Goal: Task Accomplishment & Management: Use online tool/utility

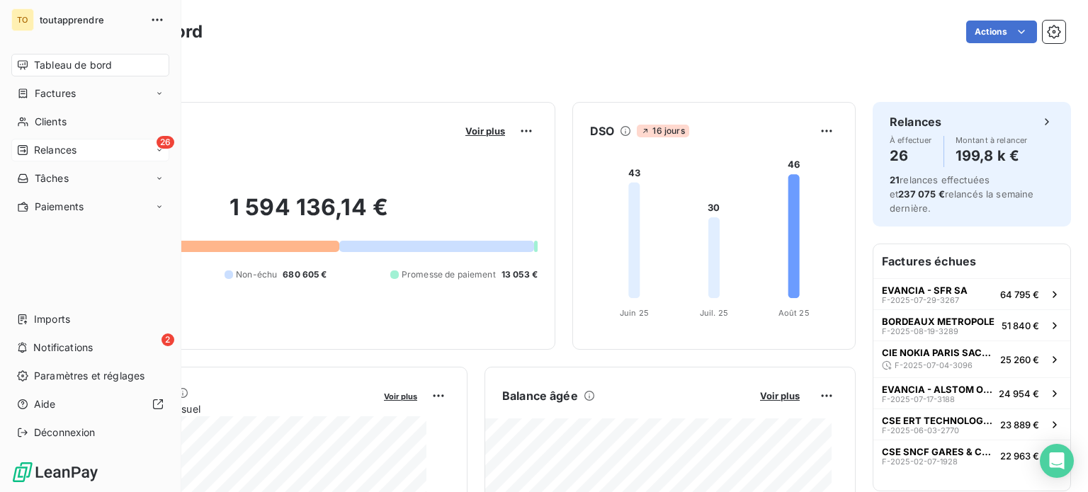
click at [49, 157] on span "Relances" at bounding box center [55, 150] width 42 height 14
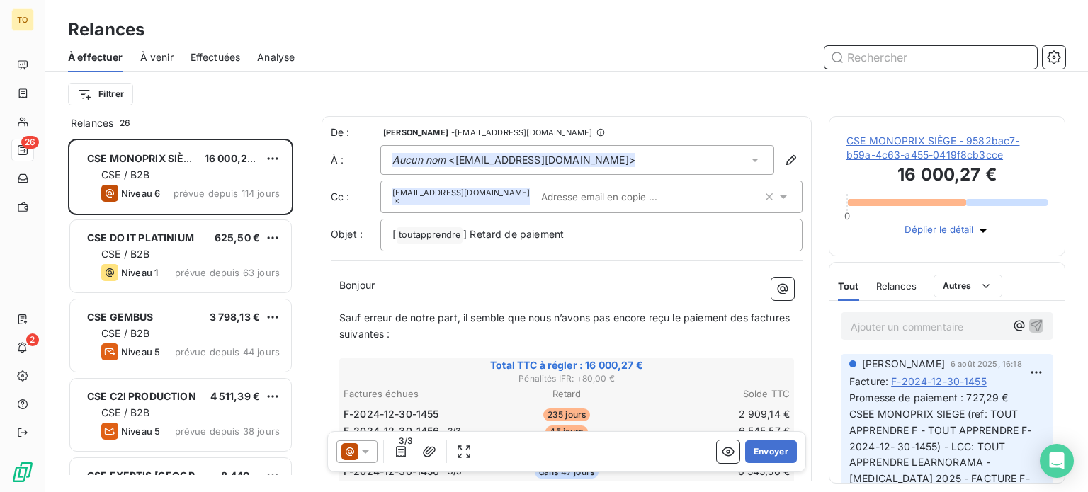
scroll to position [326, 214]
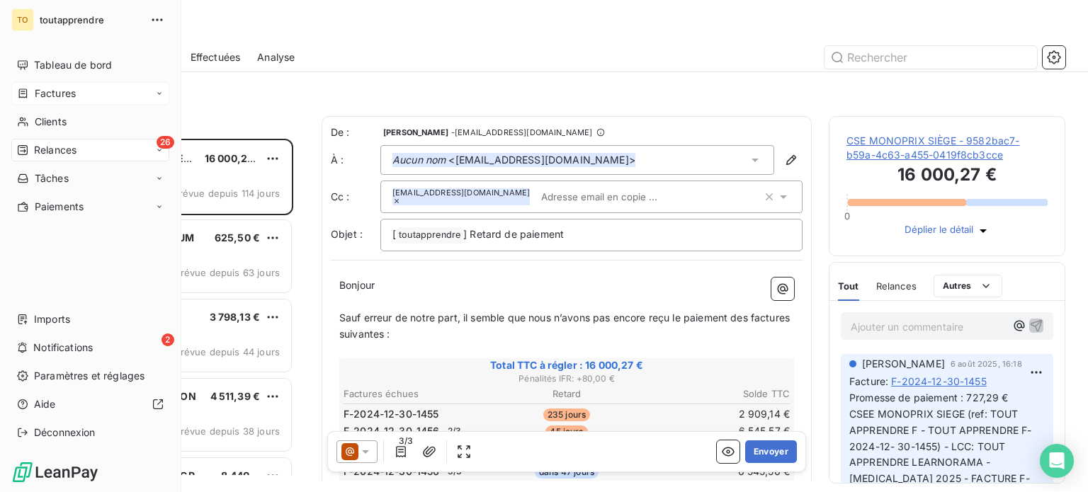
click at [81, 105] on div "Factures" at bounding box center [90, 93] width 158 height 23
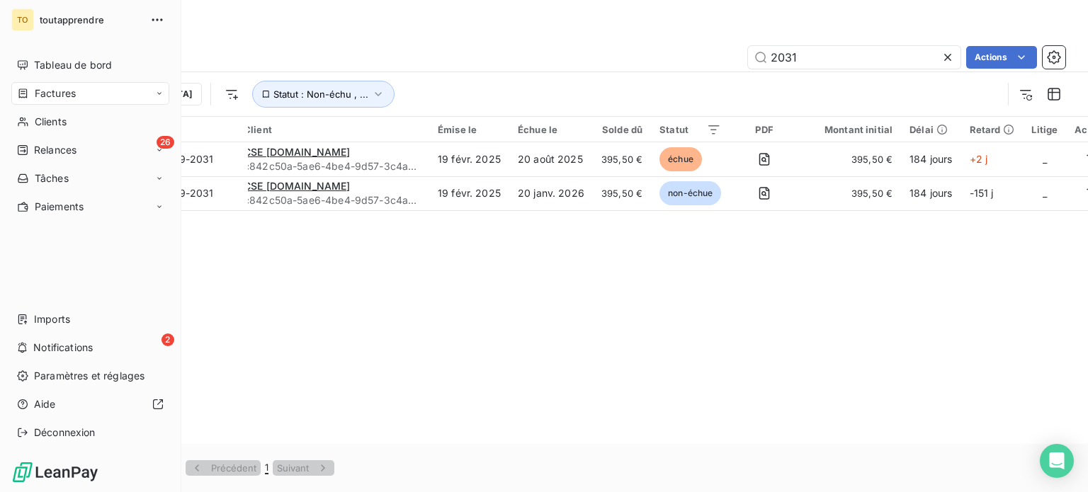
click at [66, 101] on div "Factures" at bounding box center [46, 93] width 59 height 14
click at [76, 190] on div "Clients" at bounding box center [90, 178] width 158 height 23
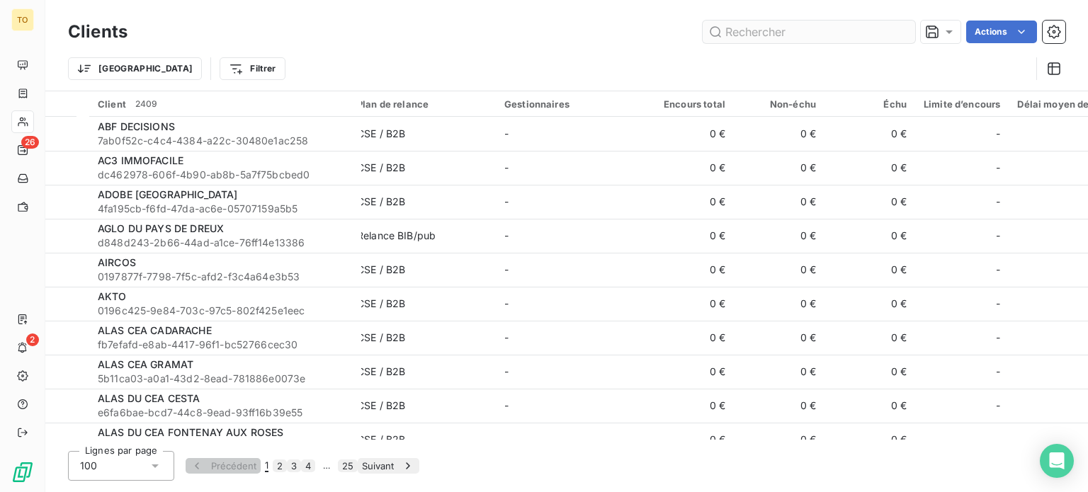
click at [800, 41] on input "text" at bounding box center [809, 32] width 212 height 23
click at [751, 35] on input "text" at bounding box center [809, 32] width 212 height 23
paste input "CSE BANQUE POPULAIRE AUVERGNE RHONE ALPES"
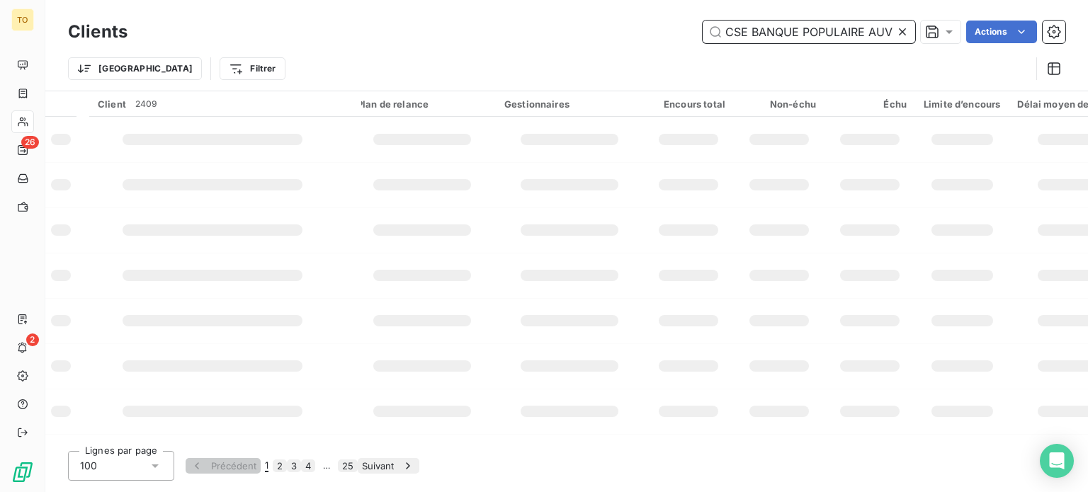
scroll to position [0, 130]
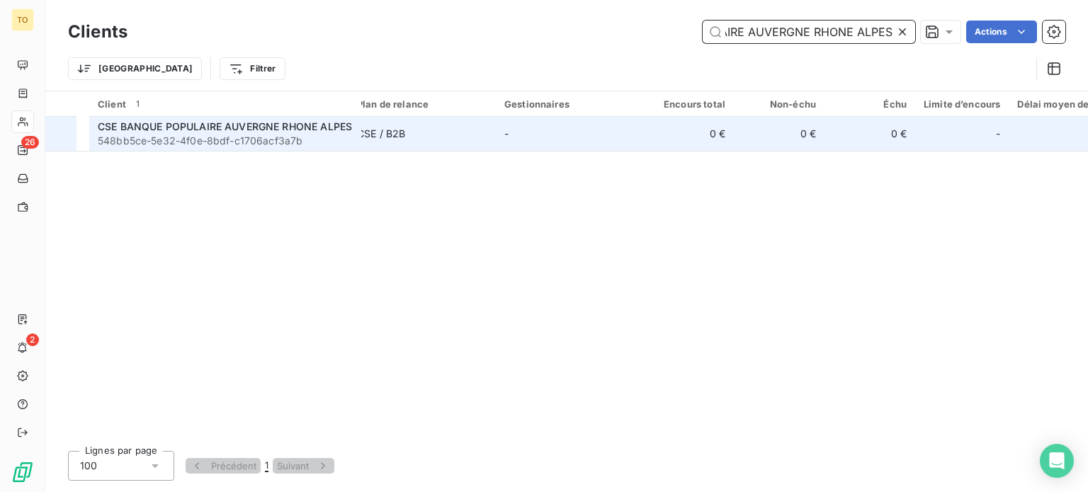
type input "CSE BANQUE POPULAIRE AUVERGNE RHONE ALPES"
click at [203, 134] on div "CSE BANQUE POPULAIRE AUVERGNE RHONE ALPES" at bounding box center [225, 127] width 255 height 14
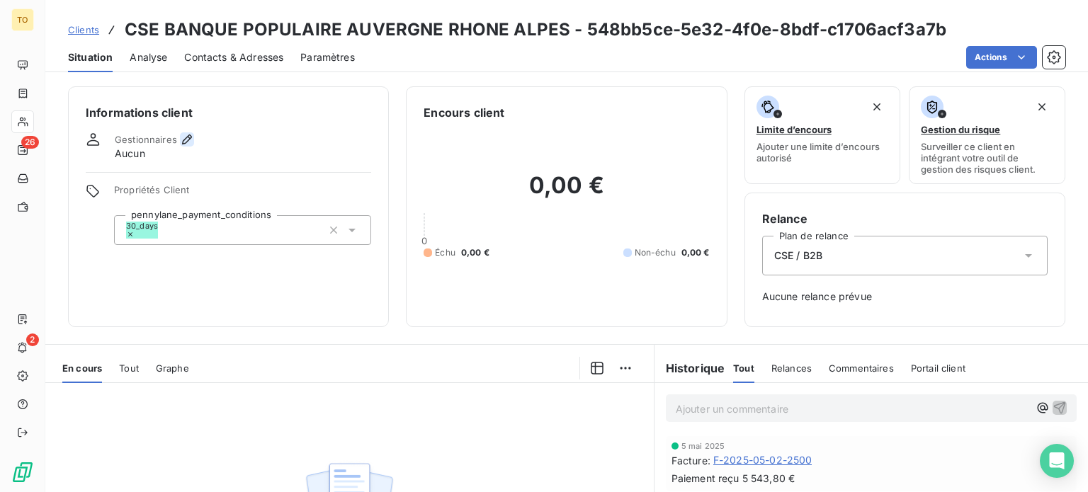
click at [194, 147] on icon "button" at bounding box center [187, 139] width 14 height 14
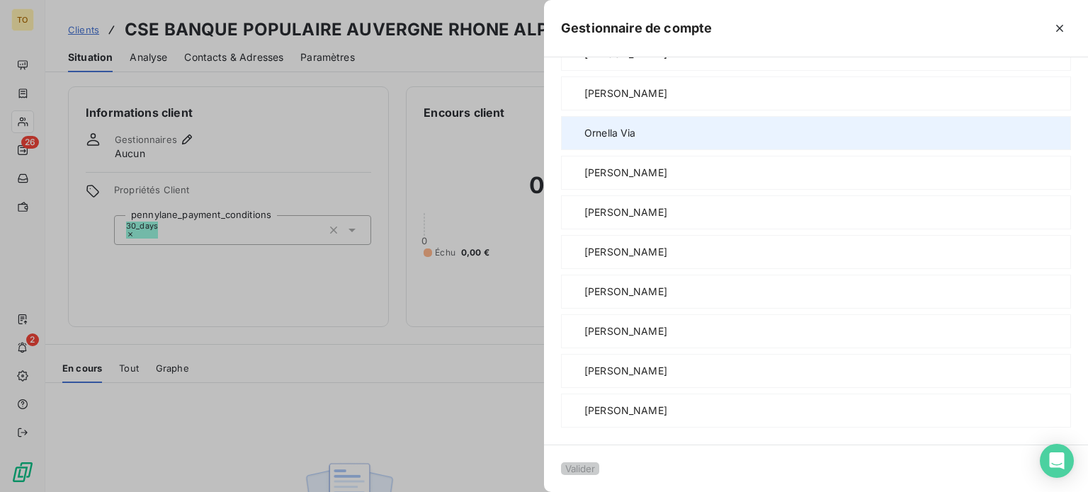
scroll to position [991, 0]
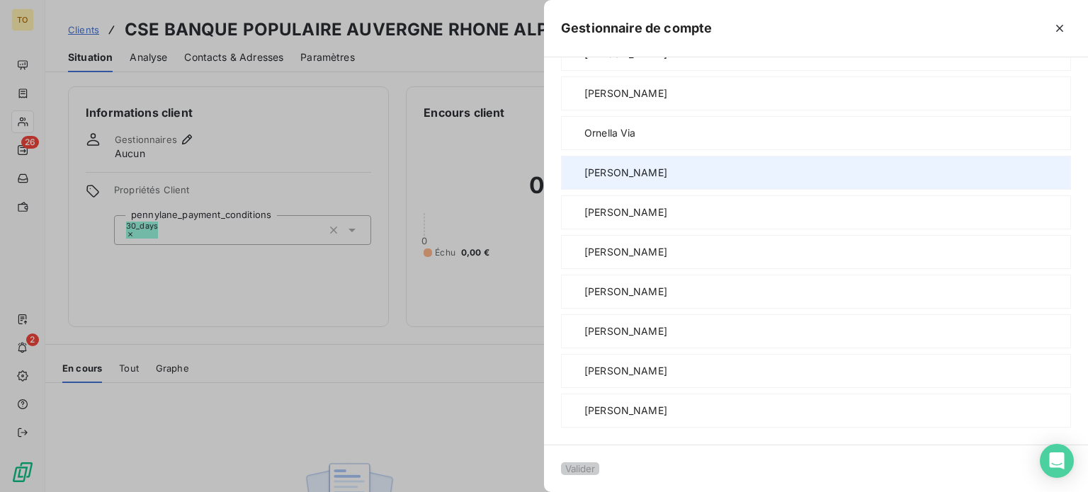
click at [584, 180] on span "[PERSON_NAME]" at bounding box center [625, 173] width 83 height 14
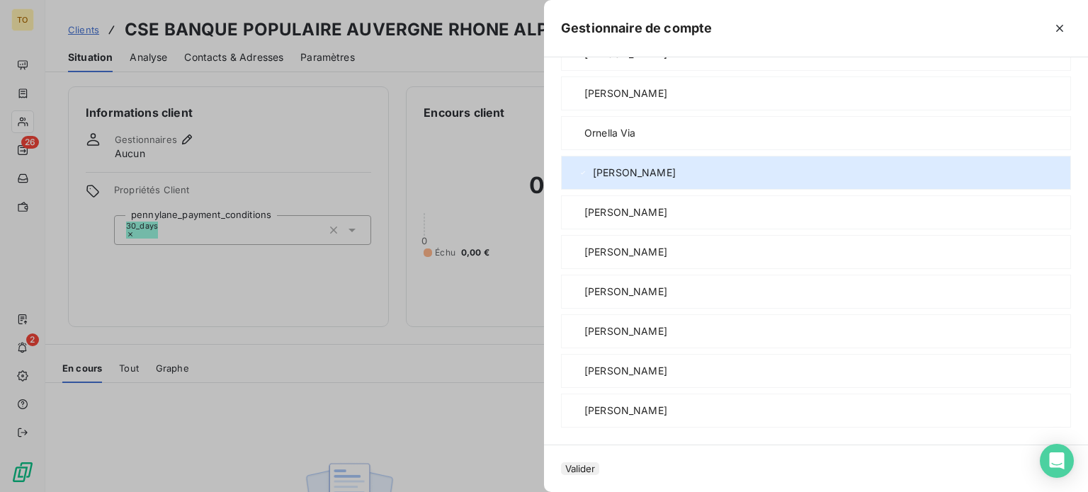
click at [561, 463] on button "Valider" at bounding box center [580, 468] width 38 height 13
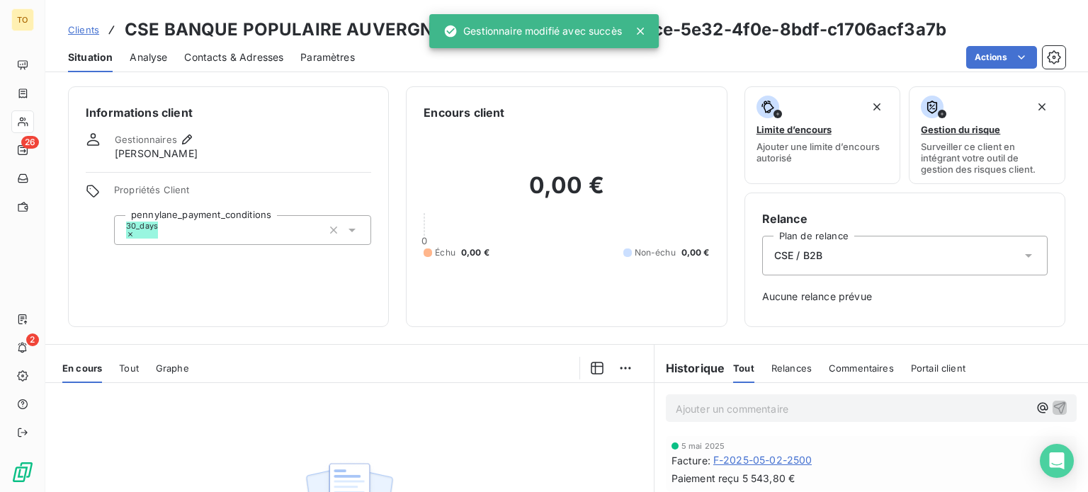
scroll to position [273, 0]
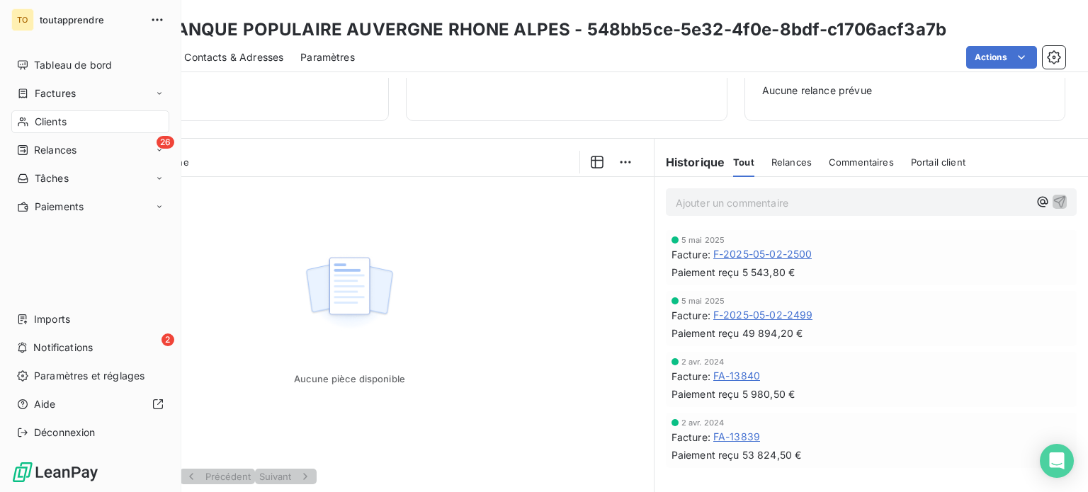
click at [39, 133] on div "Clients" at bounding box center [90, 121] width 158 height 23
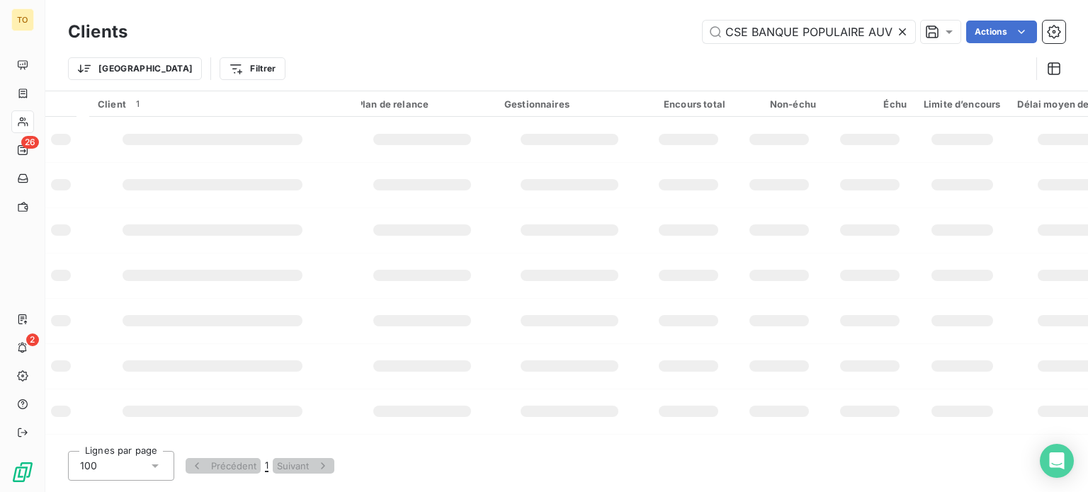
scroll to position [0, 130]
click at [895, 38] on icon at bounding box center [902, 32] width 14 height 14
click at [868, 38] on input "text" at bounding box center [809, 32] width 212 height 23
paste input "CSE INEO RESEAUX CENTRE ATLANTIQUE"
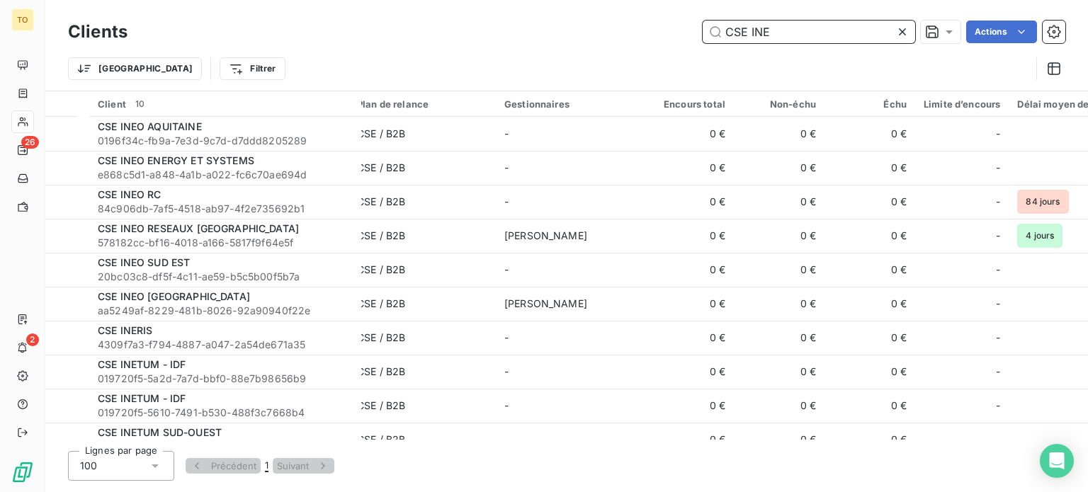
type input "CSE INE"
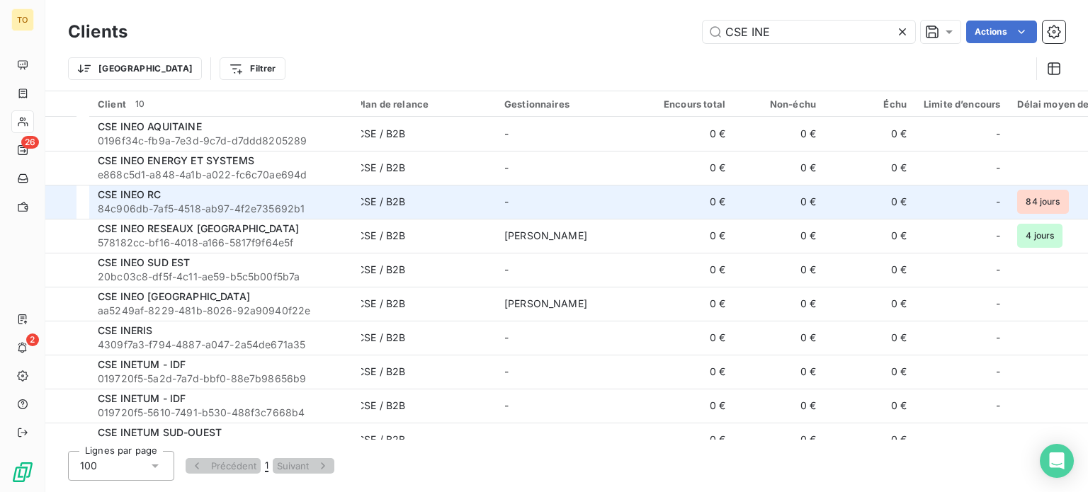
click at [195, 216] on span "84c906db-7af5-4518-ab97-4f2e735692b1" at bounding box center [225, 209] width 255 height 14
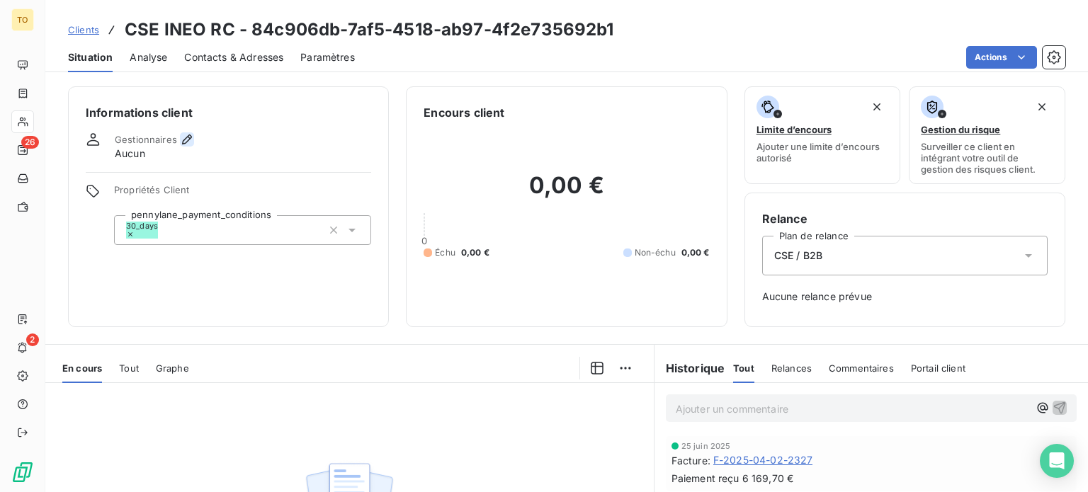
click at [194, 147] on icon "button" at bounding box center [187, 139] width 14 height 14
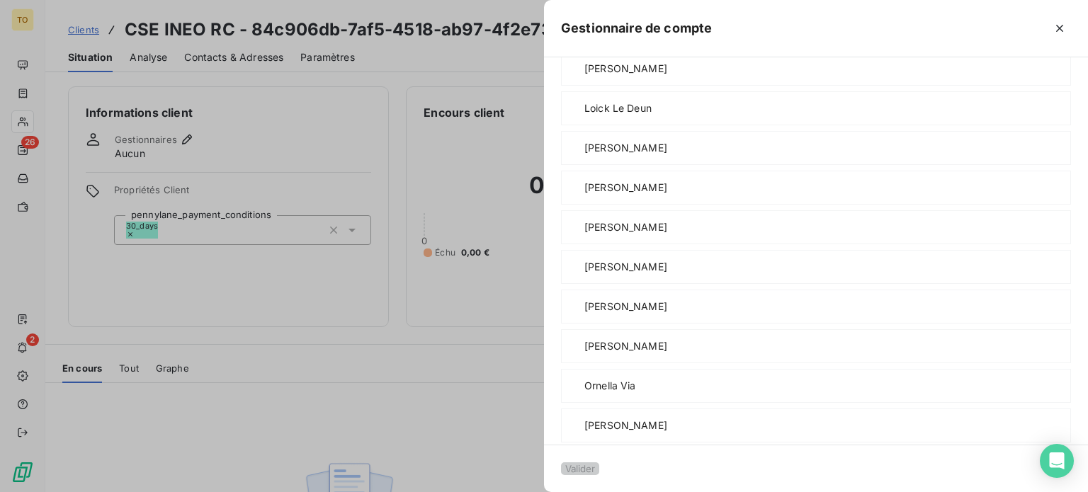
scroll to position [661, 0]
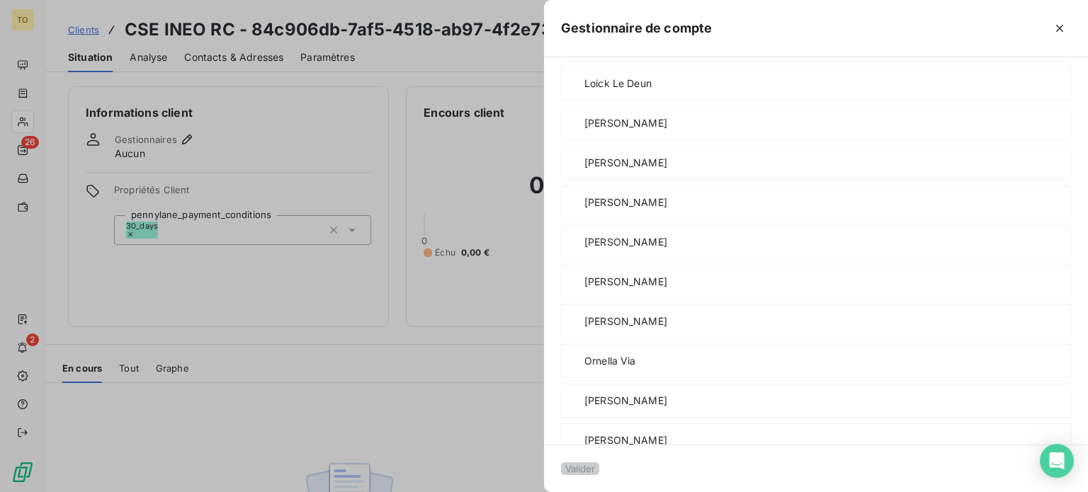
click at [584, 170] on span "[PERSON_NAME]" at bounding box center [625, 163] width 83 height 14
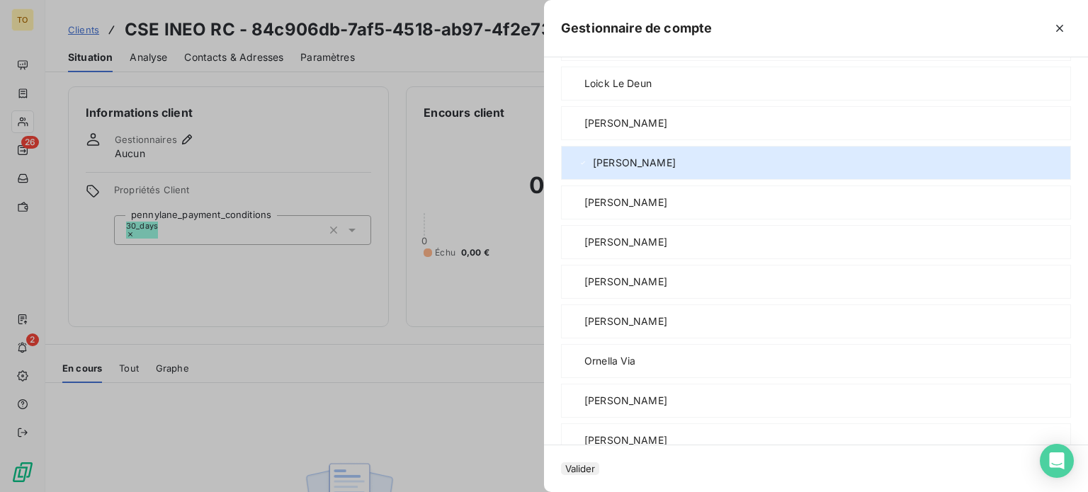
click at [561, 462] on button "Valider" at bounding box center [580, 468] width 38 height 13
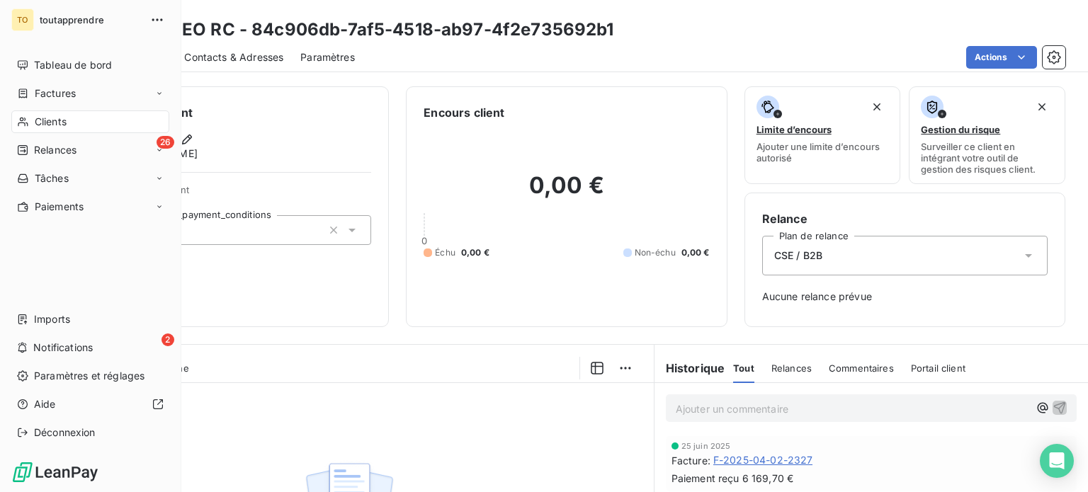
drag, startPoint x: 47, startPoint y: 156, endPoint x: 155, endPoint y: 132, distance: 110.2
click at [48, 129] on span "Clients" at bounding box center [51, 122] width 32 height 14
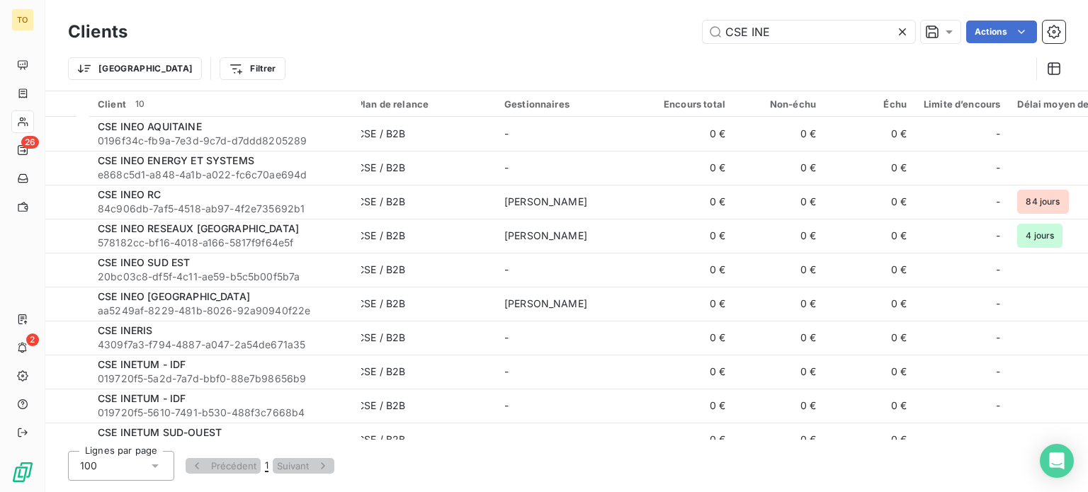
drag, startPoint x: 768, startPoint y: 42, endPoint x: 625, endPoint y: 35, distance: 143.9
click at [625, 35] on div "CSE INE Actions" at bounding box center [604, 32] width 921 height 23
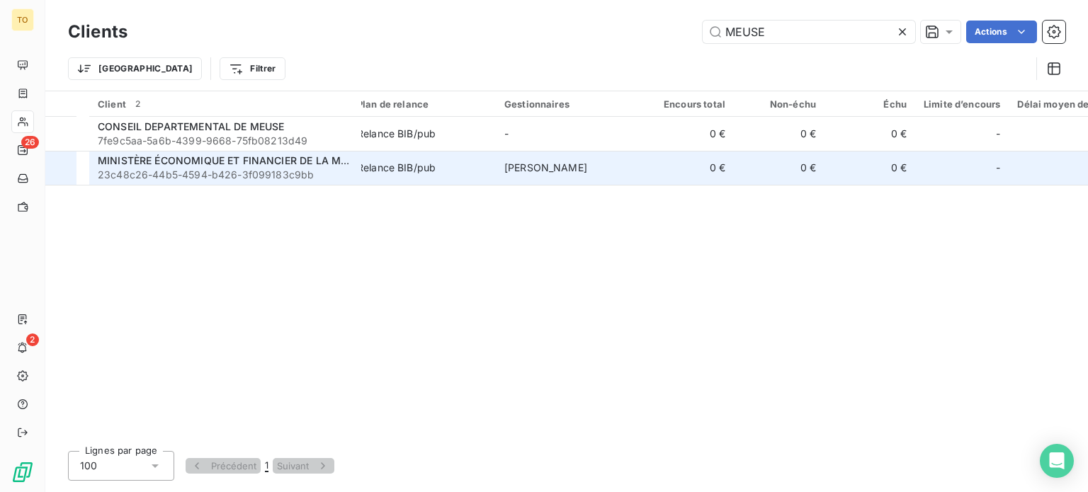
type input "MEUSE"
click at [310, 168] on div "MINISTÈRE ÉCONOMIQUE ET FINANCIER DE LA MEUSE" at bounding box center [225, 161] width 255 height 14
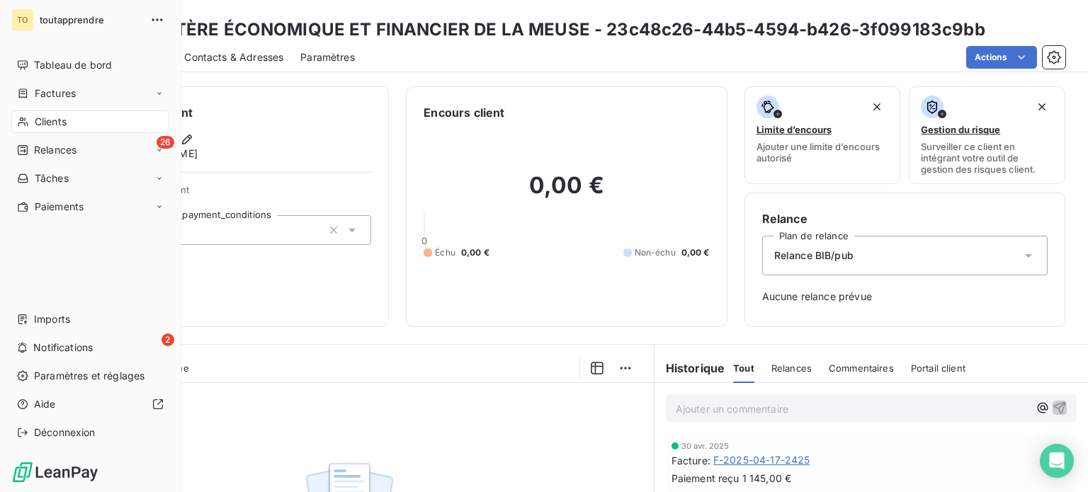
click at [38, 133] on div "Clients" at bounding box center [90, 121] width 158 height 23
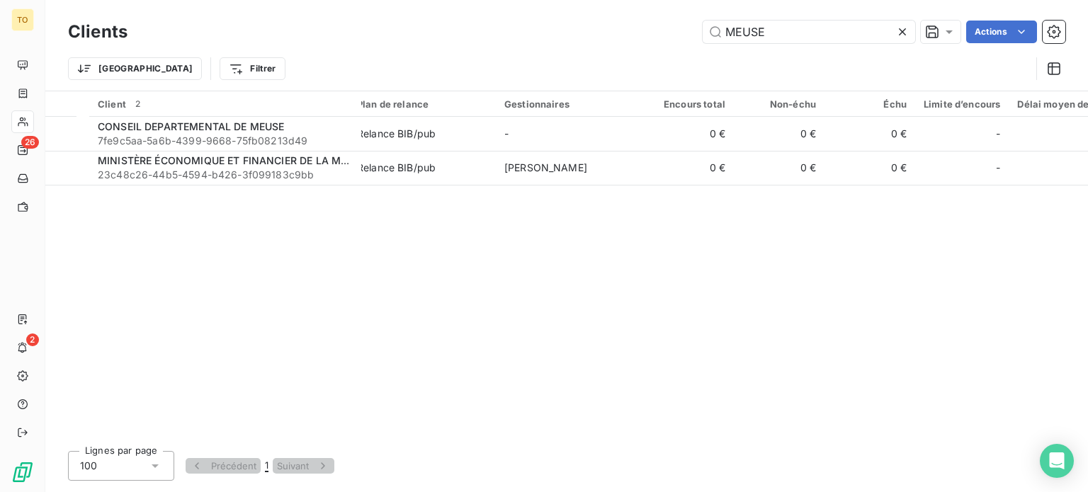
drag, startPoint x: 802, startPoint y: 44, endPoint x: 572, endPoint y: 16, distance: 231.9
click at [572, 16] on div "Clients MEUSE Actions Trier Filtrer" at bounding box center [566, 45] width 1042 height 91
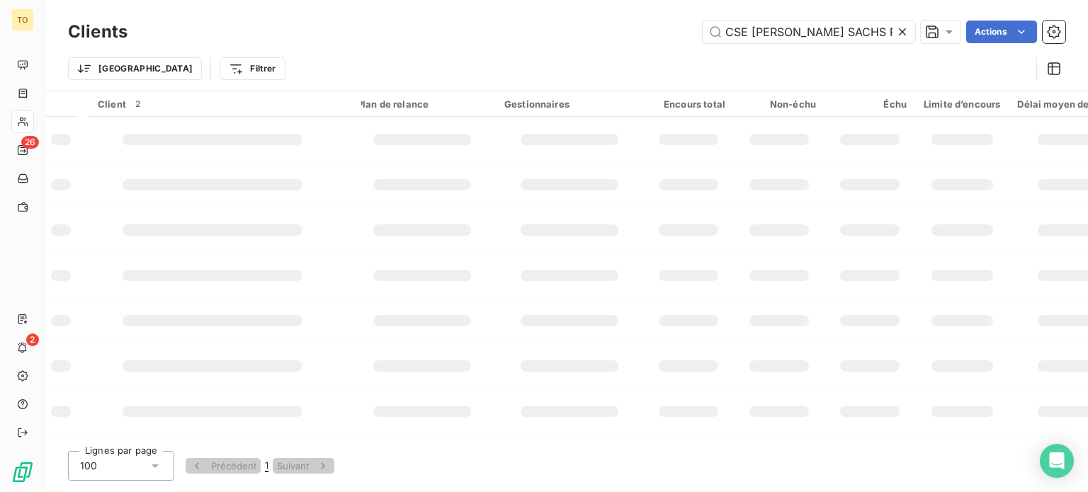
scroll to position [0, 4]
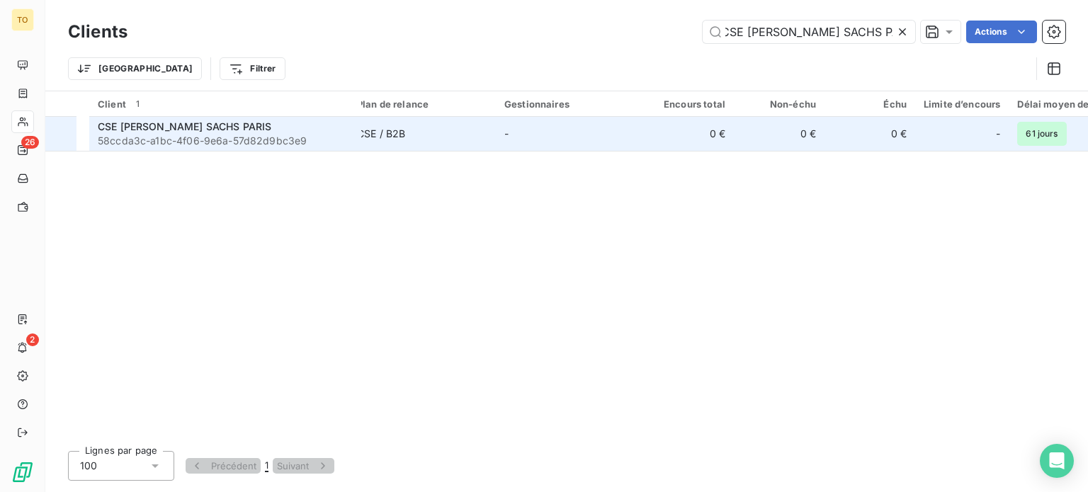
type input "CSE [PERSON_NAME] SACHS PARIS"
click at [214, 148] on span "58ccda3c-a1bc-4f06-9e6a-57d82d9bc3e9" at bounding box center [225, 141] width 255 height 14
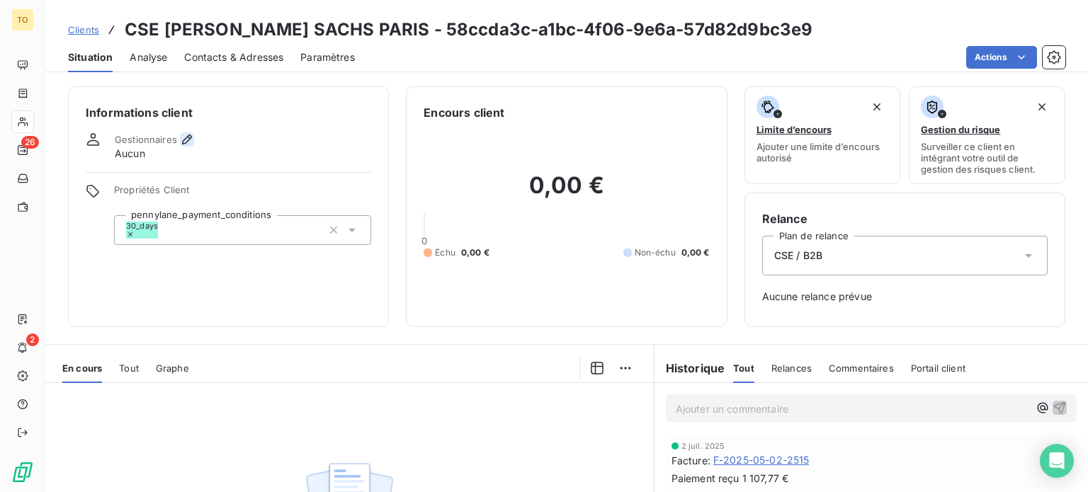
click at [194, 147] on icon "button" at bounding box center [187, 139] width 14 height 14
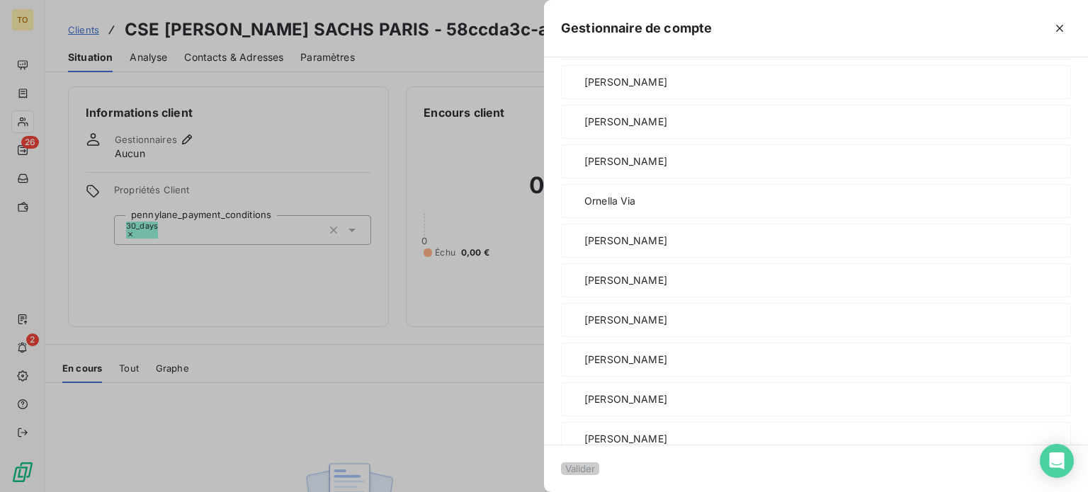
scroll to position [826, 0]
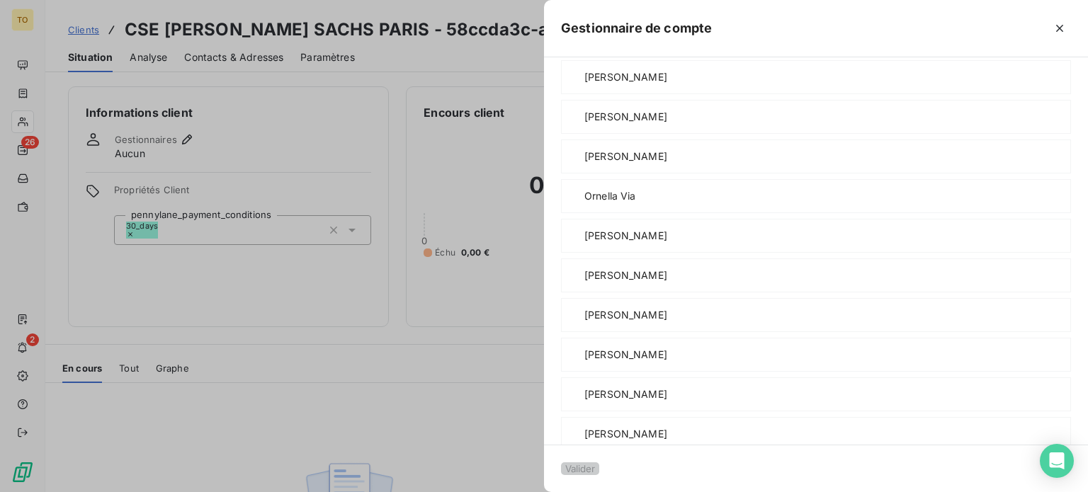
click at [561, 467] on button "Valider" at bounding box center [580, 468] width 38 height 13
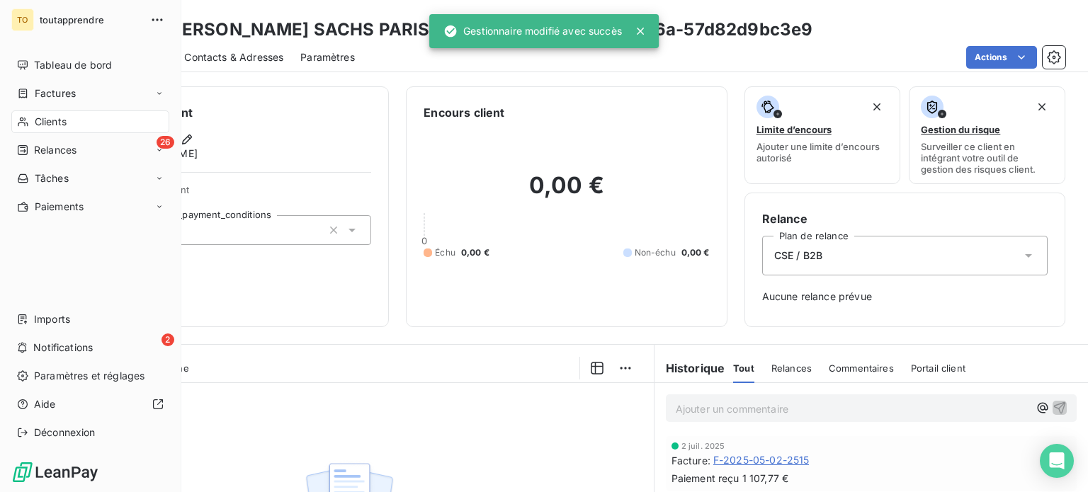
click at [42, 129] on span "Clients" at bounding box center [51, 122] width 32 height 14
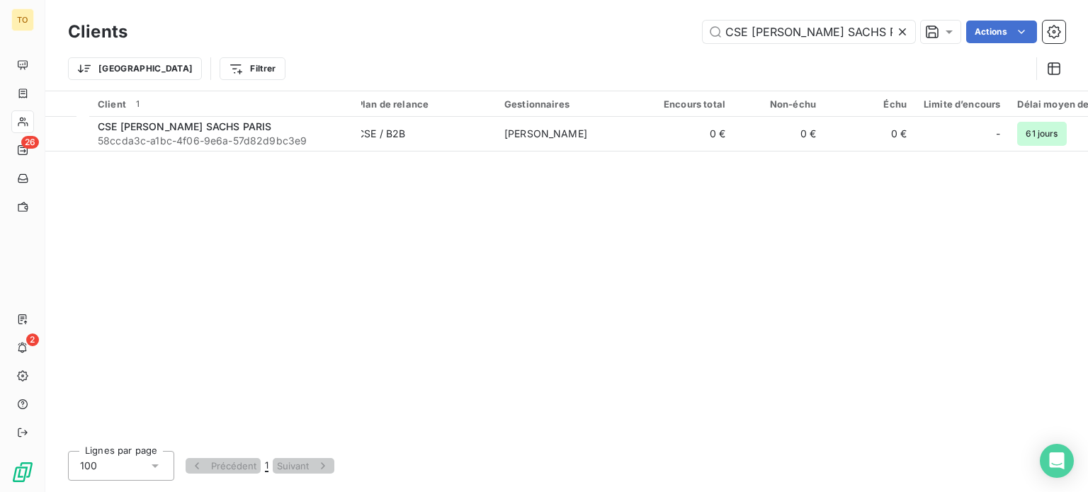
click at [895, 37] on icon at bounding box center [902, 32] width 14 height 14
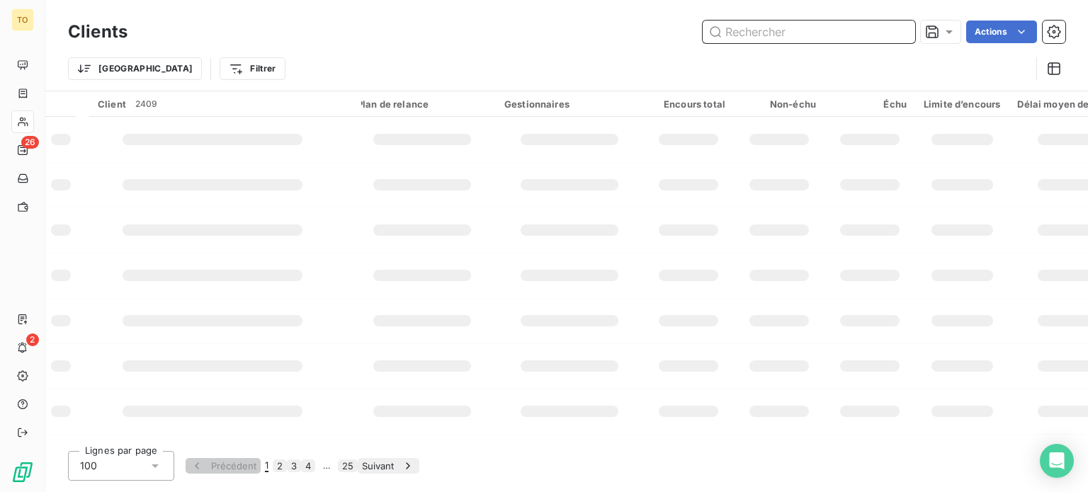
click at [858, 37] on input "text" at bounding box center [809, 32] width 212 height 23
paste input "CSE FÉDÉRATION NATIONALE DES GROUPEMENTS DE RETRAITE ET DE PRÉVOYANCE"
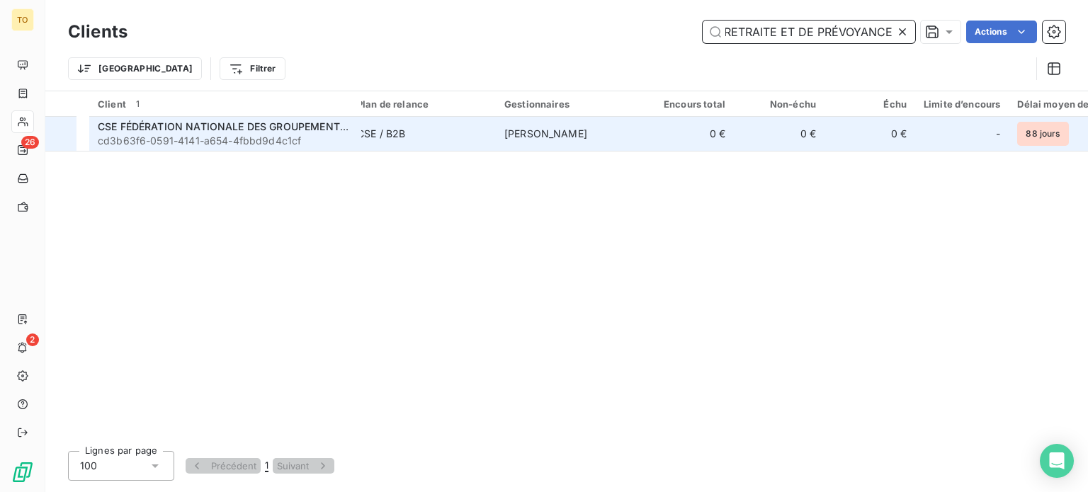
type input "CSE FÉDÉRATION NATIONALE DES GROUPEMENTS DE RETRAITE ET DE PRÉVOYANCE"
click at [306, 148] on span "cd3b63f6-0591-4141-a654-4fbbd9d4c1cf" at bounding box center [225, 141] width 255 height 14
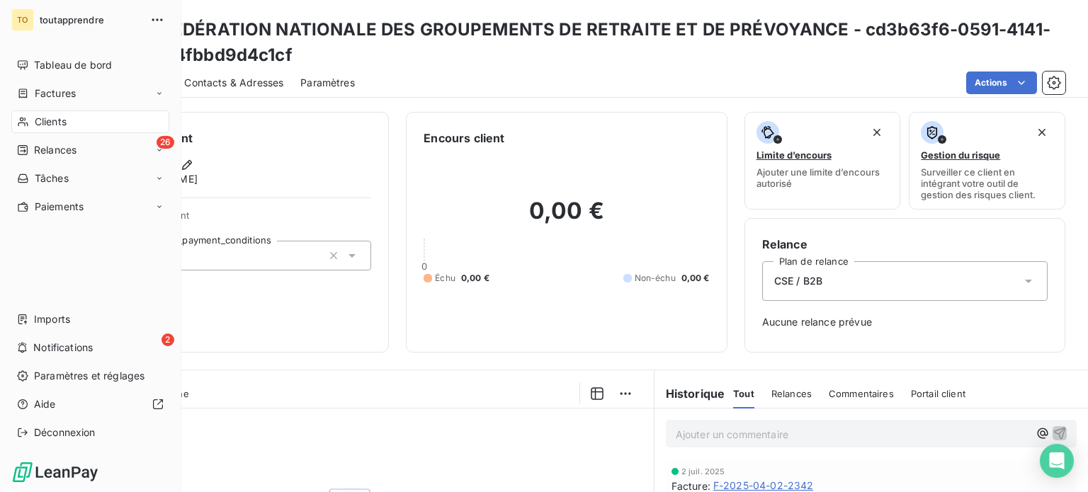
click at [42, 129] on span "Clients" at bounding box center [51, 122] width 32 height 14
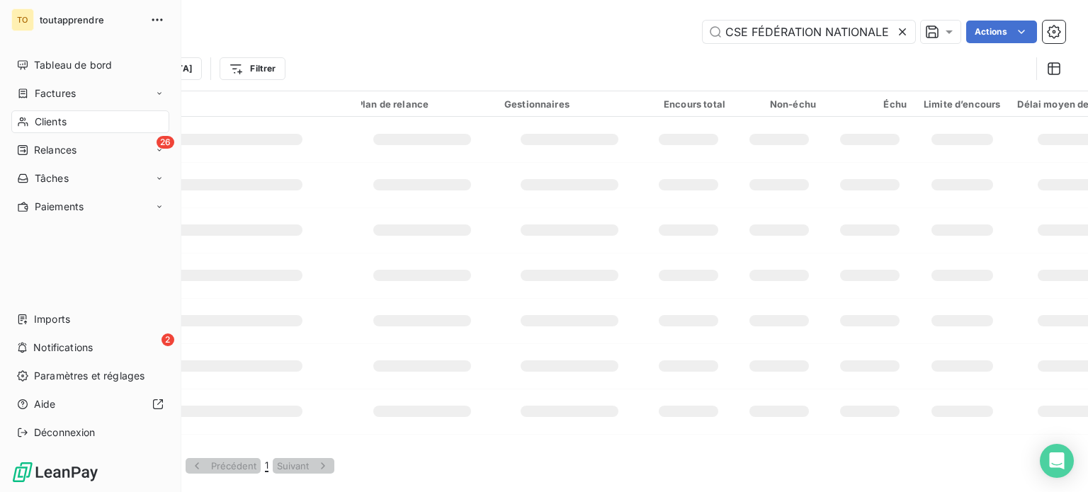
scroll to position [0, 312]
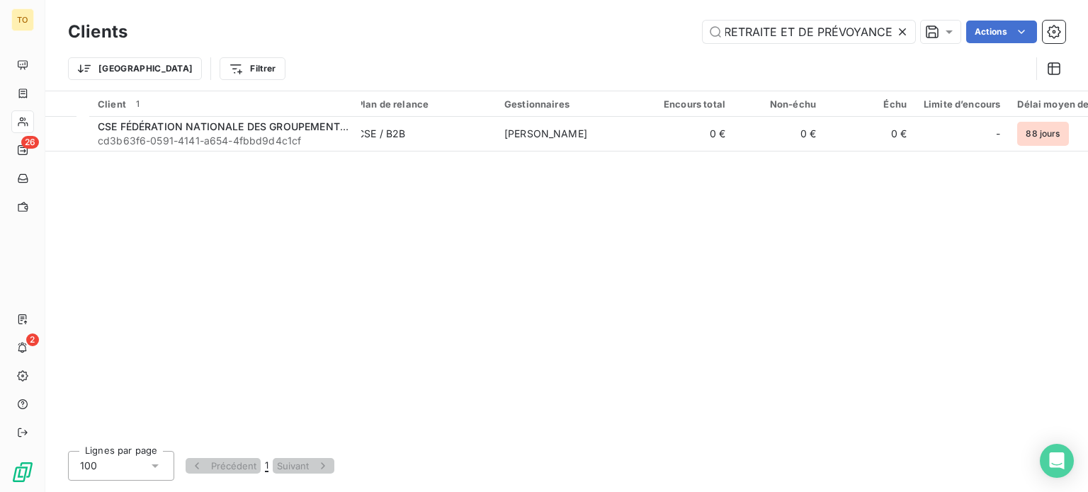
drag, startPoint x: 883, startPoint y: 34, endPoint x: 875, endPoint y: 33, distance: 7.8
click at [895, 33] on icon at bounding box center [902, 32] width 14 height 14
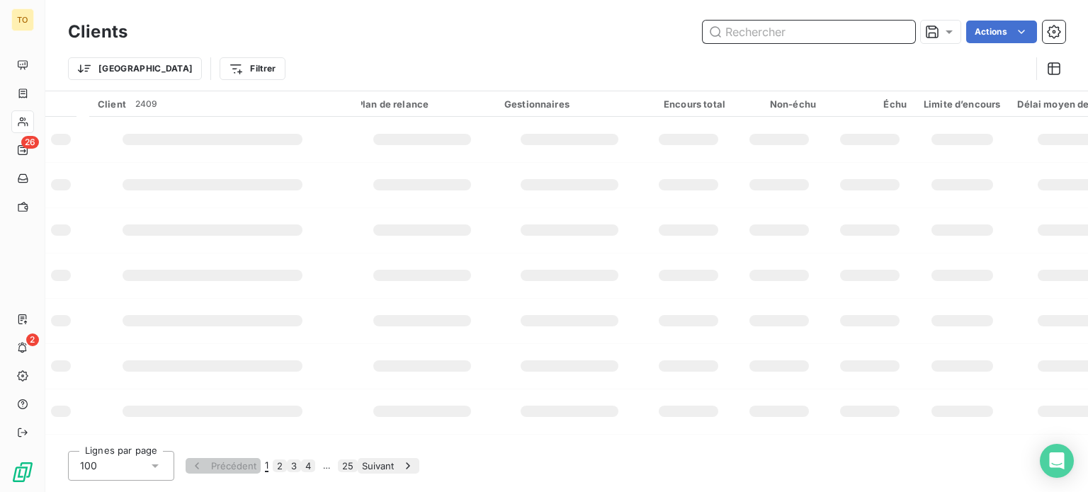
click at [861, 37] on input "text" at bounding box center [809, 32] width 212 height 23
paste input "CSE TEDIOR - UNIVERS RETAIL"
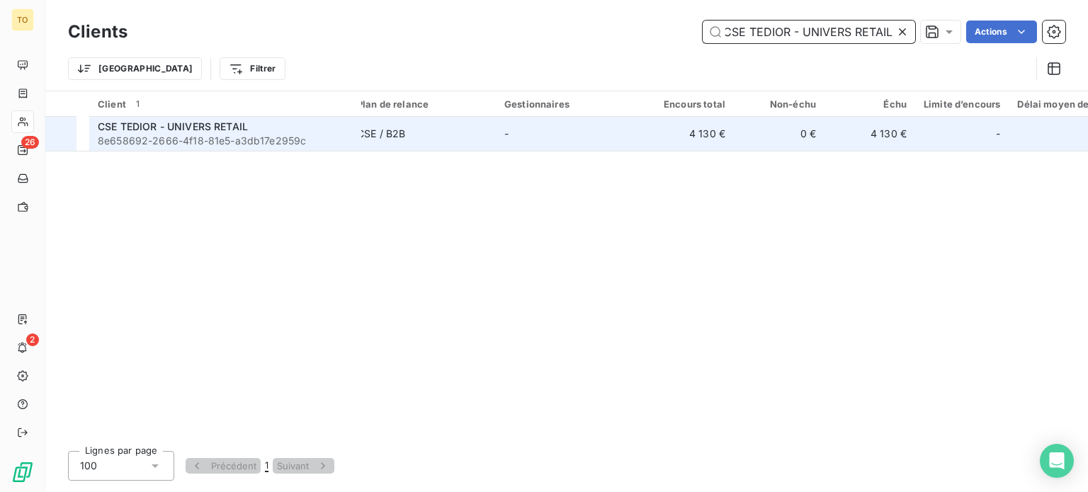
type input "CSE TEDIOR - UNIVERS RETAIL"
click at [222, 132] on span "CSE TEDIOR - UNIVERS RETAIL" at bounding box center [173, 126] width 150 height 12
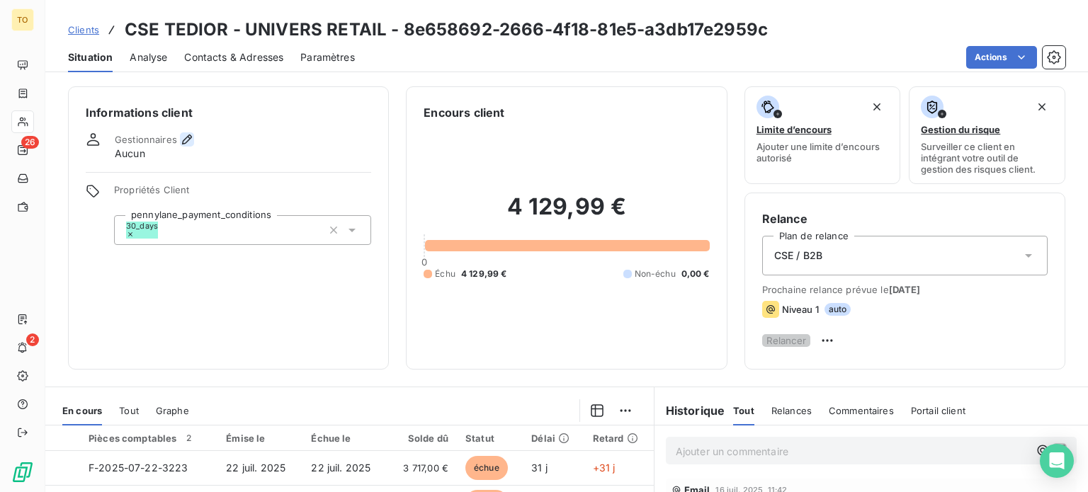
click at [192, 144] on icon "button" at bounding box center [187, 140] width 10 height 10
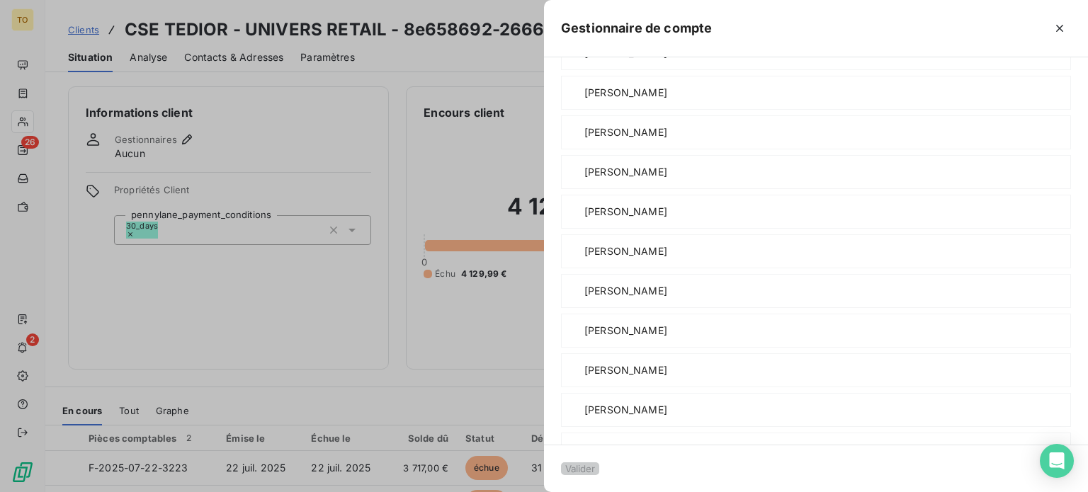
scroll to position [330, 0]
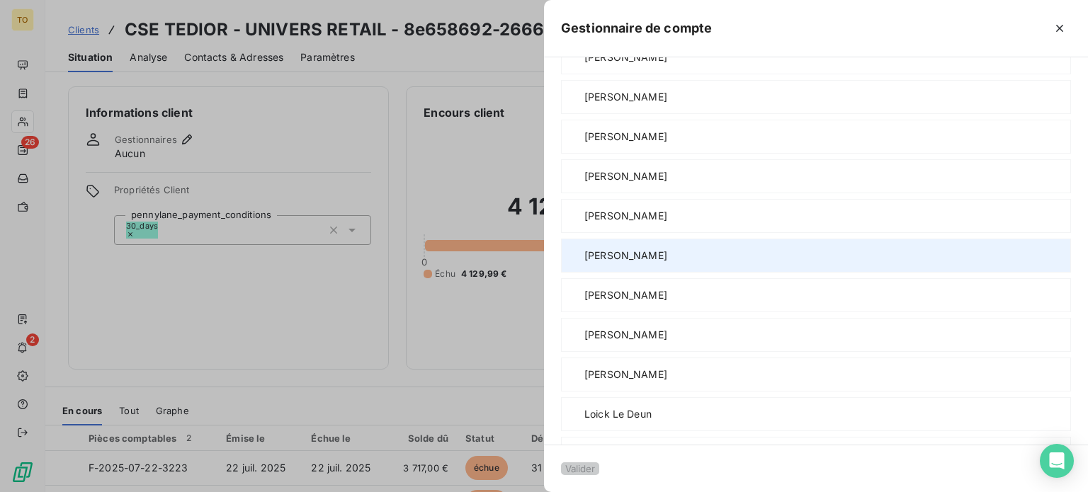
click at [584, 263] on span "[PERSON_NAME]" at bounding box center [625, 256] width 83 height 14
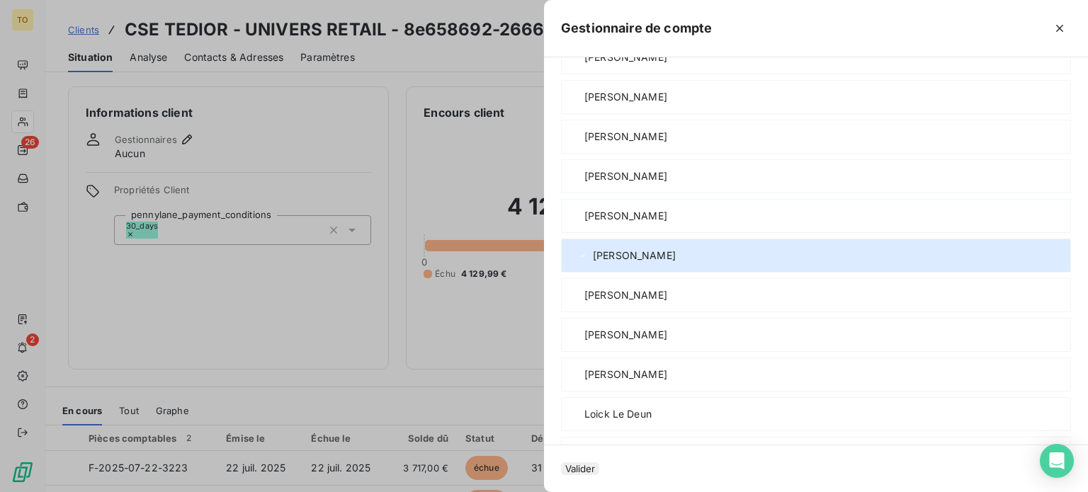
drag, startPoint x: 460, startPoint y: 460, endPoint x: 513, endPoint y: 472, distance: 53.8
click at [561, 462] on button "Valider" at bounding box center [580, 468] width 38 height 13
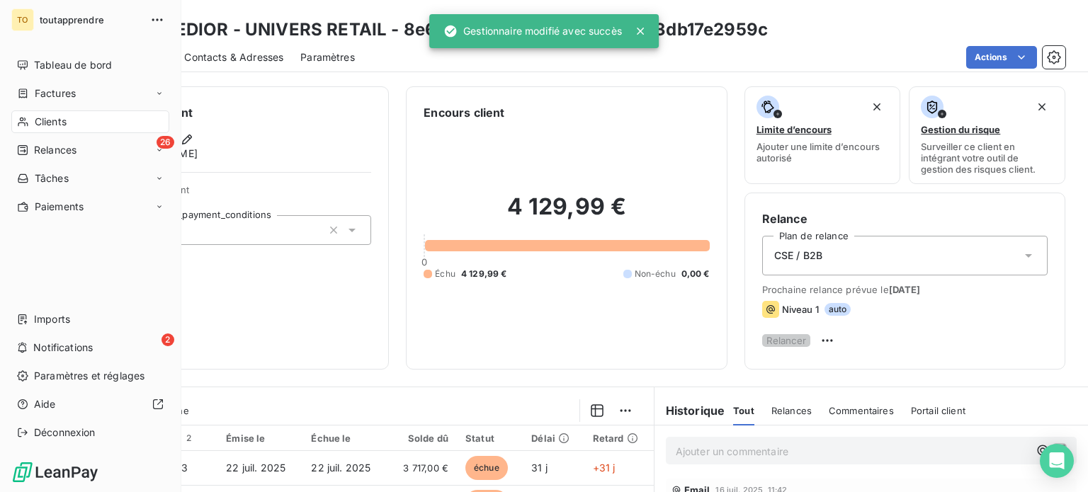
click at [28, 127] on icon at bounding box center [23, 122] width 10 height 9
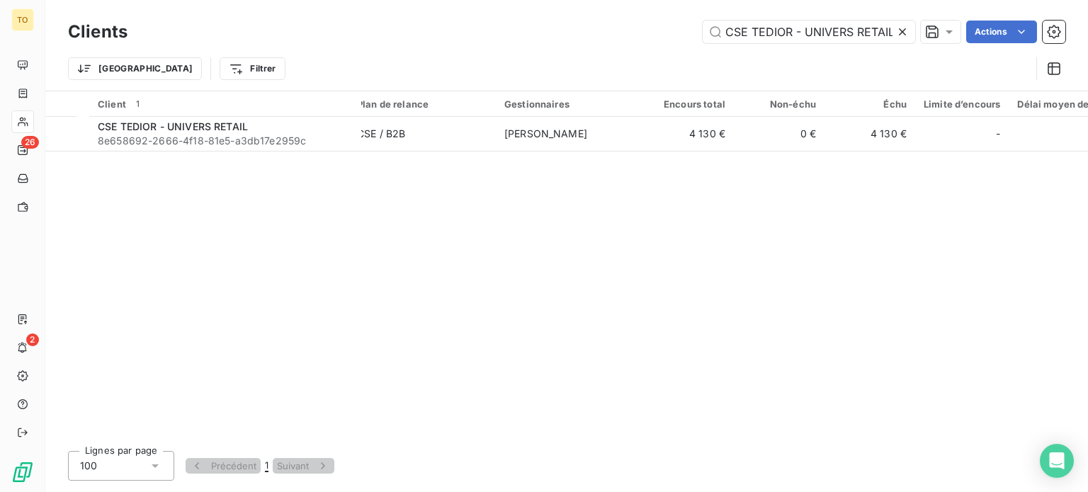
click at [899, 35] on icon at bounding box center [902, 31] width 7 height 7
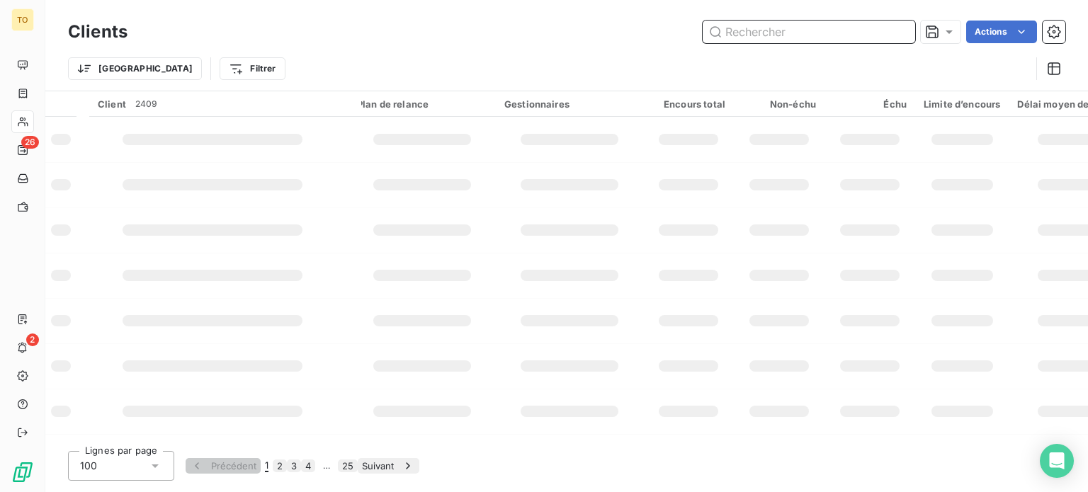
click at [863, 35] on input "text" at bounding box center [809, 32] width 212 height 23
paste input "CSE LES BRUYÈRES ASSOCIATION"
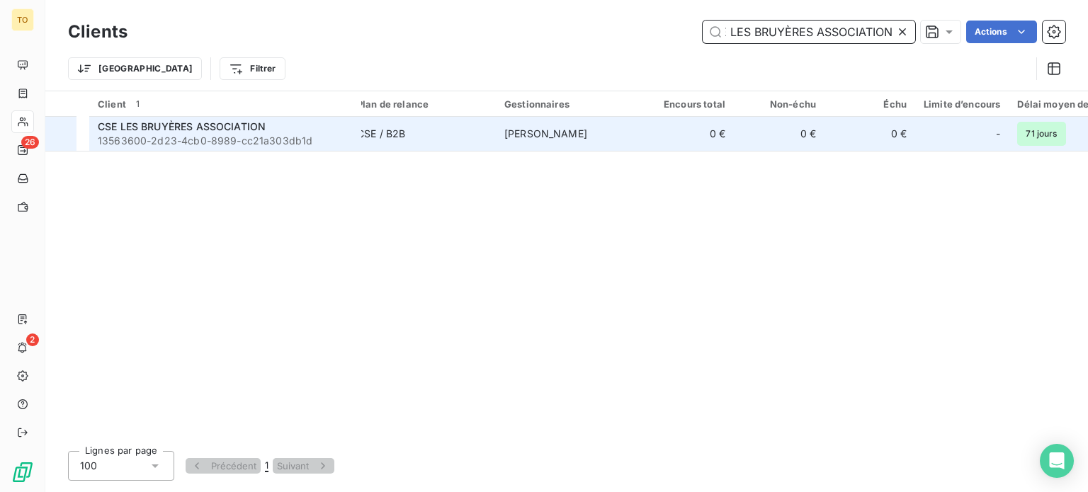
type input "CSE LES BRUYÈRES ASSOCIATION"
click at [263, 132] on span "CSE LES BRUYÈRES ASSOCIATION" at bounding box center [182, 126] width 168 height 12
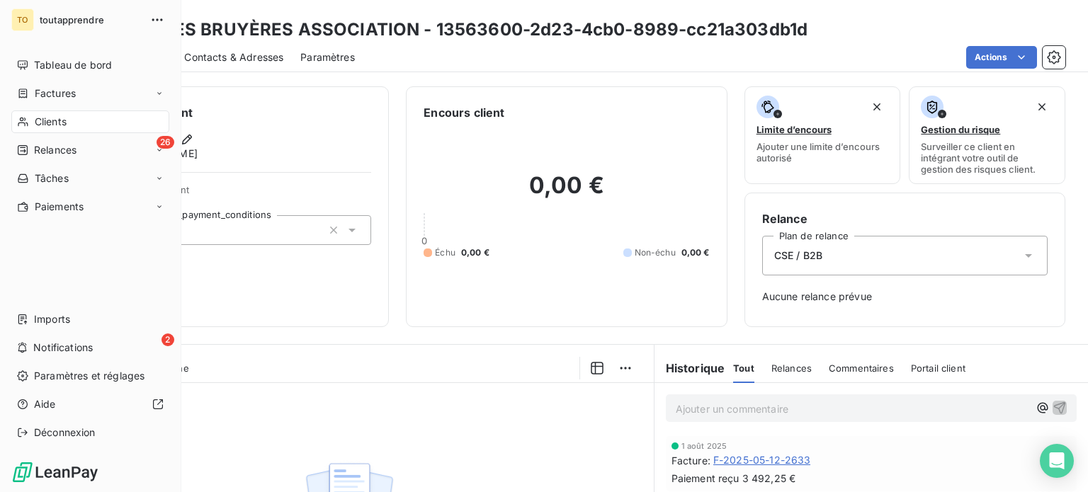
click at [34, 133] on div "Clients" at bounding box center [90, 121] width 158 height 23
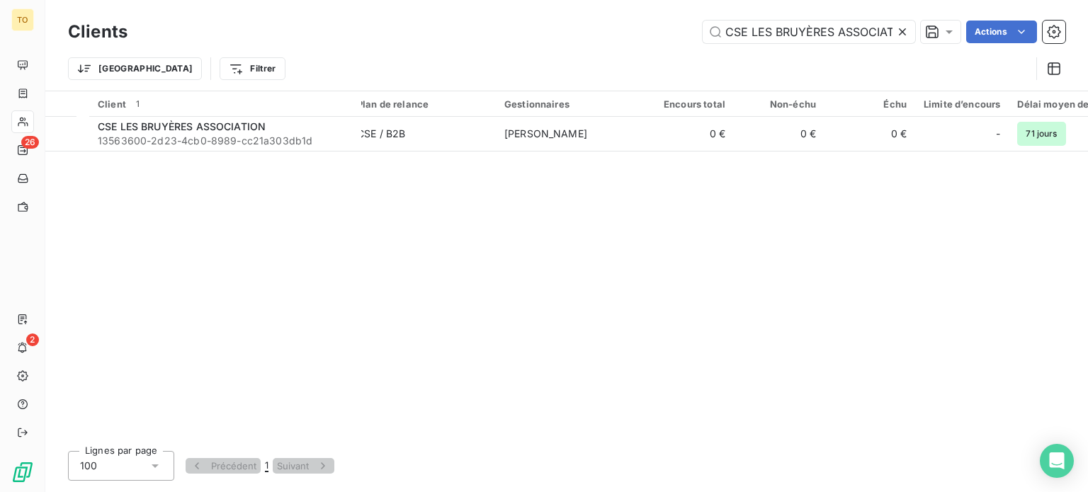
click at [899, 35] on icon at bounding box center [902, 31] width 7 height 7
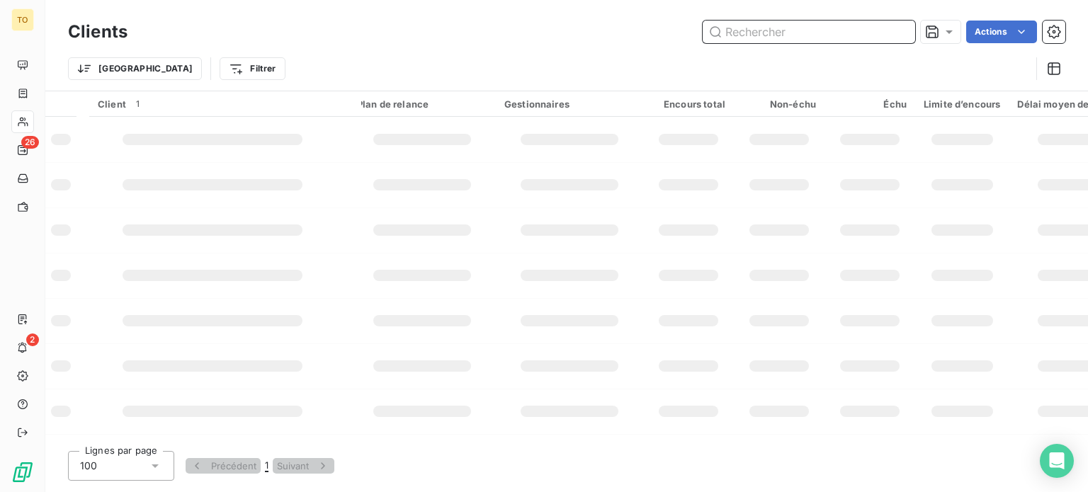
click at [838, 39] on input "text" at bounding box center [809, 32] width 212 height 23
paste input "CSE CHÂTEAU CHEVAL BLANC"
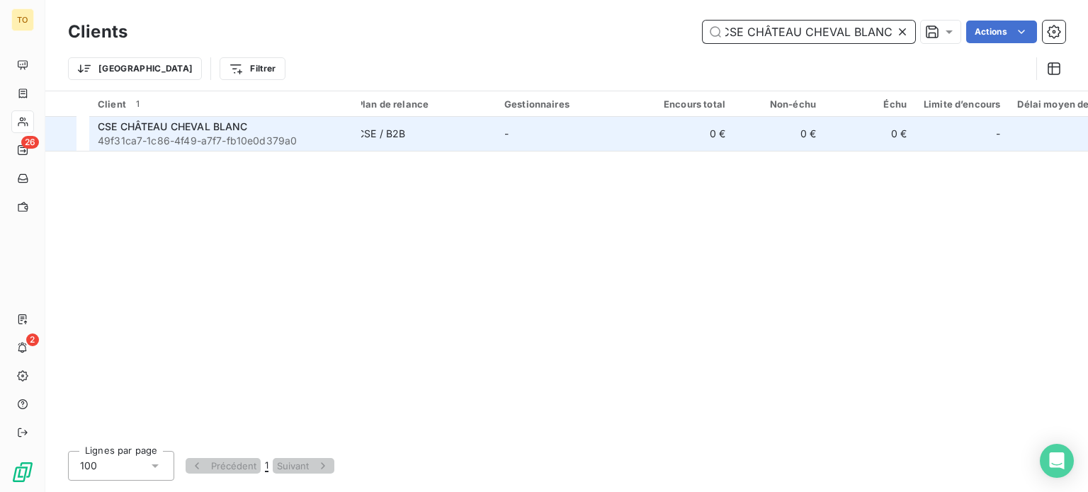
type input "CSE CHÂTEAU CHEVAL BLANC"
click at [272, 134] on div "CSE CHÂTEAU CHEVAL BLANC" at bounding box center [225, 127] width 255 height 14
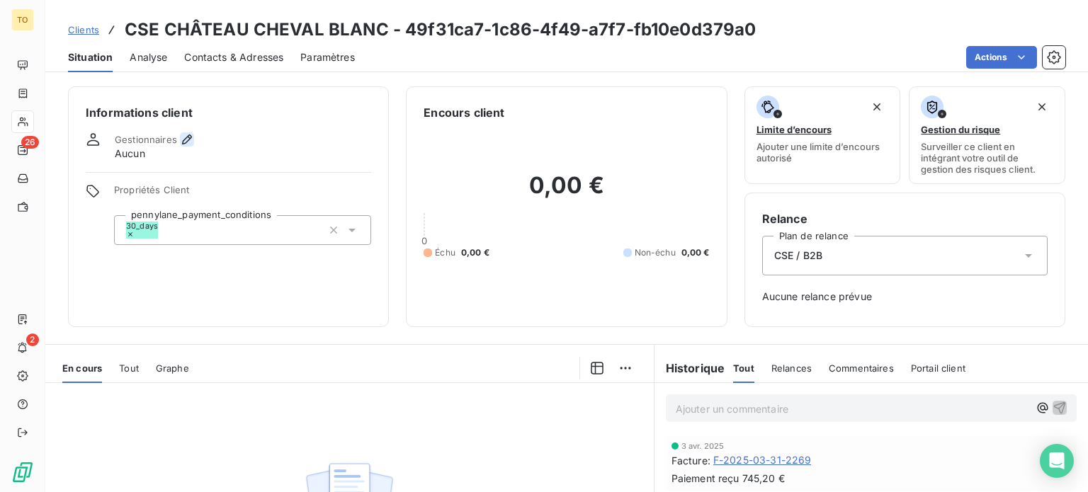
click at [194, 147] on icon "button" at bounding box center [187, 139] width 14 height 14
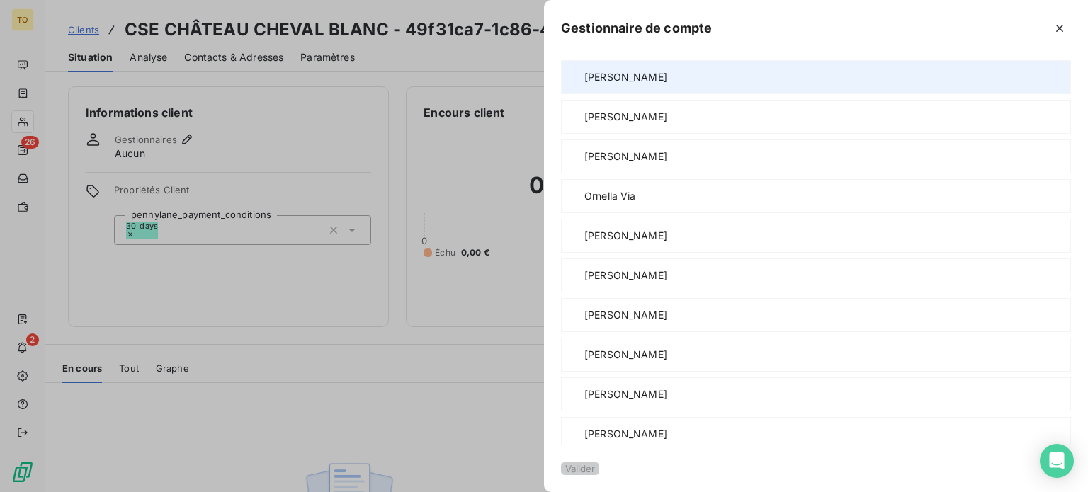
scroll to position [1156, 0]
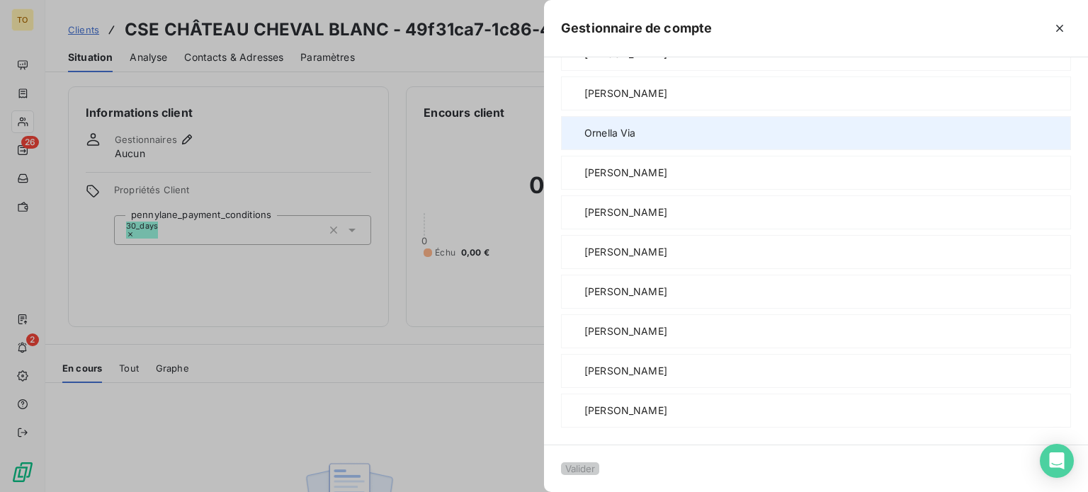
click at [561, 116] on div "Ornella Via" at bounding box center [816, 133] width 510 height 34
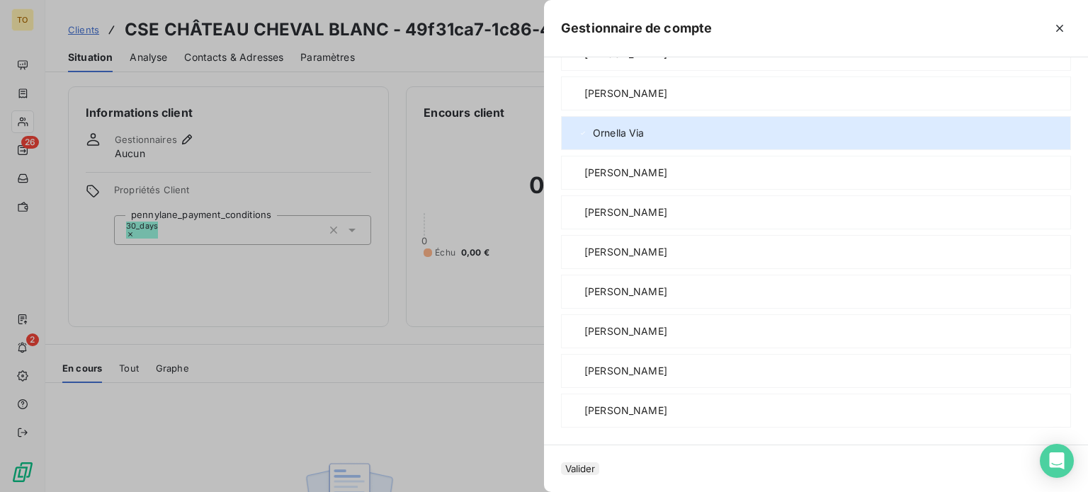
drag, startPoint x: 453, startPoint y: 457, endPoint x: 225, endPoint y: 145, distance: 386.7
click at [561, 462] on button "Valider" at bounding box center [580, 468] width 38 height 13
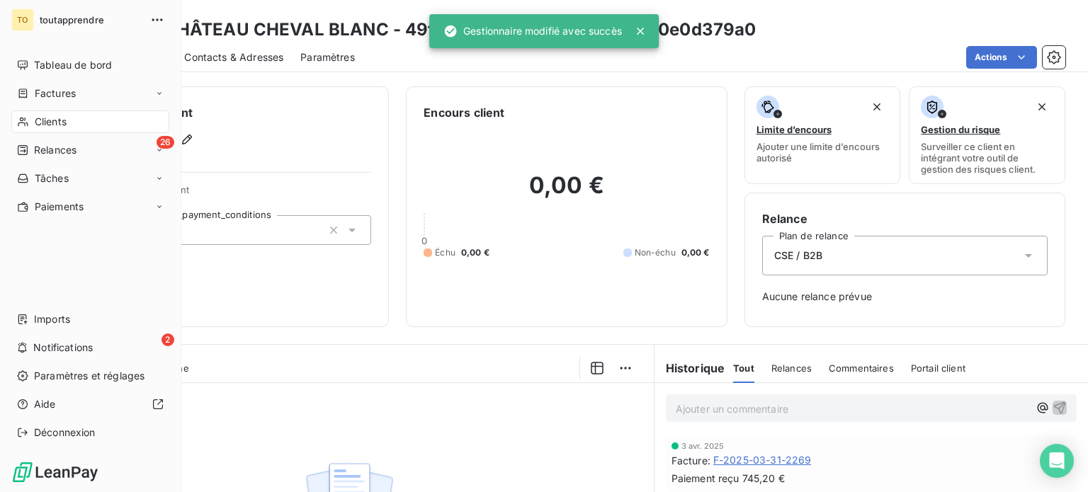
drag, startPoint x: 35, startPoint y: 153, endPoint x: 159, endPoint y: 152, distance: 123.9
click at [35, 133] on div "Clients" at bounding box center [90, 121] width 158 height 23
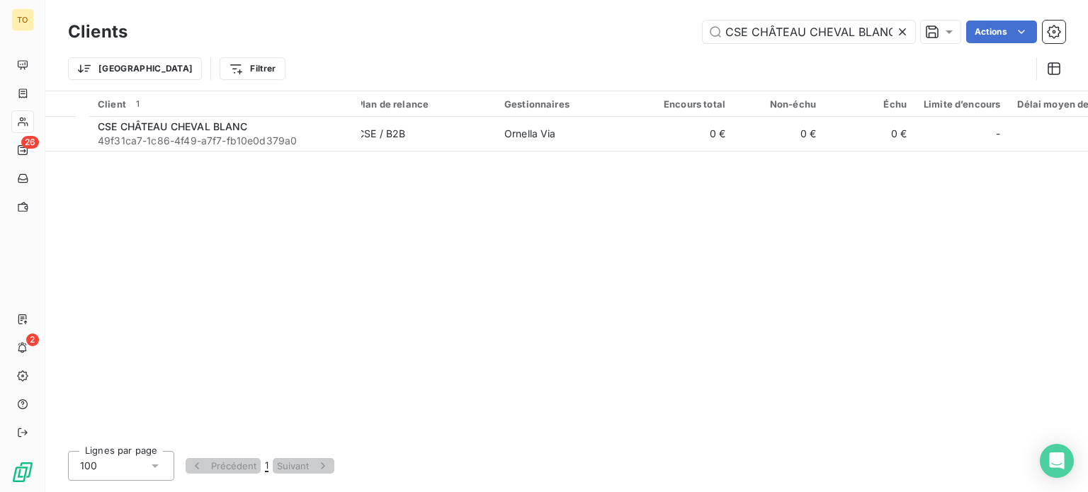
click at [895, 39] on icon at bounding box center [902, 32] width 14 height 14
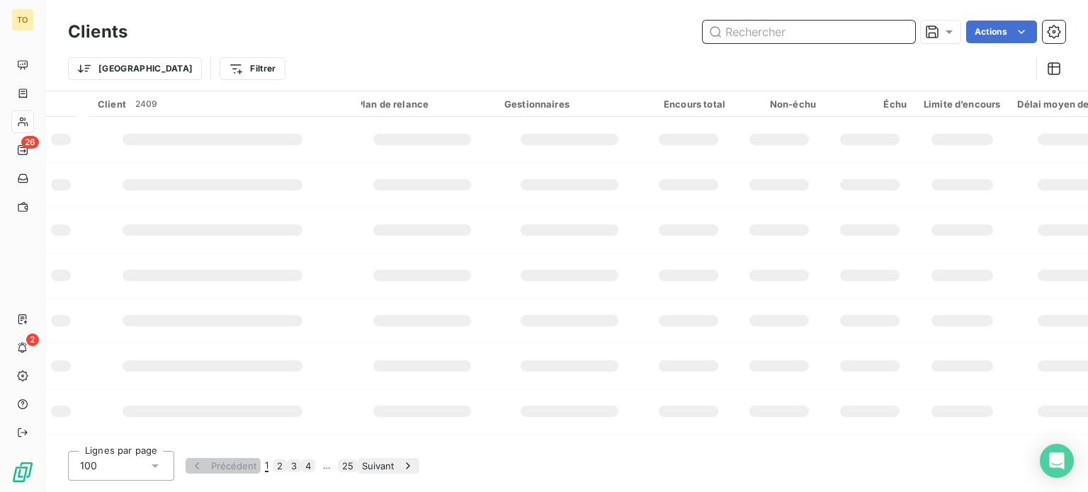
click at [870, 40] on input "text" at bounding box center [809, 32] width 212 height 23
paste input "CSE CORIOLIS COMPOSITES"
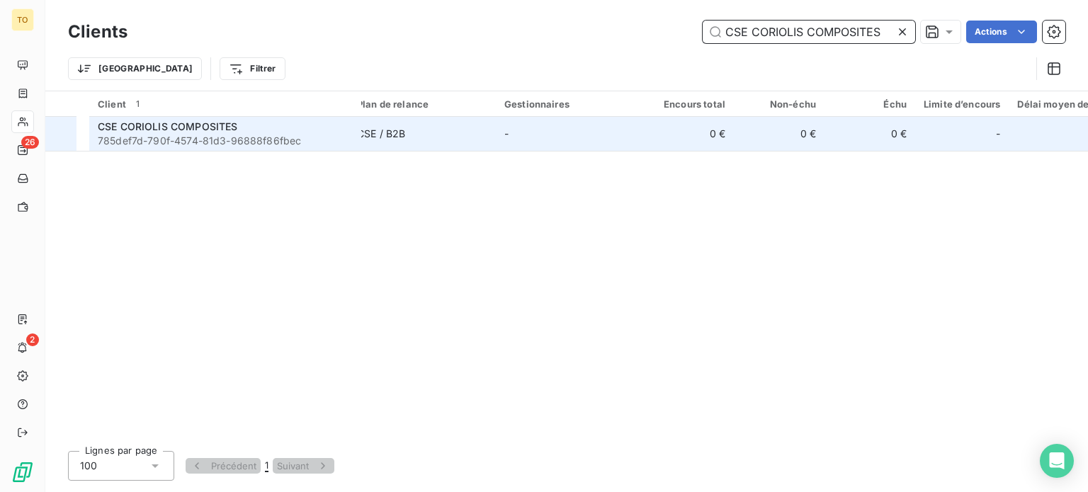
type input "CSE CORIOLIS COMPOSITES"
click at [320, 148] on span "785def7d-790f-4574-81d3-96888f86fbec" at bounding box center [225, 141] width 255 height 14
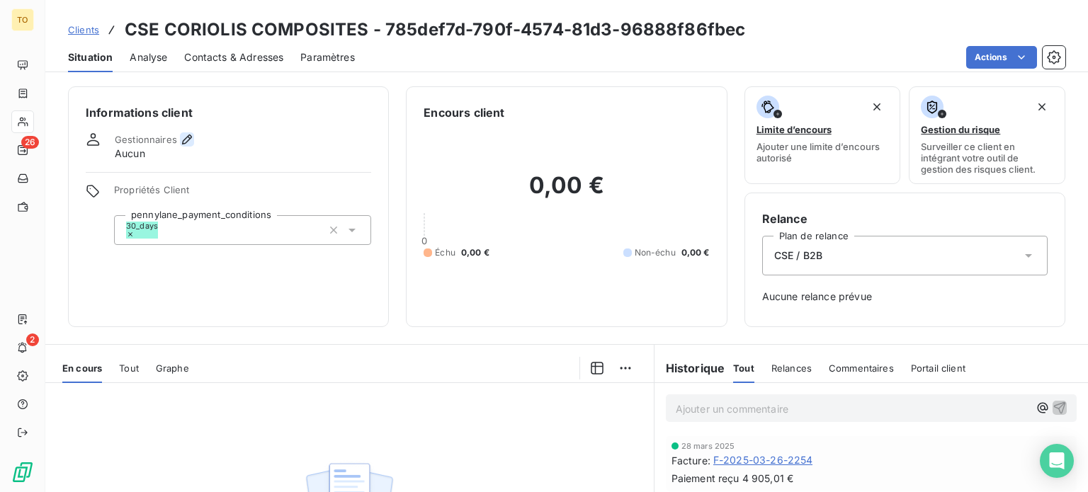
click at [194, 147] on icon "button" at bounding box center [187, 139] width 14 height 14
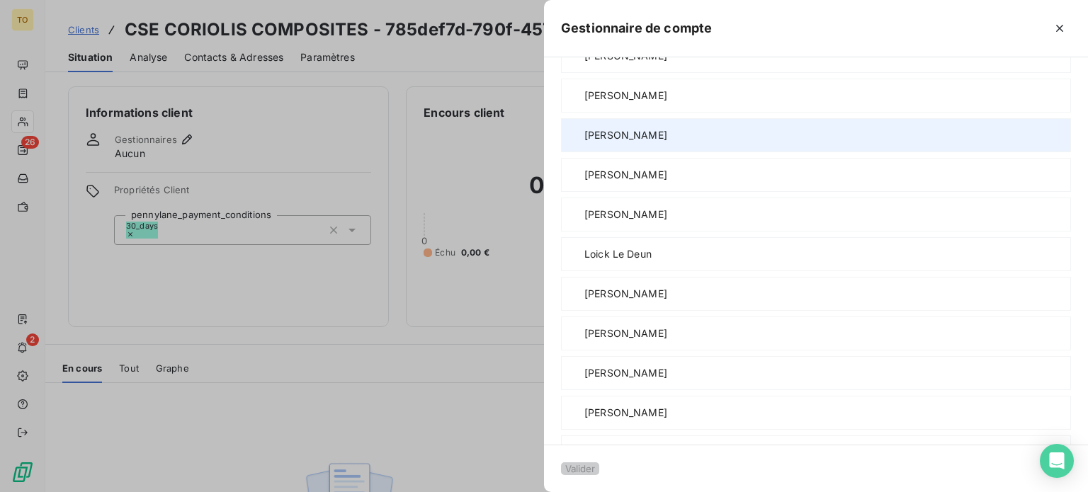
scroll to position [496, 0]
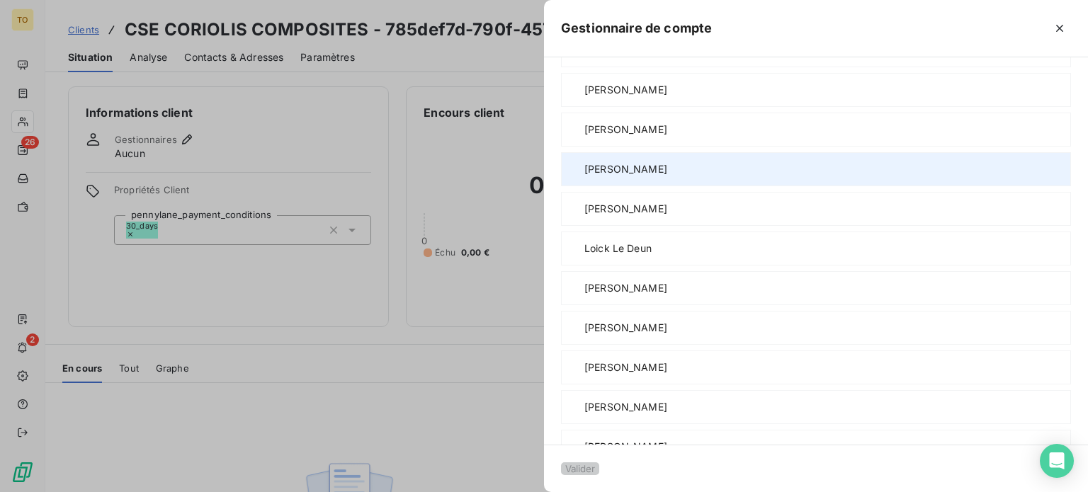
drag, startPoint x: 507, startPoint y: 213, endPoint x: 445, endPoint y: 311, distance: 115.5
click at [584, 97] on span "[PERSON_NAME]" at bounding box center [625, 90] width 83 height 14
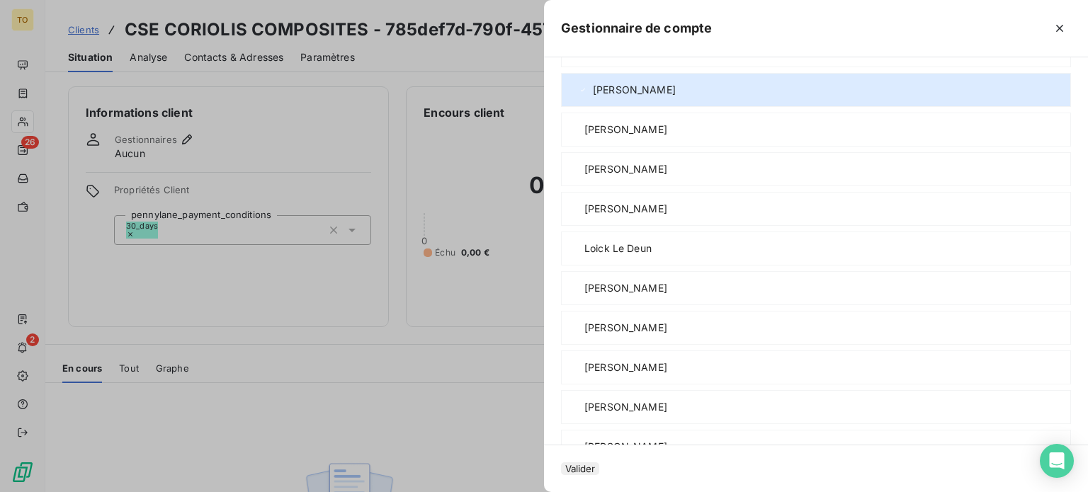
click at [561, 462] on button "Valider" at bounding box center [580, 468] width 38 height 13
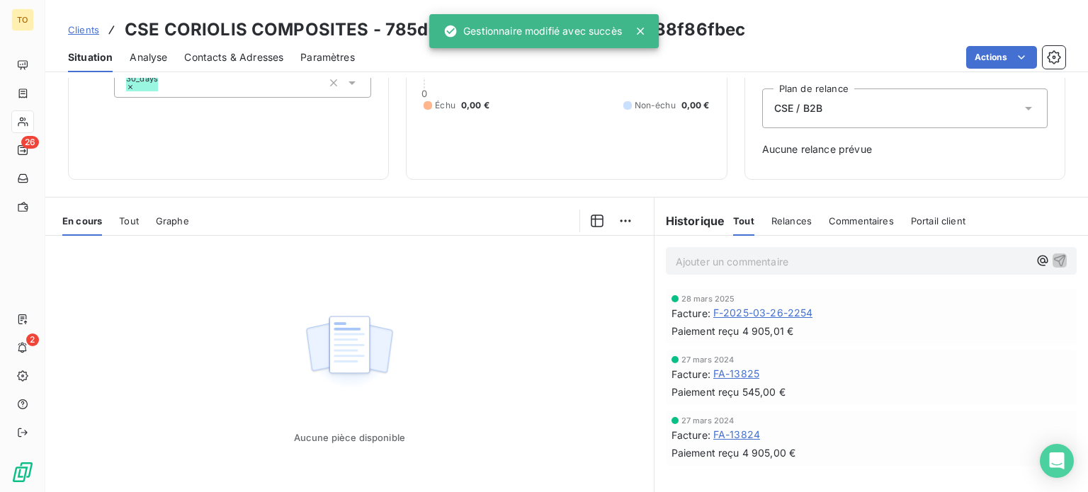
scroll to position [165, 0]
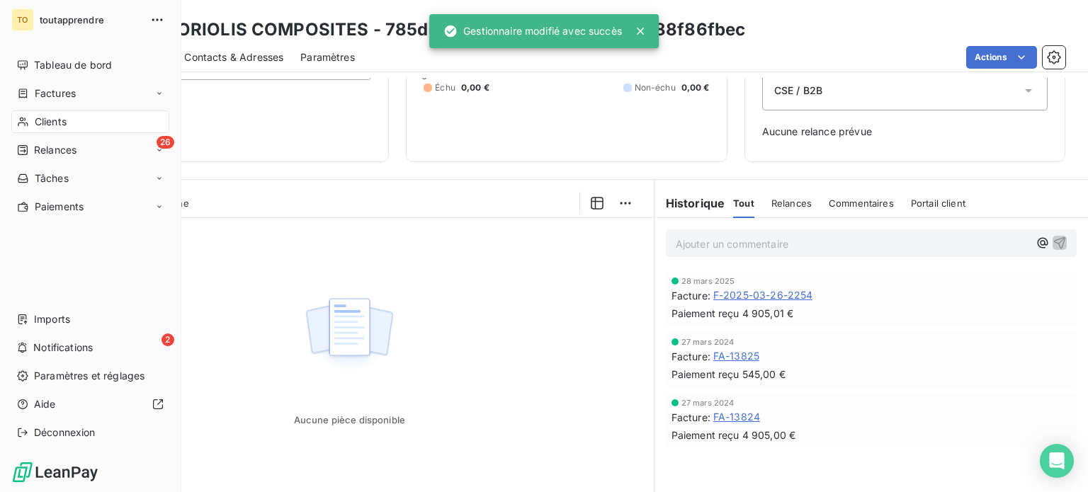
click at [40, 133] on div "Clients" at bounding box center [90, 121] width 158 height 23
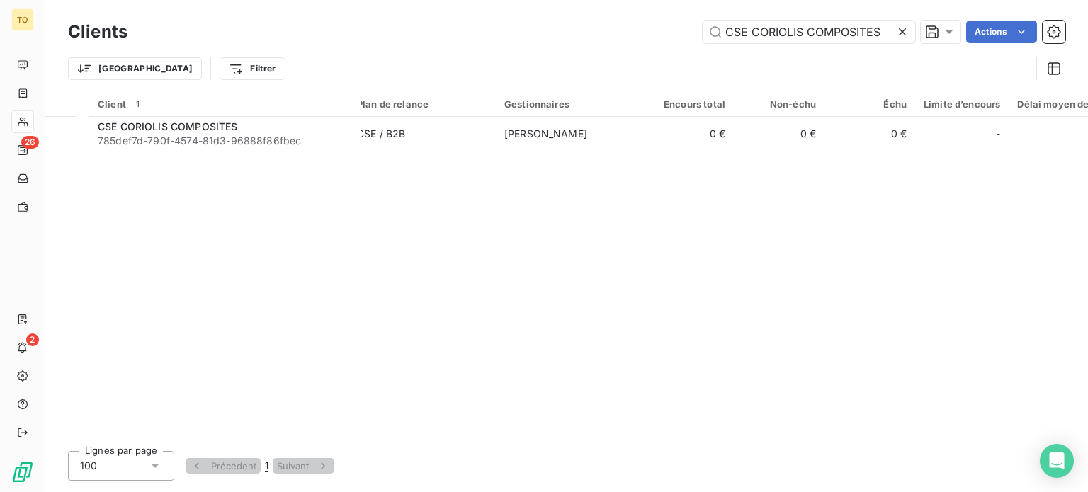
click at [895, 39] on icon at bounding box center [902, 32] width 14 height 14
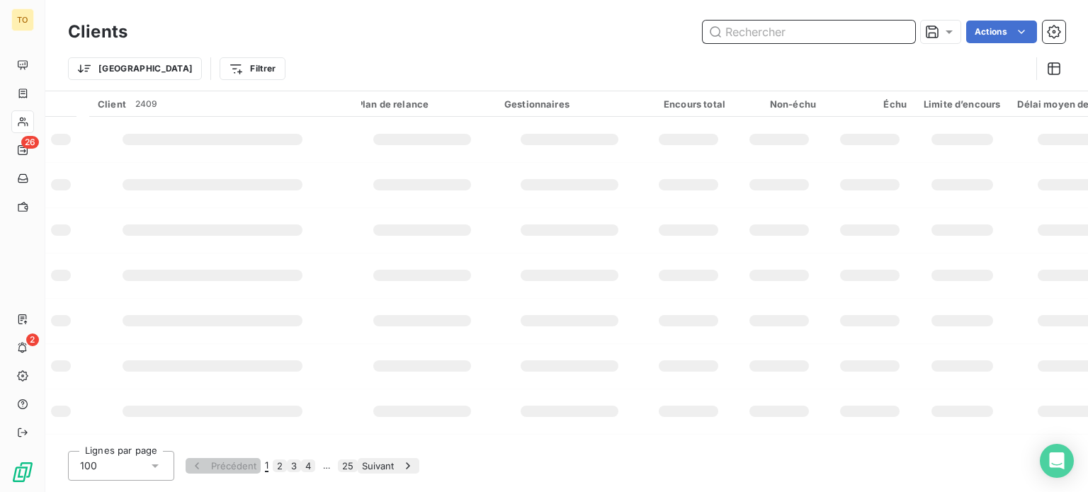
drag, startPoint x: 855, startPoint y: 38, endPoint x: 817, endPoint y: 89, distance: 62.7
click at [855, 39] on input "text" at bounding box center [809, 32] width 212 height 23
paste input "CSE GIFI DIFFUSION"
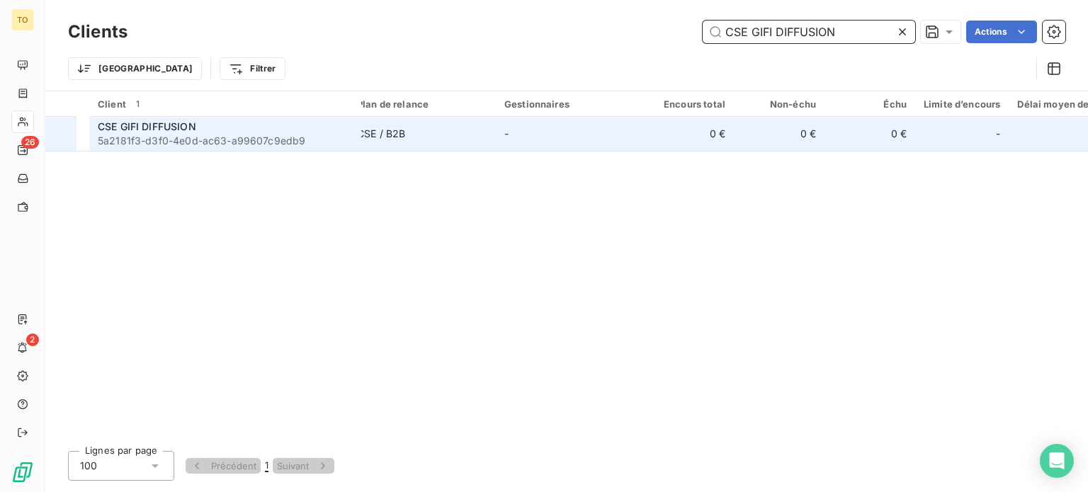
type input "CSE GIFI DIFFUSION"
click at [233, 148] on span "5a2181f3-d3f0-4e0d-ac63-a99607c9edb9" at bounding box center [225, 141] width 255 height 14
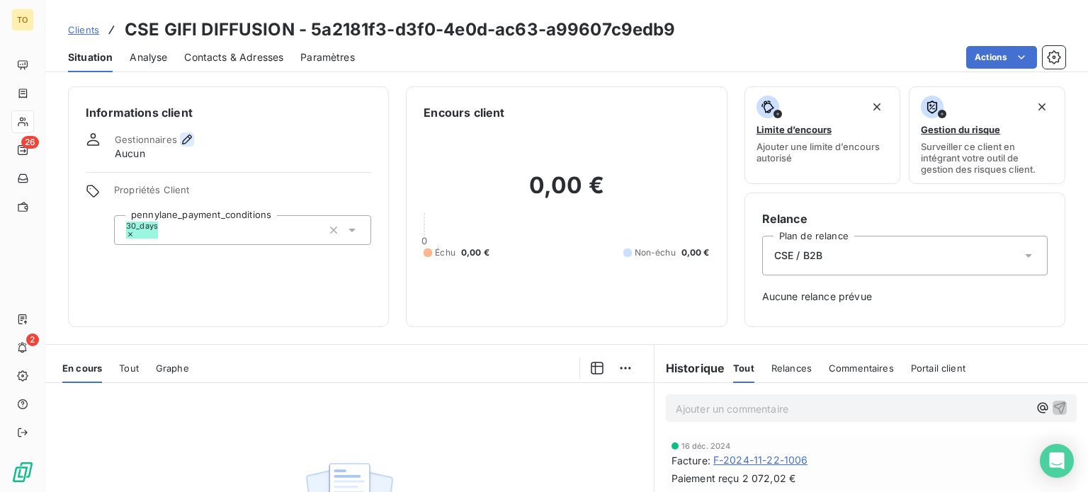
click at [192, 144] on icon "button" at bounding box center [187, 140] width 10 height 10
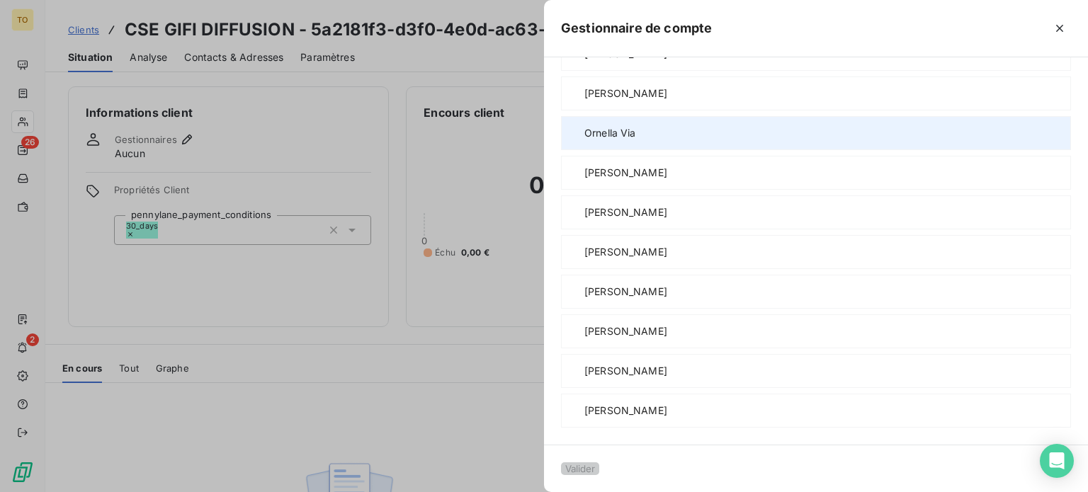
scroll to position [1212, 0]
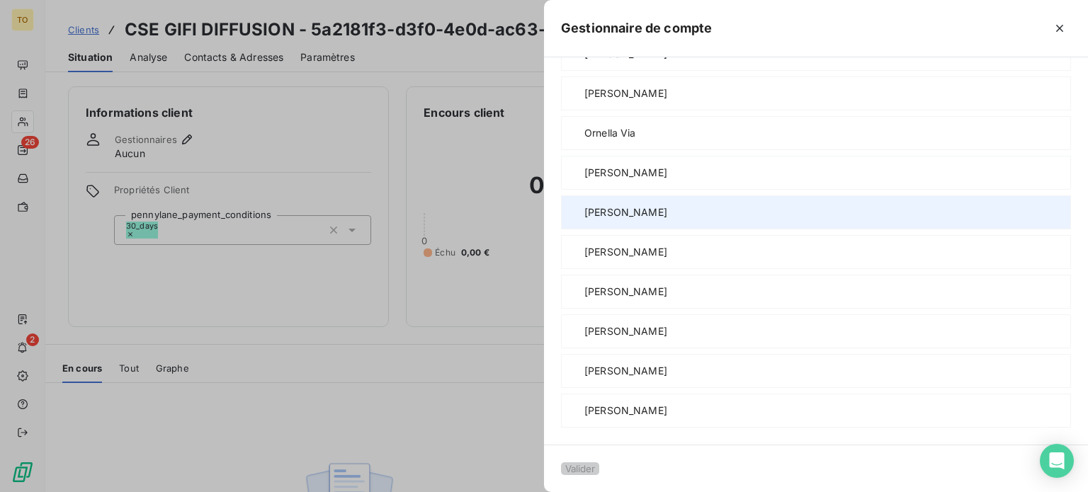
click at [584, 205] on span "[PERSON_NAME]" at bounding box center [625, 212] width 83 height 14
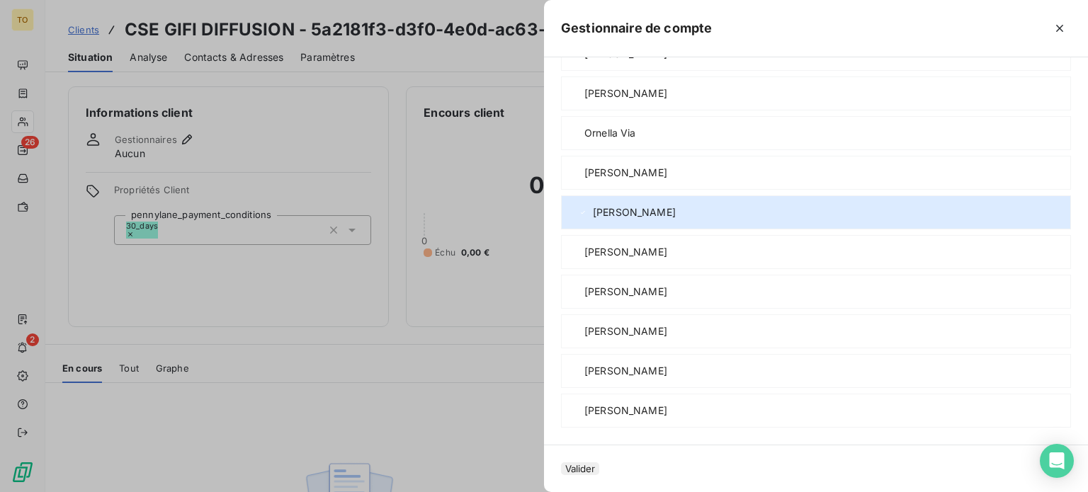
click at [561, 462] on button "Valider" at bounding box center [580, 468] width 38 height 13
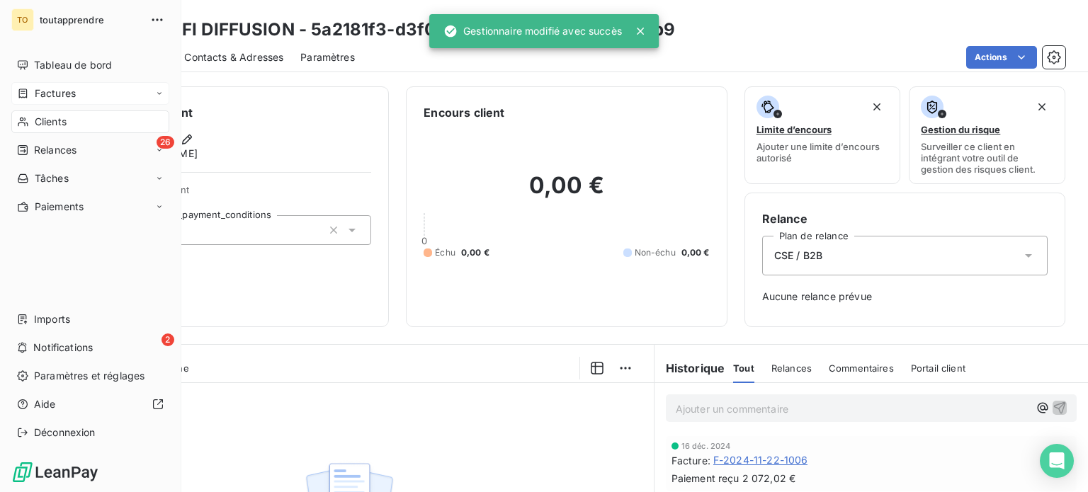
drag, startPoint x: 45, startPoint y: 149, endPoint x: 161, endPoint y: 119, distance: 120.6
click at [45, 129] on span "Clients" at bounding box center [51, 122] width 32 height 14
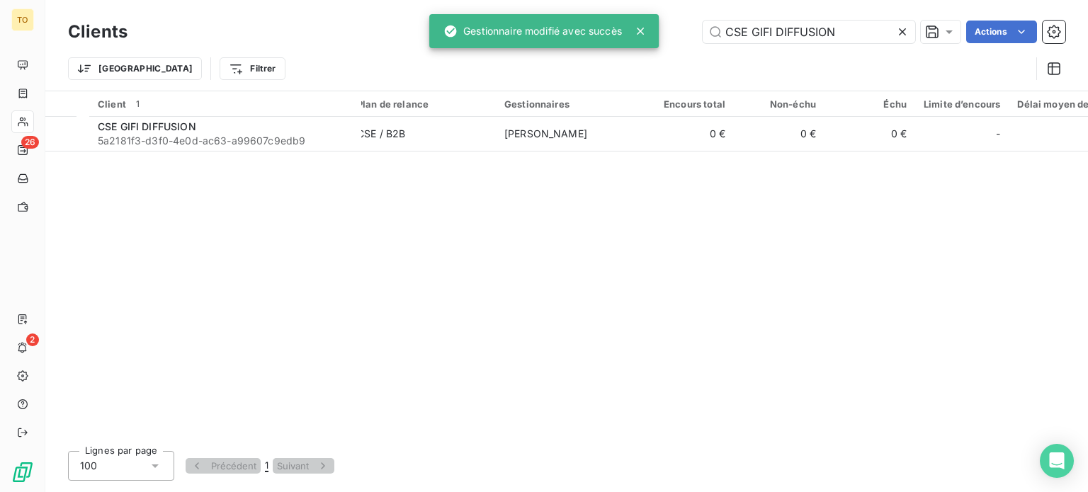
drag, startPoint x: 832, startPoint y: 35, endPoint x: 606, endPoint y: 23, distance: 226.2
click at [612, 25] on div "TO 26 2 Clients CSE GIFI DIFFUSION Actions Trier Filtrer Client 1 Plan de relan…" at bounding box center [544, 246] width 1088 height 492
click at [778, 31] on input "CSE GIFI DIFFUSION" at bounding box center [809, 32] width 212 height 23
drag, startPoint x: 875, startPoint y: 35, endPoint x: 813, endPoint y: 33, distance: 62.4
click at [899, 35] on icon at bounding box center [902, 31] width 7 height 7
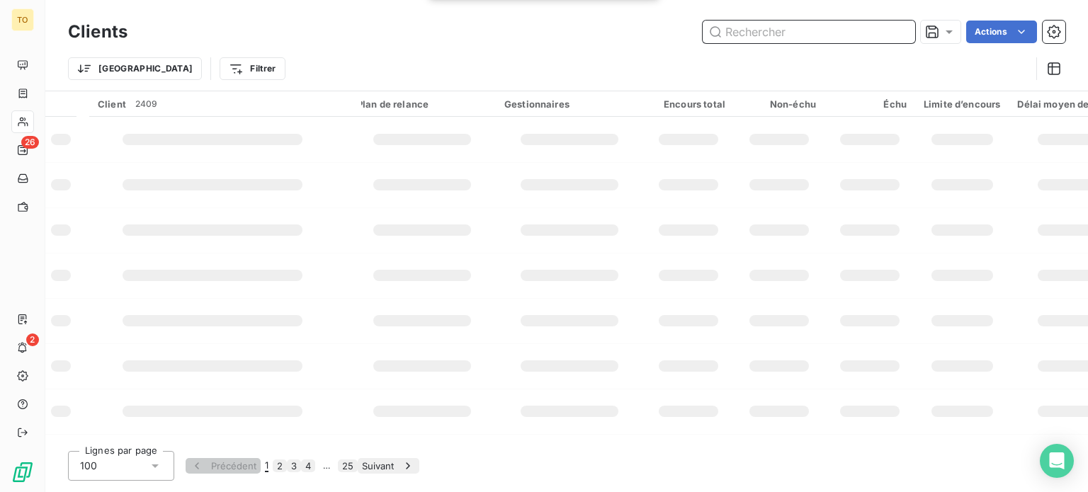
click at [812, 33] on input "text" at bounding box center [809, 32] width 212 height 23
paste input "CSE [PERSON_NAME]"
click at [812, 33] on input "CSE [PERSON_NAME]" at bounding box center [809, 32] width 212 height 23
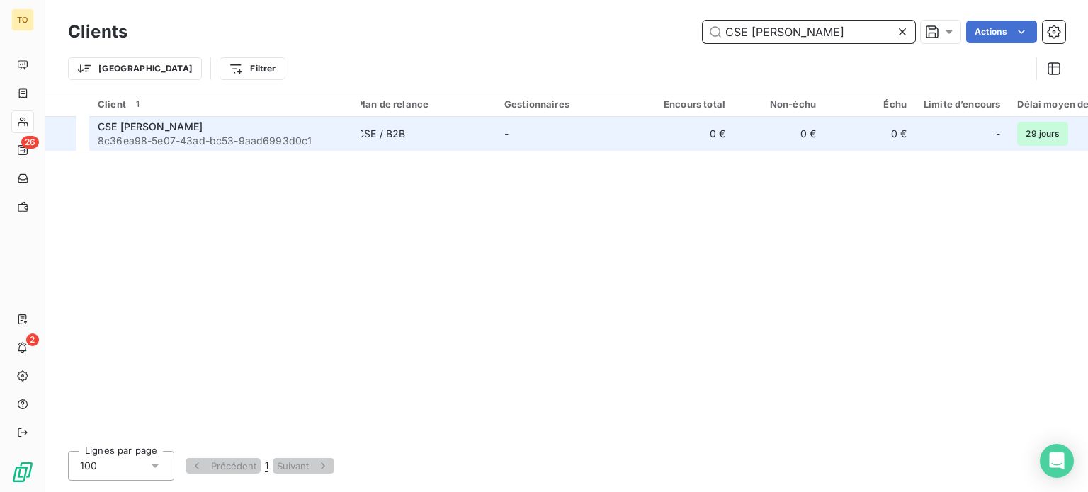
type input "CSE [PERSON_NAME]"
click at [144, 148] on span "8c36ea98-5e07-43ad-bc53-9aad6993d0c1" at bounding box center [225, 141] width 255 height 14
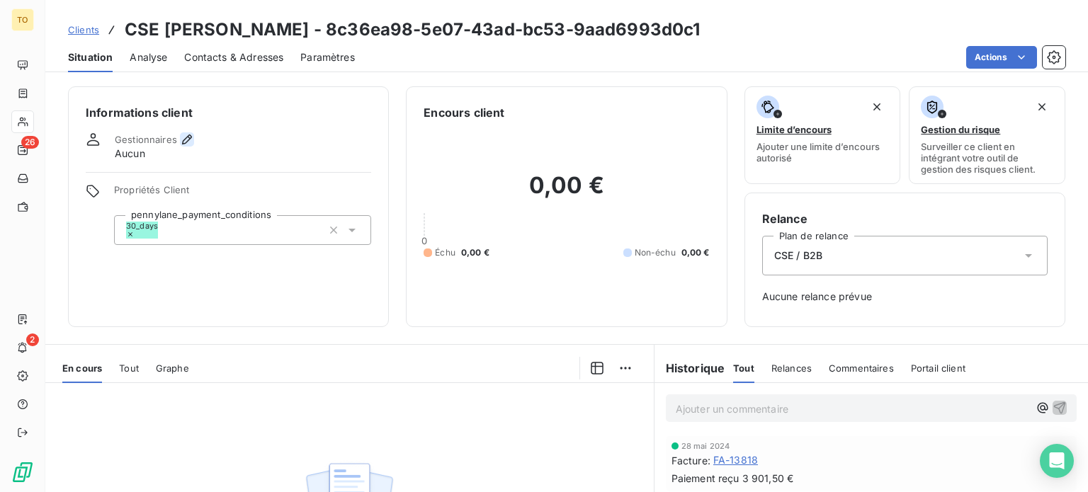
click at [194, 147] on icon "button" at bounding box center [187, 139] width 14 height 14
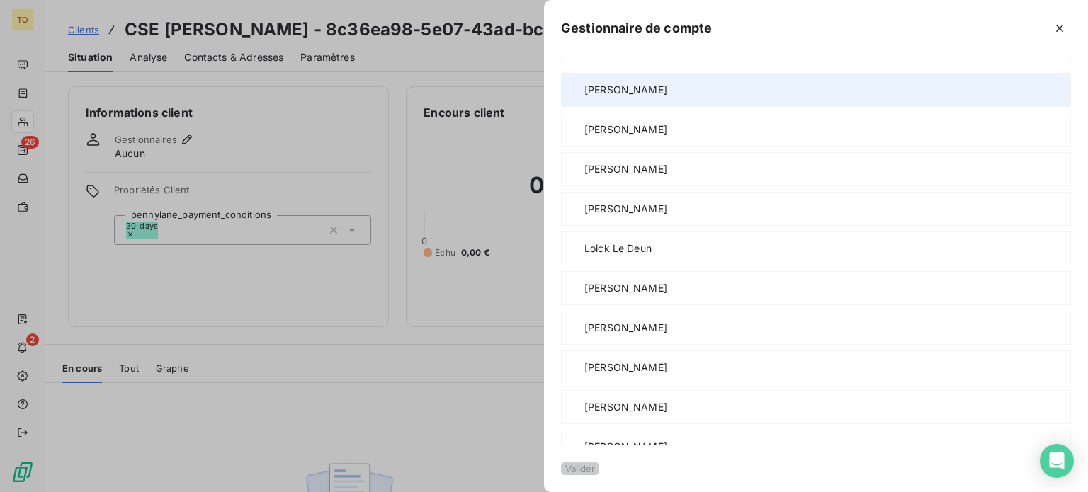
scroll to position [330, 0]
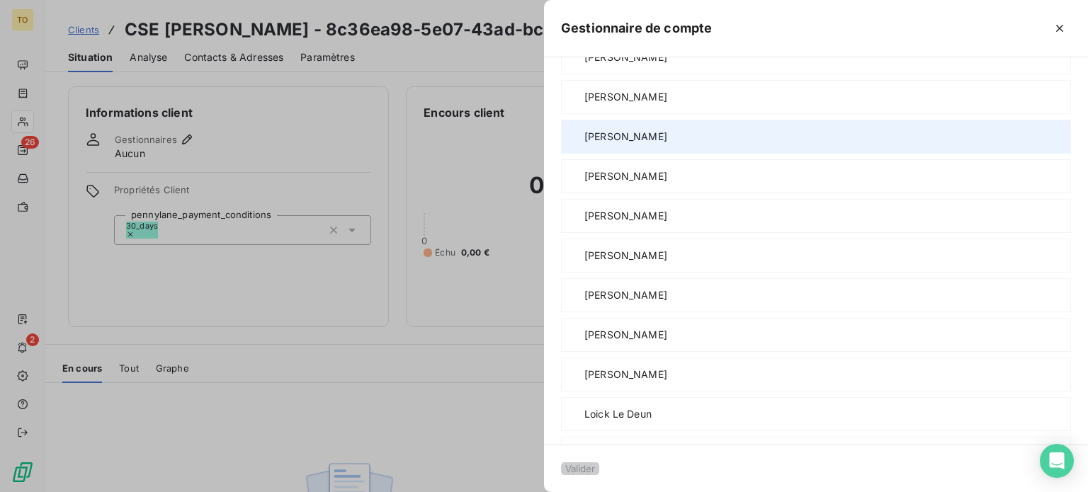
click at [584, 144] on span "[PERSON_NAME]" at bounding box center [625, 137] width 83 height 14
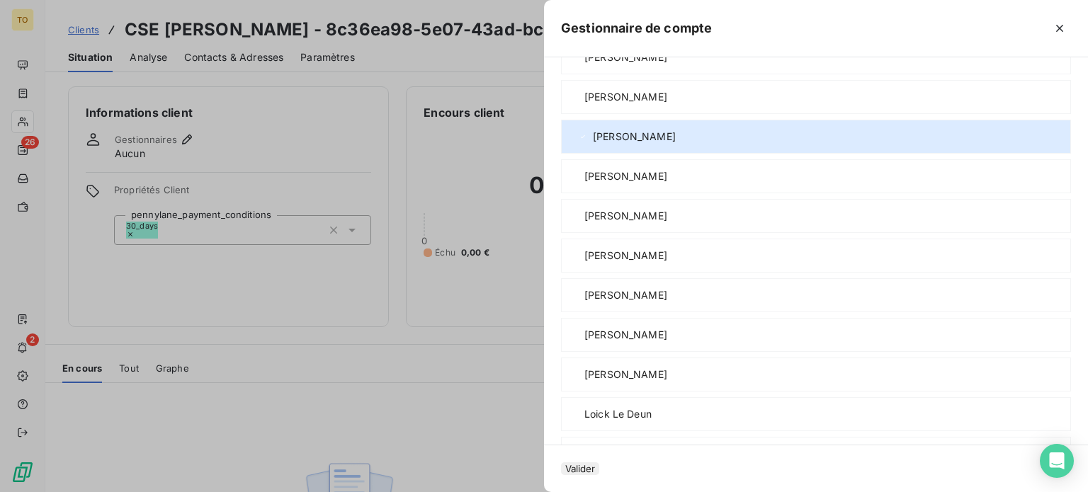
click at [561, 462] on button "Valider" at bounding box center [580, 468] width 38 height 13
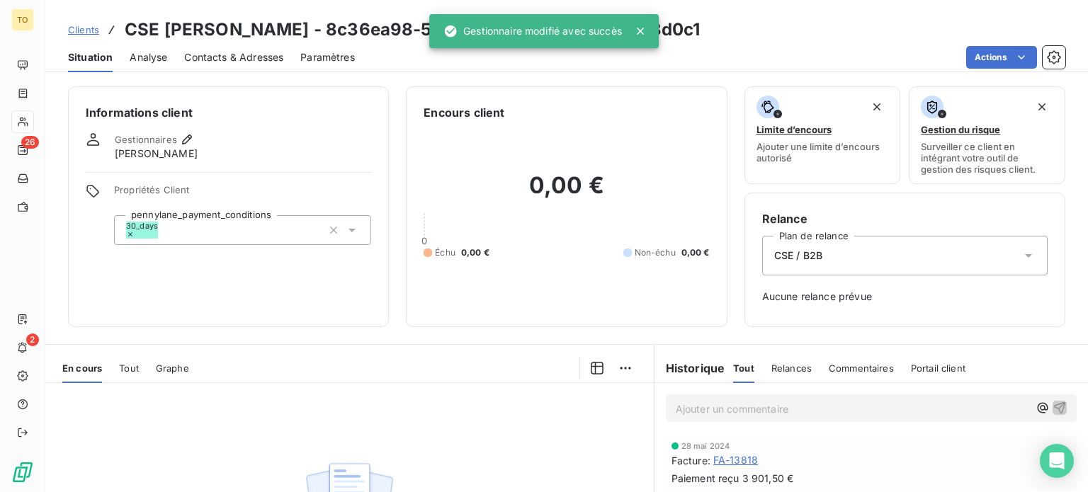
scroll to position [165, 0]
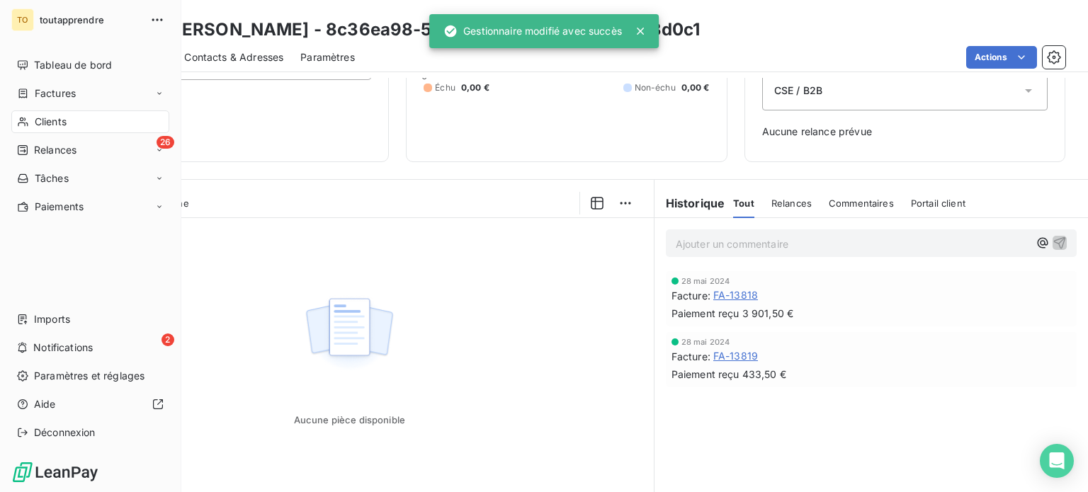
click at [40, 133] on div "Clients" at bounding box center [90, 121] width 158 height 23
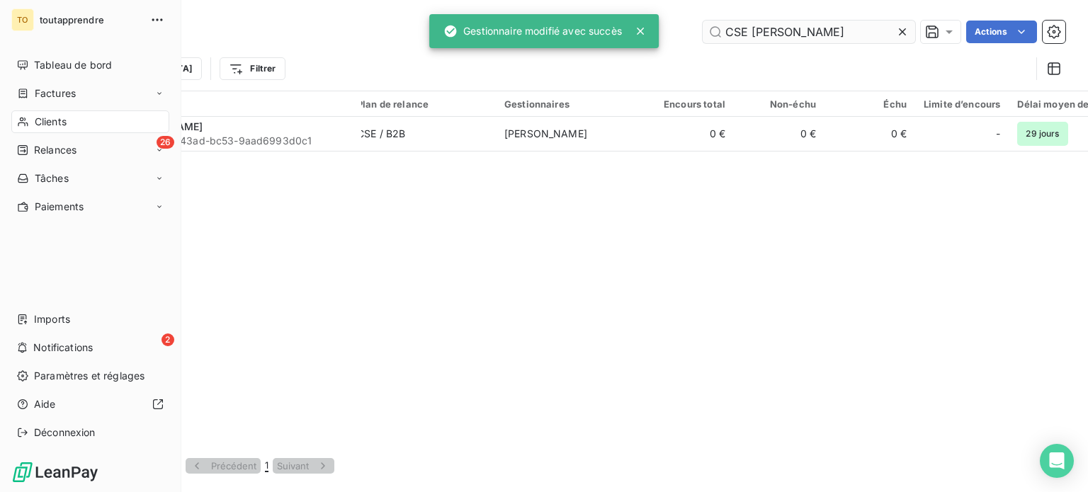
scroll to position [0, 9]
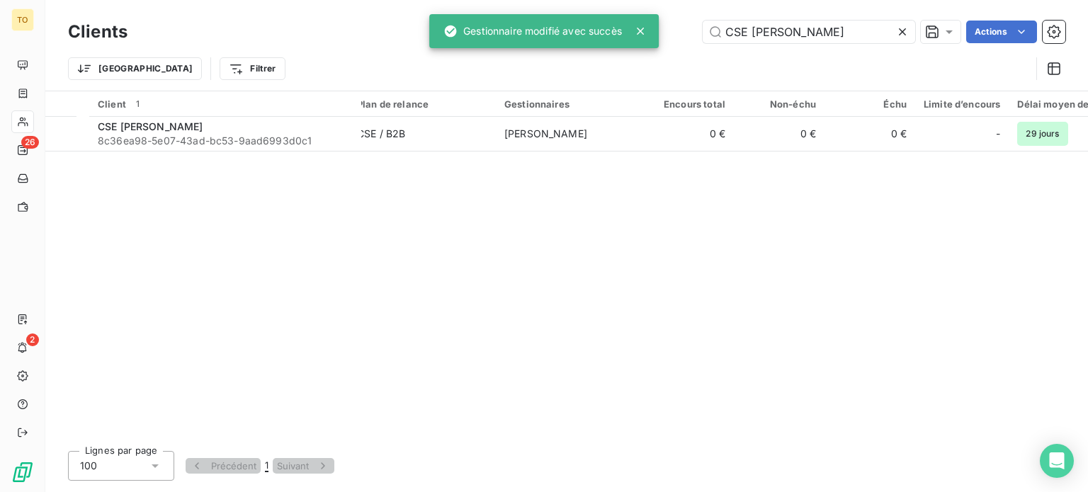
click at [899, 34] on icon at bounding box center [902, 31] width 7 height 7
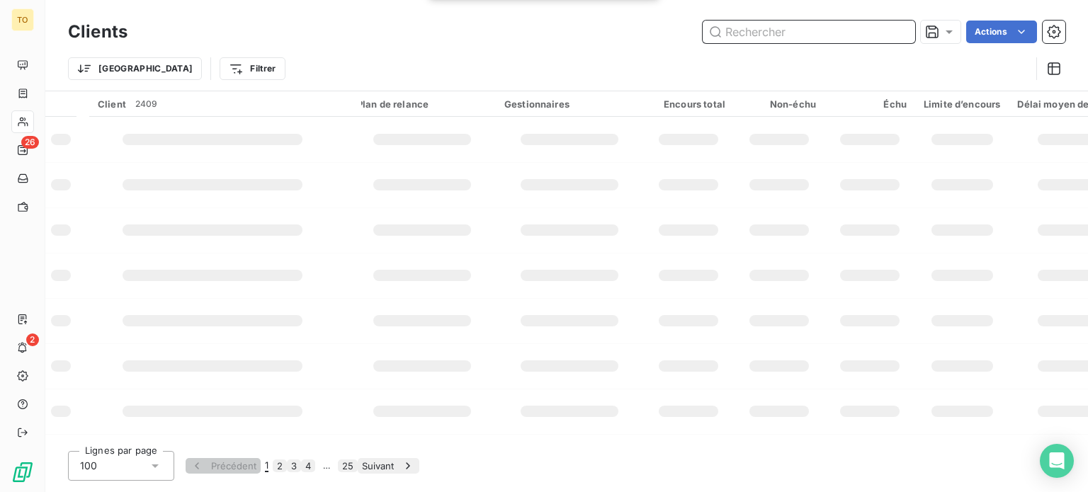
click at [836, 37] on input "text" at bounding box center [809, 32] width 212 height 23
paste input "CSE MECACHROME"
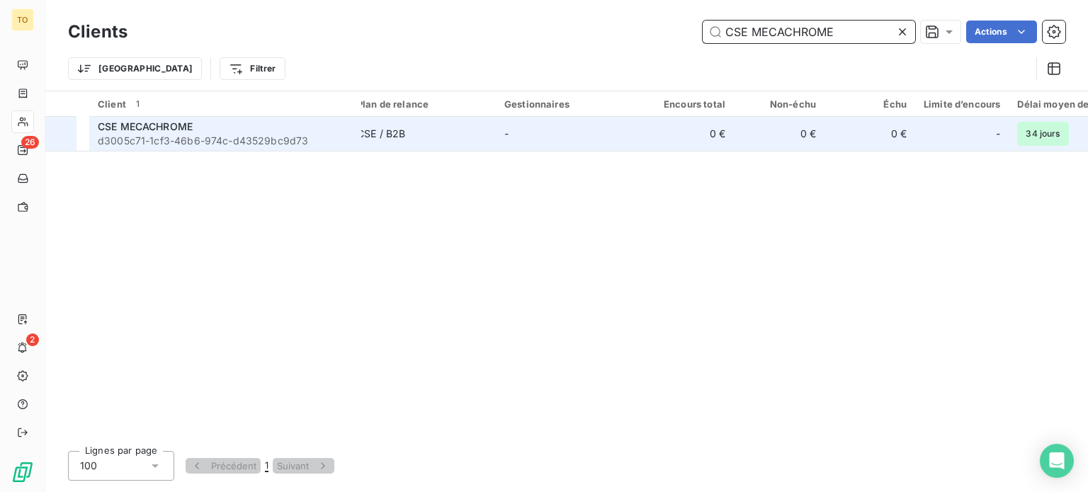
type input "CSE MECACHROME"
click at [193, 132] on span "CSE MECACHROME" at bounding box center [145, 126] width 95 height 12
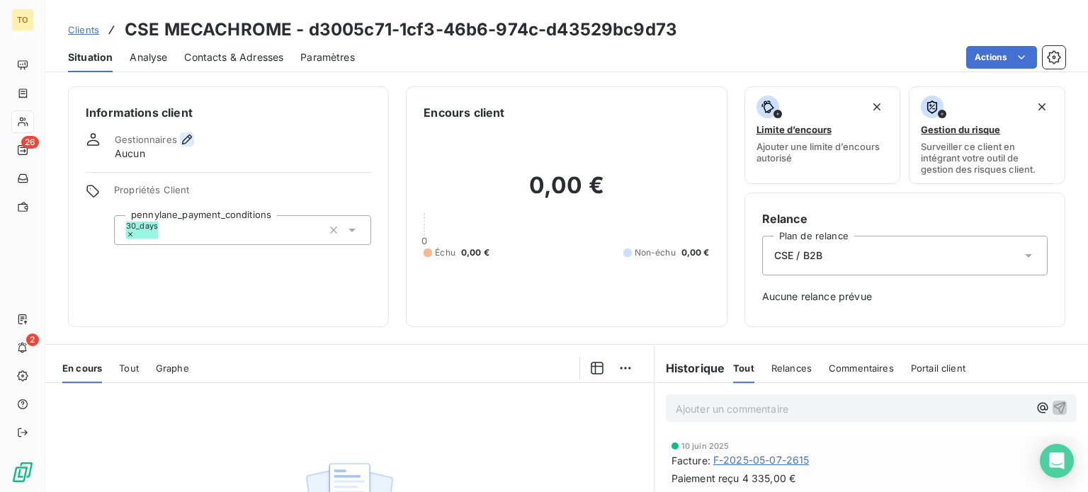
click at [194, 147] on icon "button" at bounding box center [187, 139] width 14 height 14
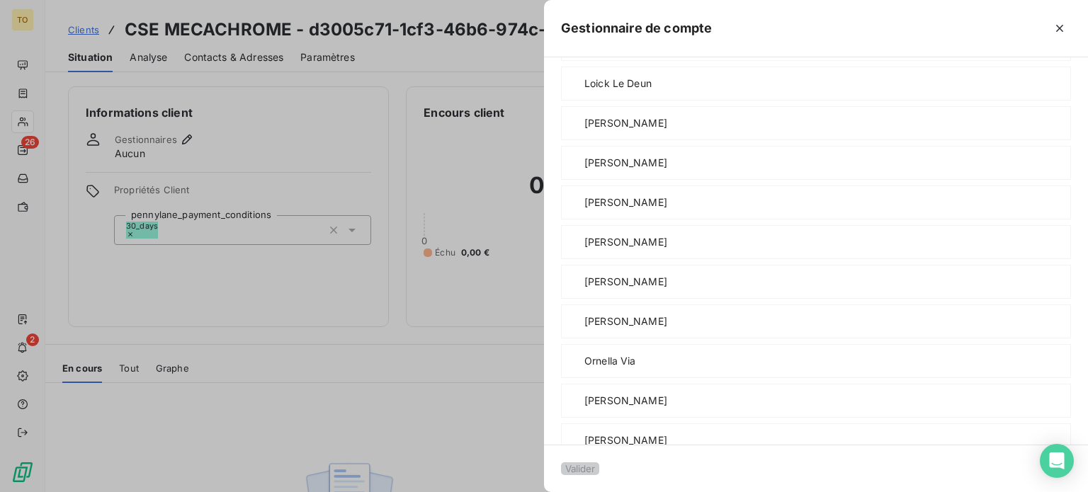
scroll to position [165, 0]
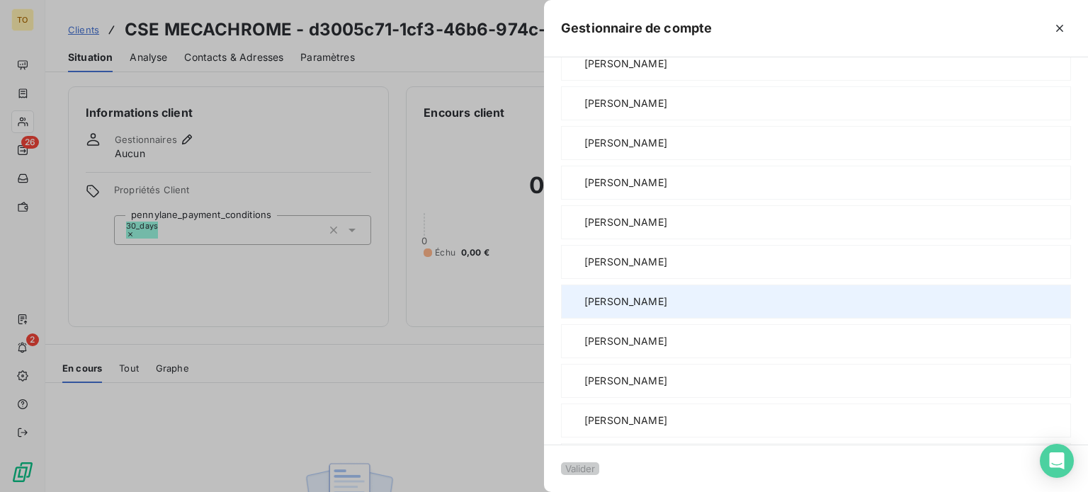
click at [584, 309] on span "[PERSON_NAME]" at bounding box center [625, 302] width 83 height 14
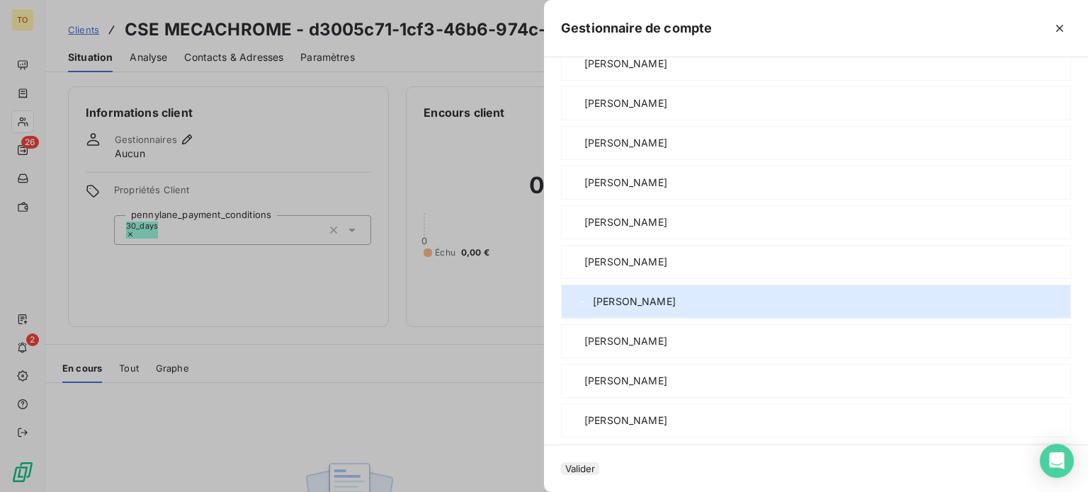
click at [561, 462] on button "Valider" at bounding box center [580, 468] width 38 height 13
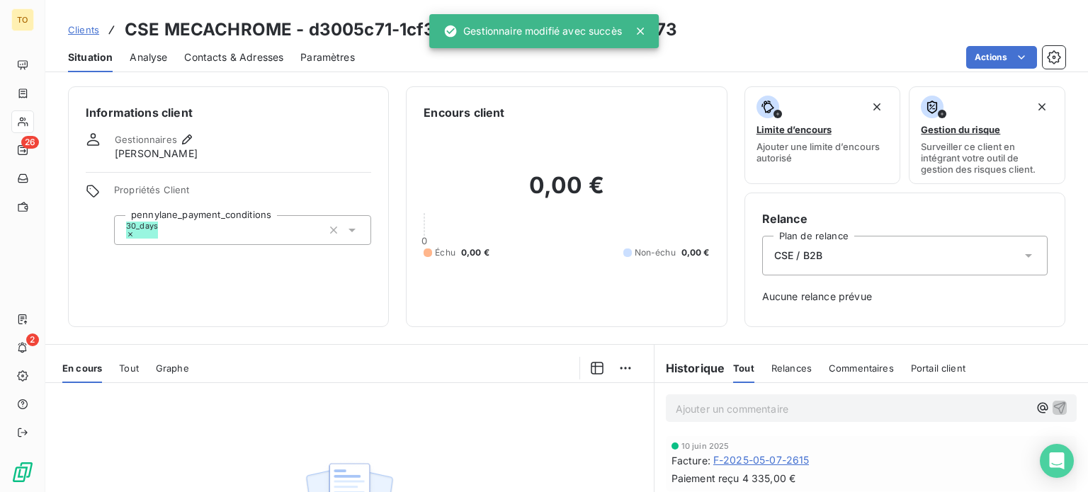
scroll to position [273, 0]
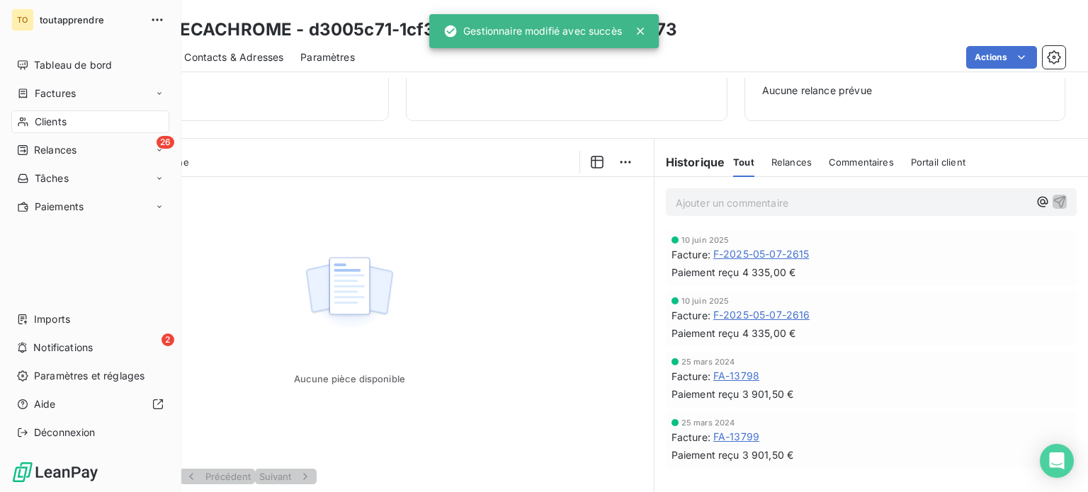
click at [45, 129] on span "Clients" at bounding box center [51, 122] width 32 height 14
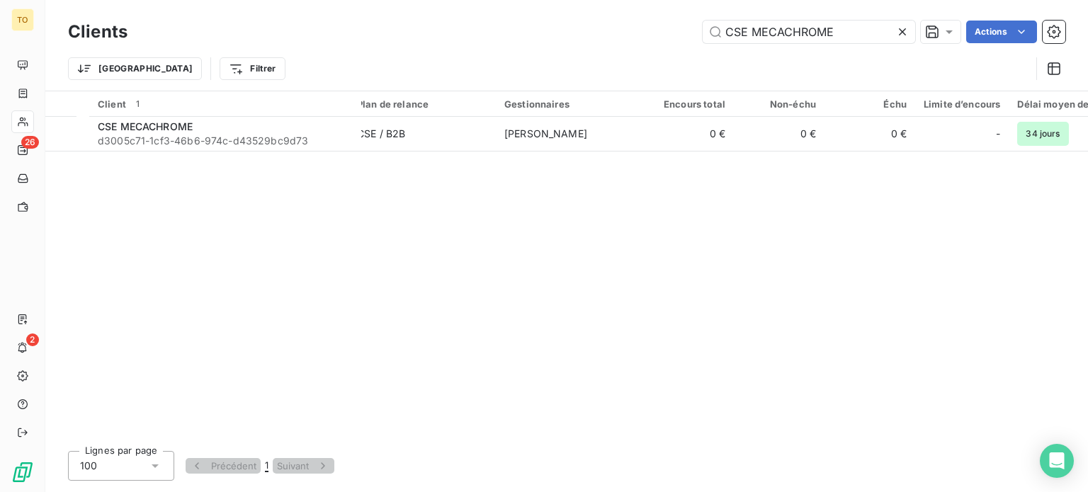
click at [895, 39] on icon at bounding box center [902, 32] width 14 height 14
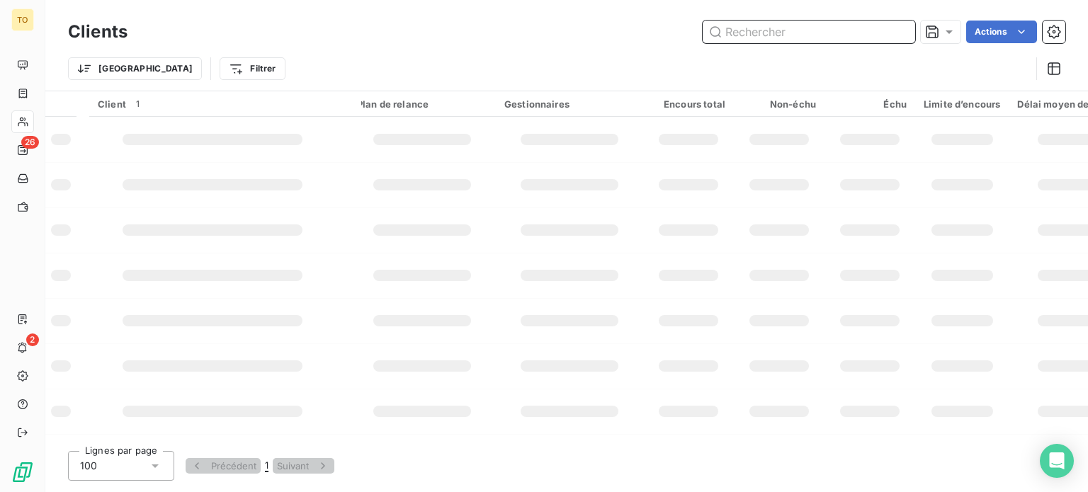
click at [813, 39] on input "text" at bounding box center [809, 32] width 212 height 23
paste input "CSE OUEST BIOLOGIE"
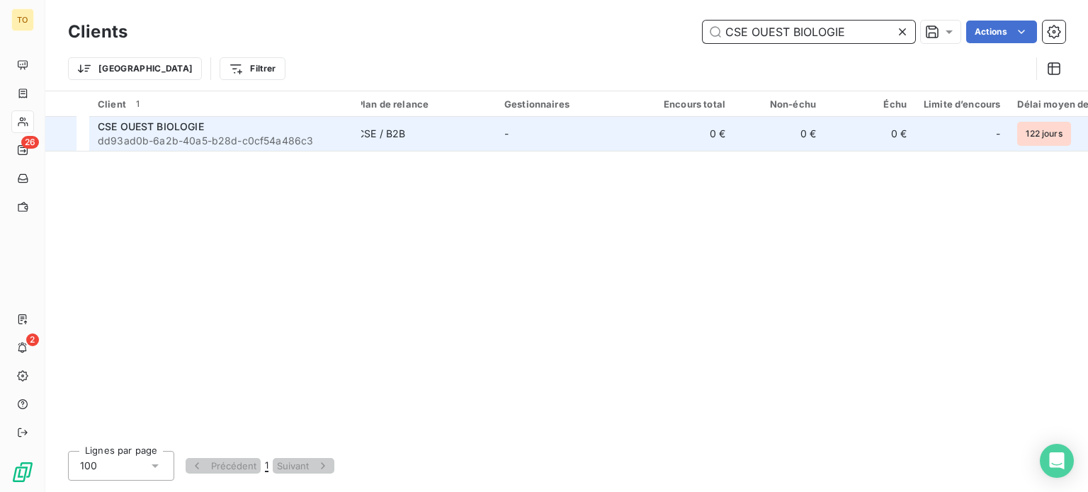
type input "CSE OUEST BIOLOGIE"
click at [229, 148] on span "dd93ad0b-6a2b-40a5-b28d-c0cf54a486c3" at bounding box center [225, 141] width 255 height 14
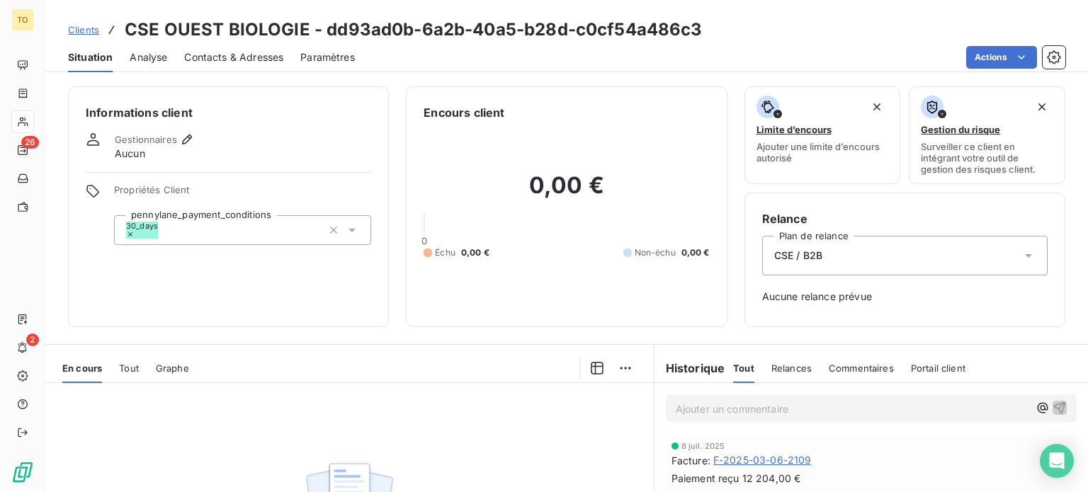
click at [177, 145] on span "Gestionnaires" at bounding box center [146, 139] width 62 height 11
click at [194, 147] on icon "button" at bounding box center [187, 139] width 14 height 14
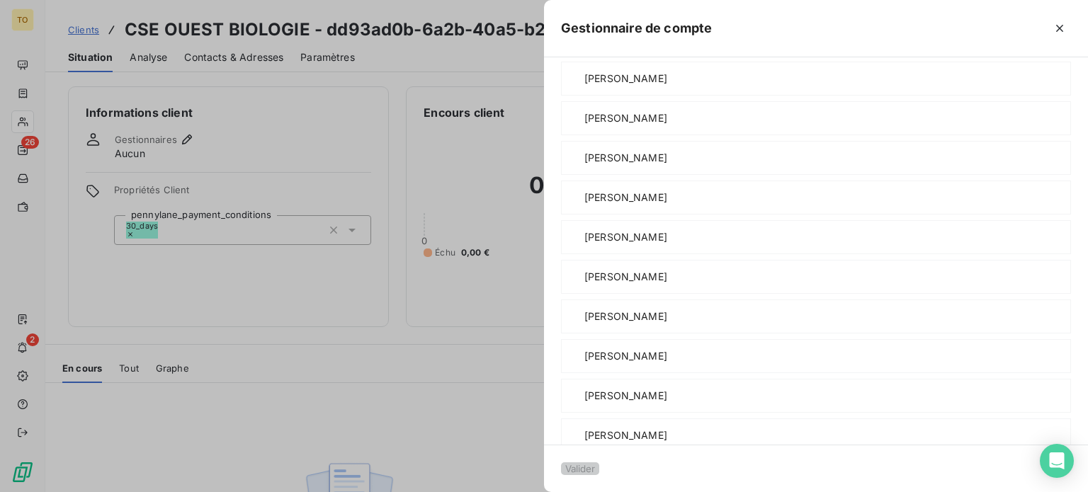
scroll to position [165, 0]
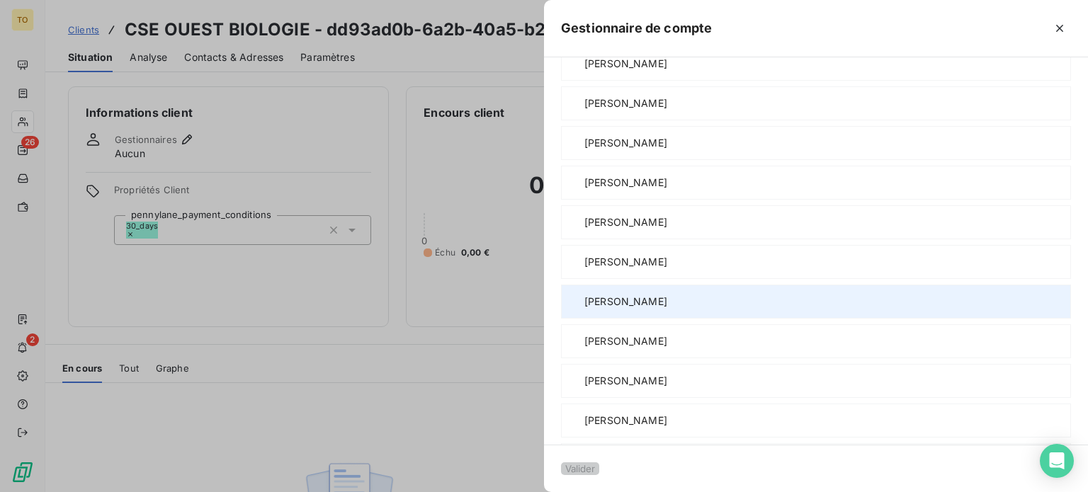
click at [584, 309] on span "[PERSON_NAME]" at bounding box center [625, 302] width 83 height 14
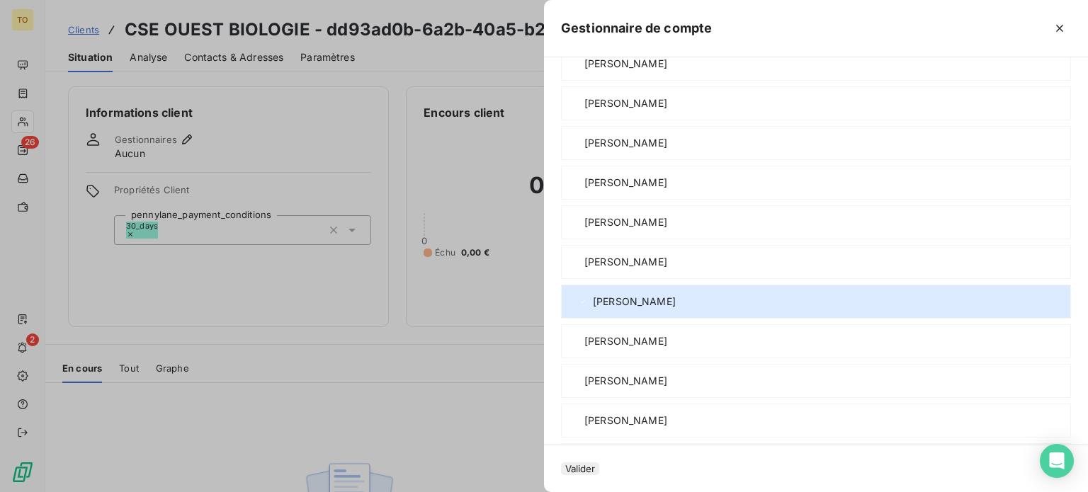
click at [561, 462] on button "Valider" at bounding box center [580, 468] width 38 height 13
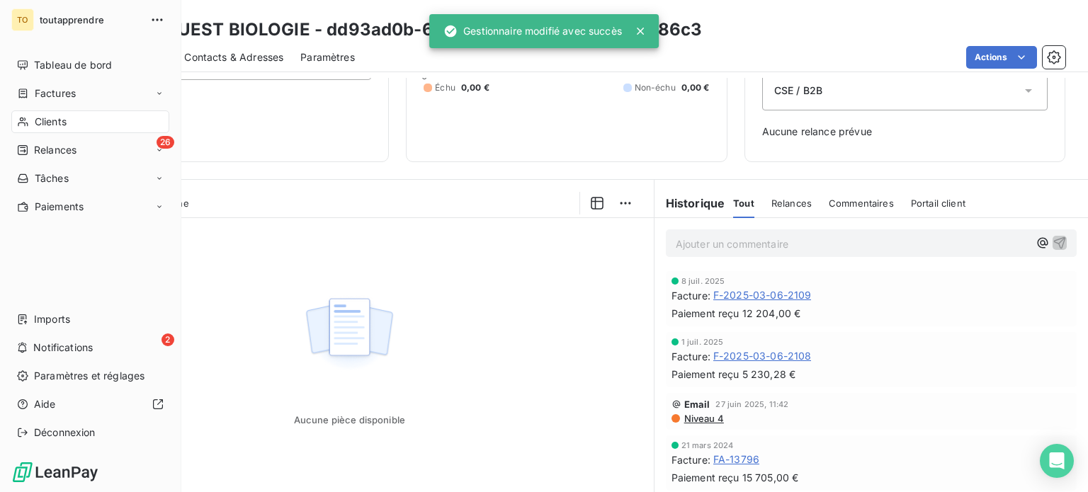
drag, startPoint x: 46, startPoint y: 155, endPoint x: 222, endPoint y: 138, distance: 177.2
click at [47, 129] on span "Clients" at bounding box center [51, 122] width 32 height 14
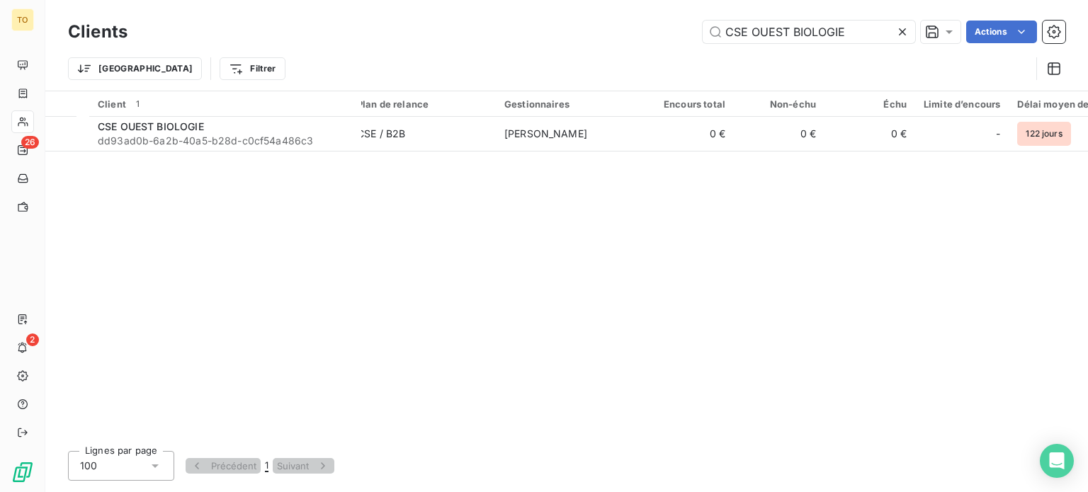
click at [899, 35] on icon at bounding box center [902, 31] width 7 height 7
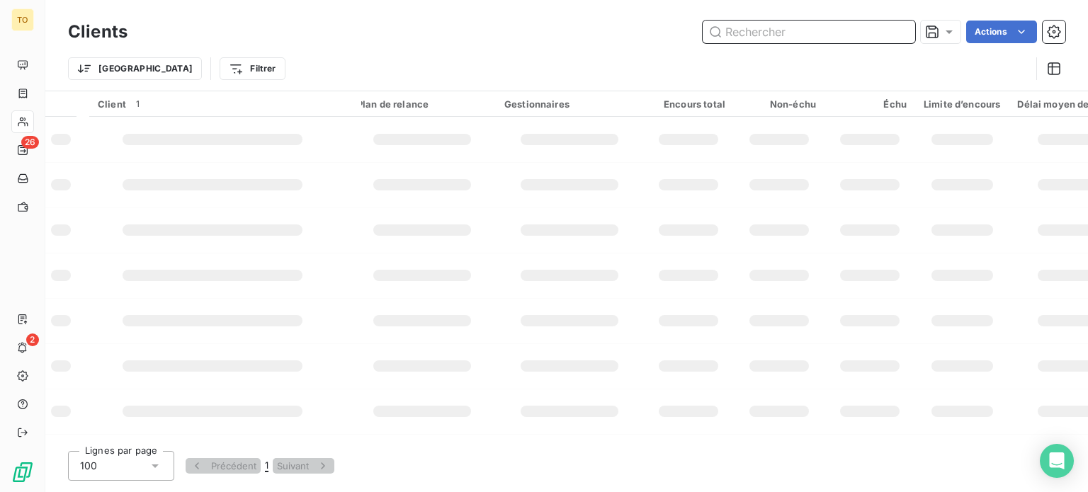
click at [815, 40] on input "text" at bounding box center [809, 32] width 212 height 23
paste input "CSE FISHER SCIENTIFIC"
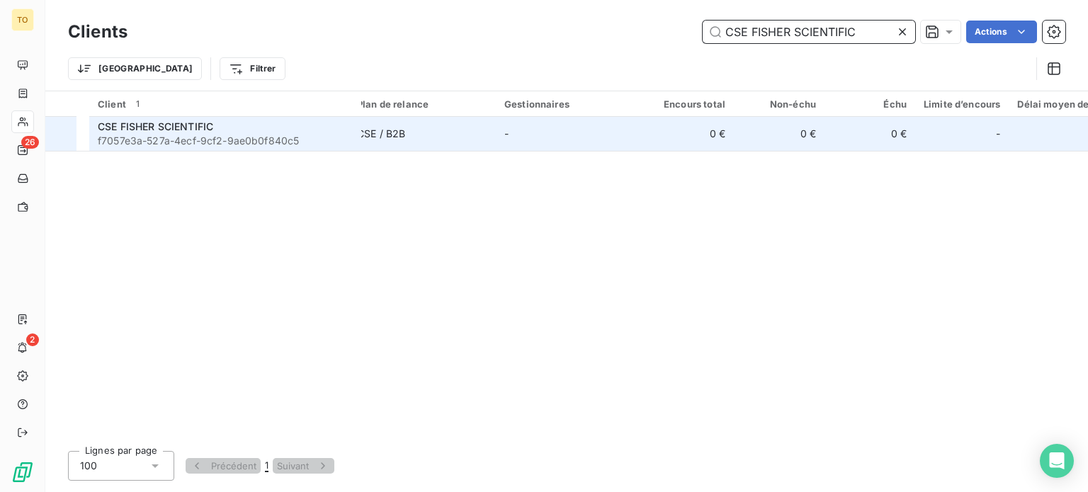
type input "CSE FISHER SCIENTIFIC"
click at [177, 148] on span "f7057e3a-527a-4ecf-9cf2-9ae0b0f840c5" at bounding box center [225, 141] width 255 height 14
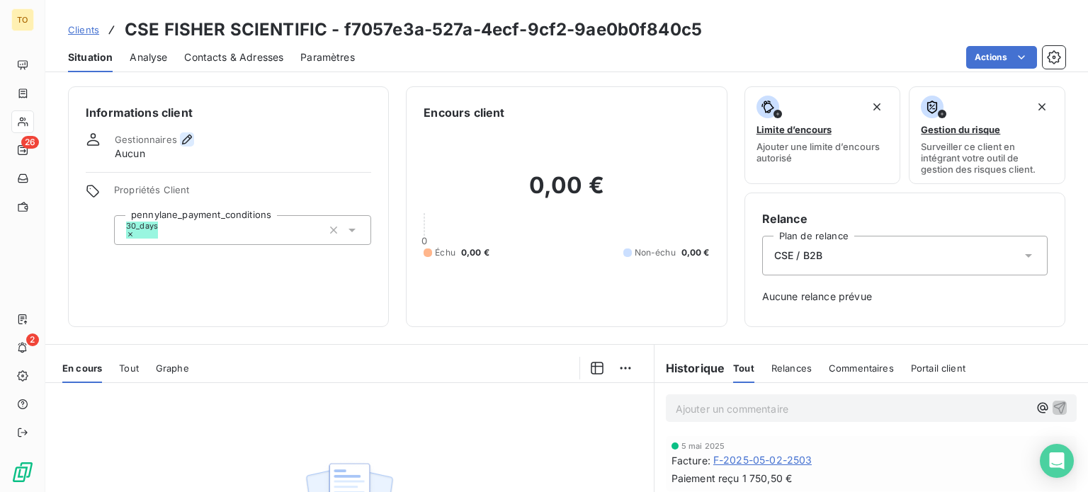
click at [194, 147] on icon "button" at bounding box center [187, 139] width 14 height 14
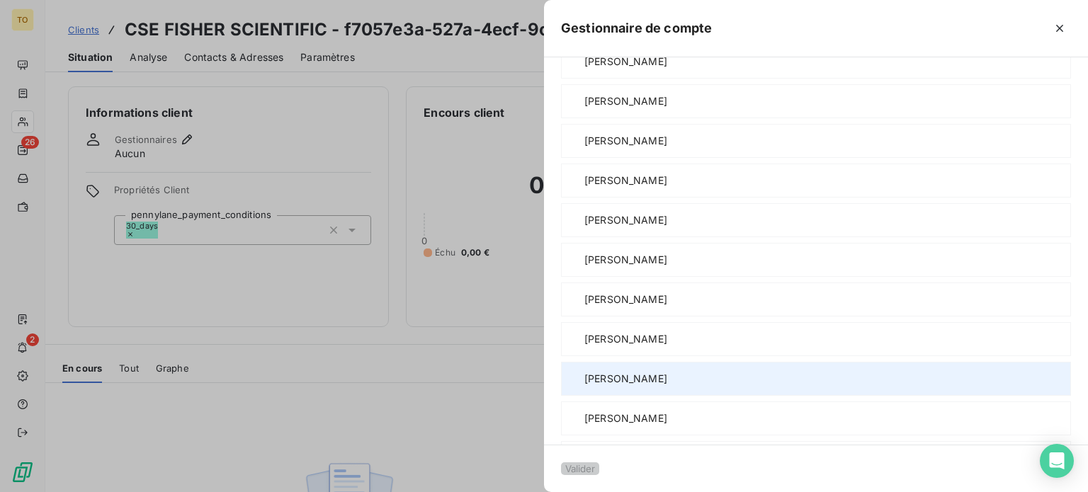
scroll to position [165, 0]
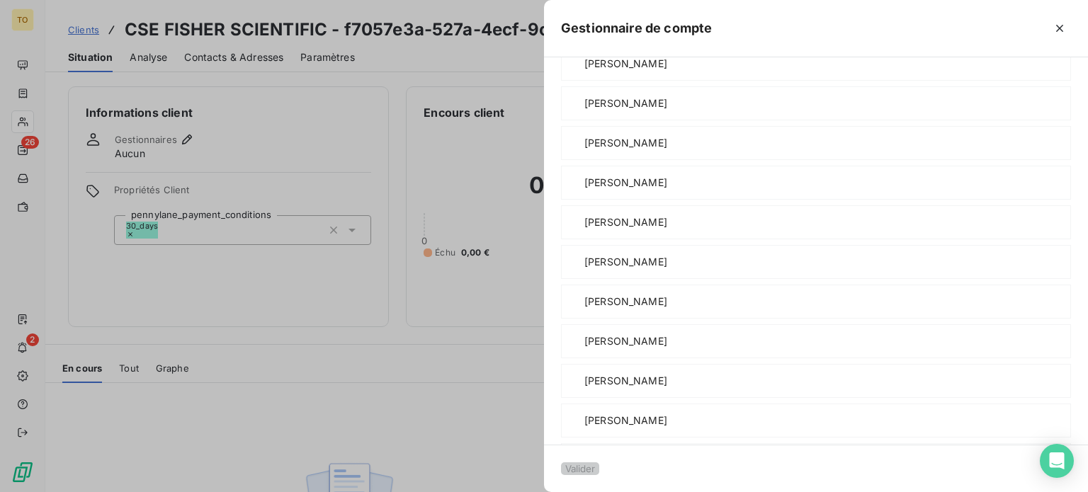
drag, startPoint x: 516, startPoint y: 390, endPoint x: 497, endPoint y: 422, distance: 36.8
click at [584, 309] on span "[PERSON_NAME]" at bounding box center [625, 302] width 83 height 14
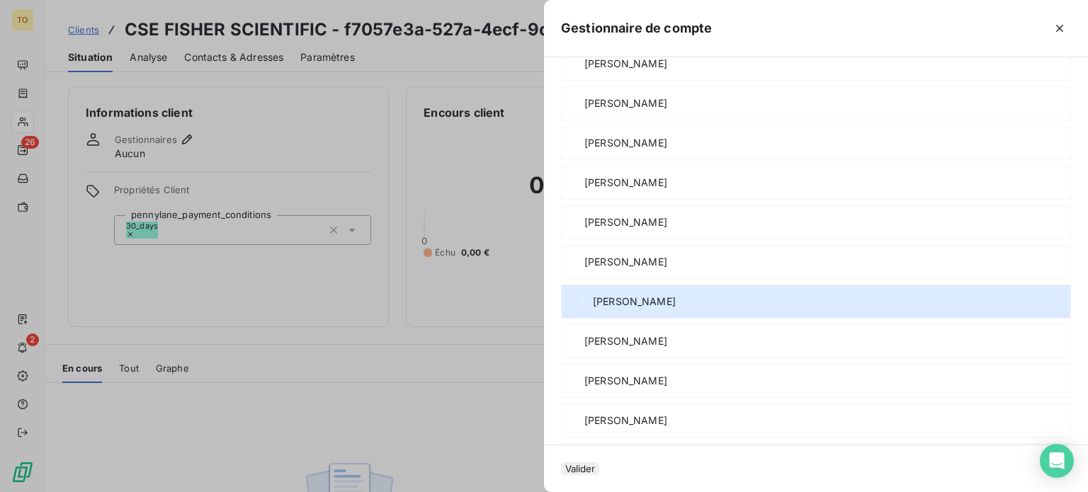
click at [561, 462] on button "Valider" at bounding box center [580, 468] width 38 height 13
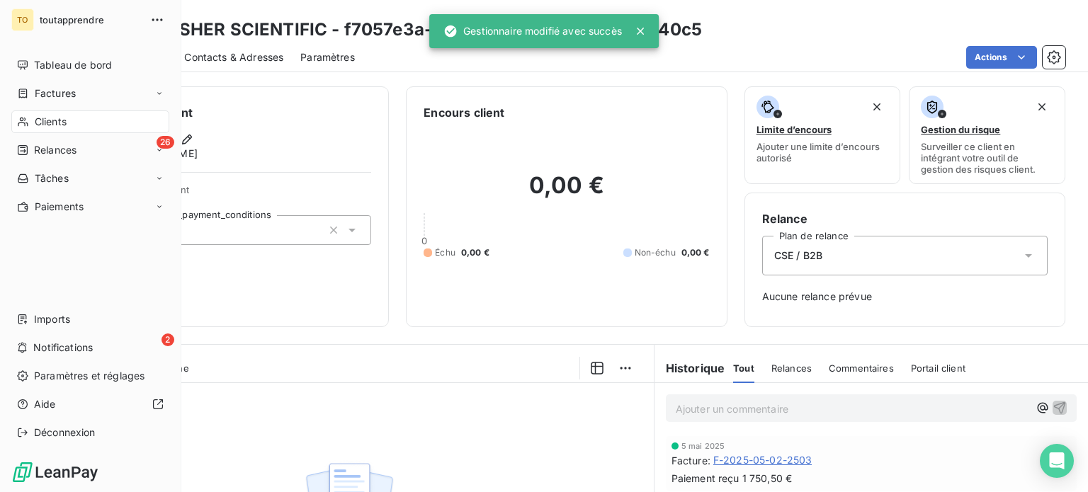
click at [47, 129] on span "Clients" at bounding box center [51, 122] width 32 height 14
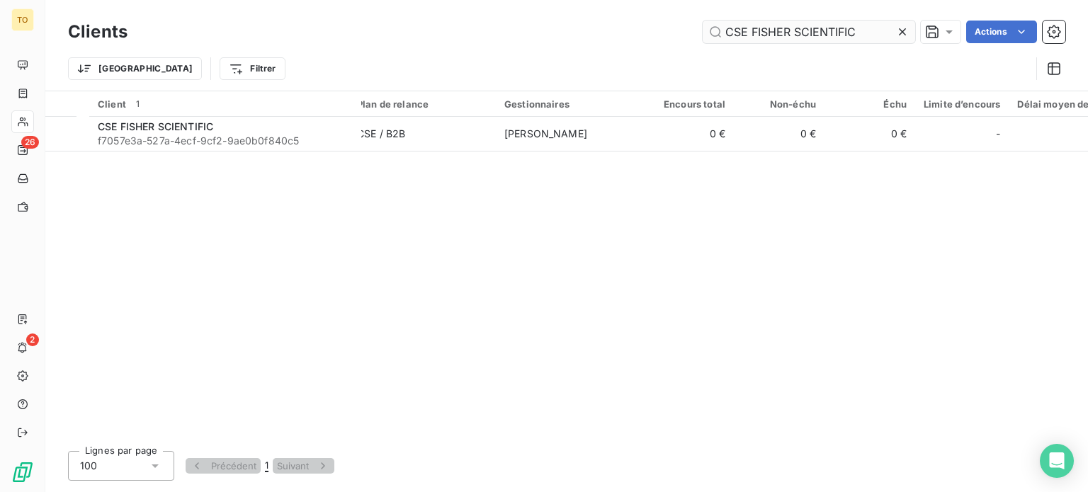
click at [895, 35] on icon at bounding box center [902, 32] width 14 height 14
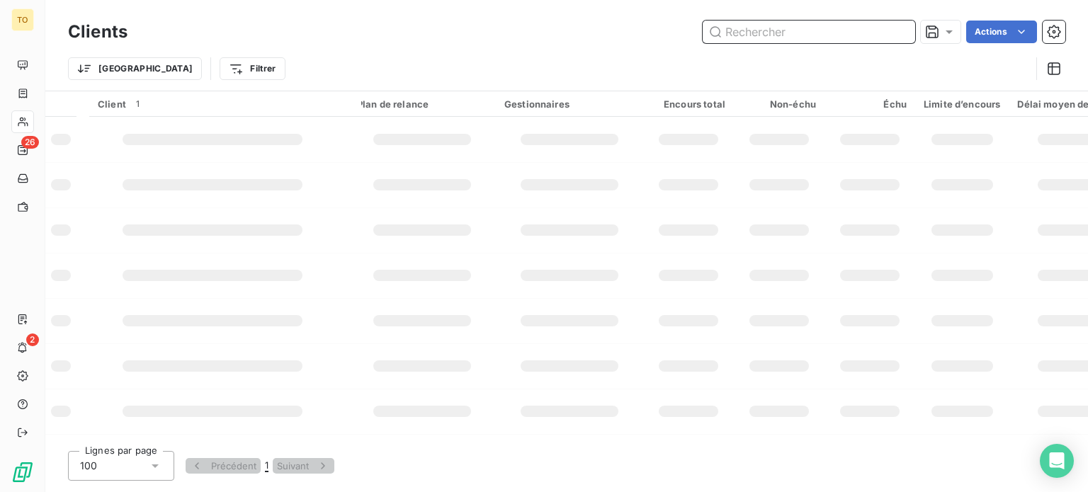
drag, startPoint x: 831, startPoint y: 35, endPoint x: 943, endPoint y: 19, distance: 113.1
click at [831, 35] on input "text" at bounding box center [809, 32] width 212 height 23
paste input "CSE AXXEL MANUTENTION"
type input "CSE AXXEL MANUTENTION"
click at [943, 19] on div "Clients CSE AXXEL MANUTENTION Actions Trier Filtrer" at bounding box center [566, 45] width 1042 height 91
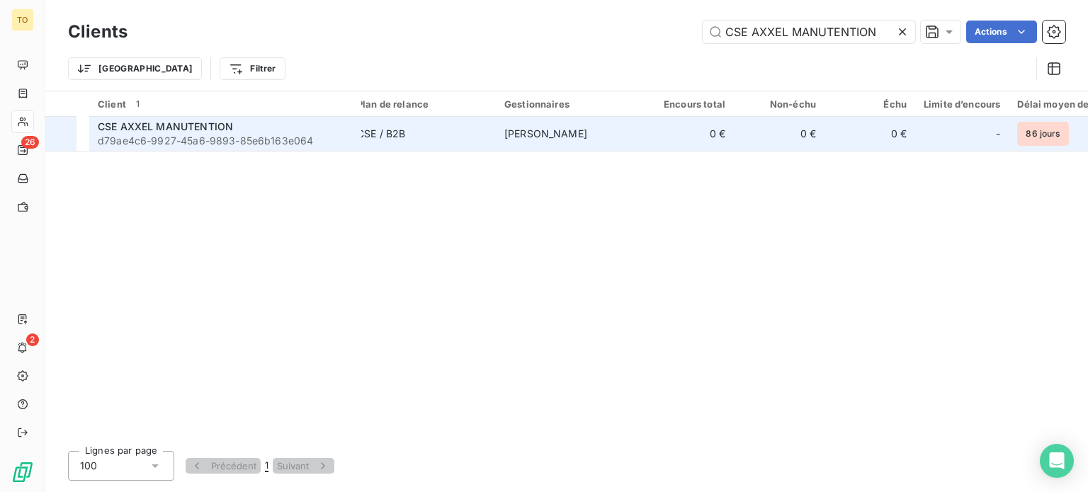
click at [267, 134] on div "CSE AXXEL MANUTENTION" at bounding box center [225, 127] width 255 height 14
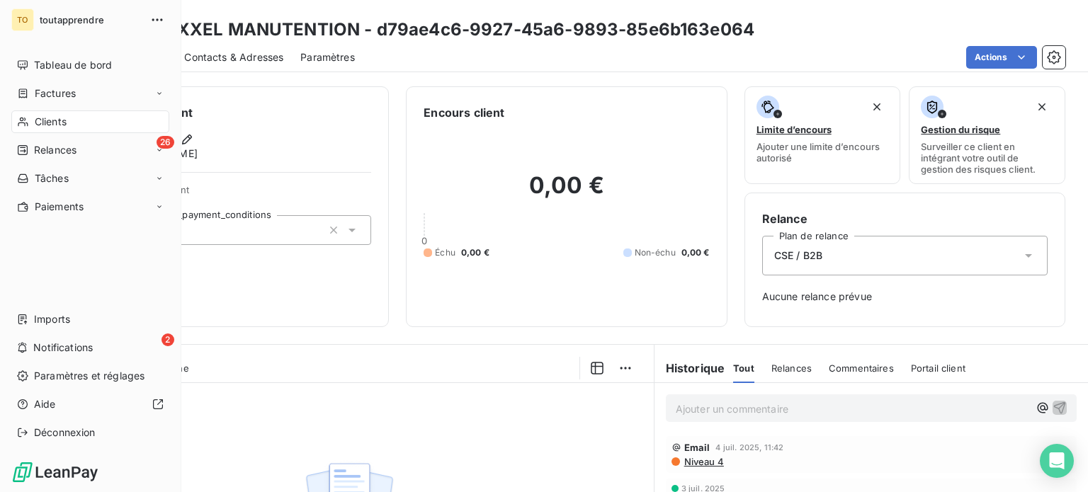
drag, startPoint x: 40, startPoint y: 154, endPoint x: 184, endPoint y: 132, distance: 145.3
click at [40, 133] on div "Clients" at bounding box center [90, 121] width 158 height 23
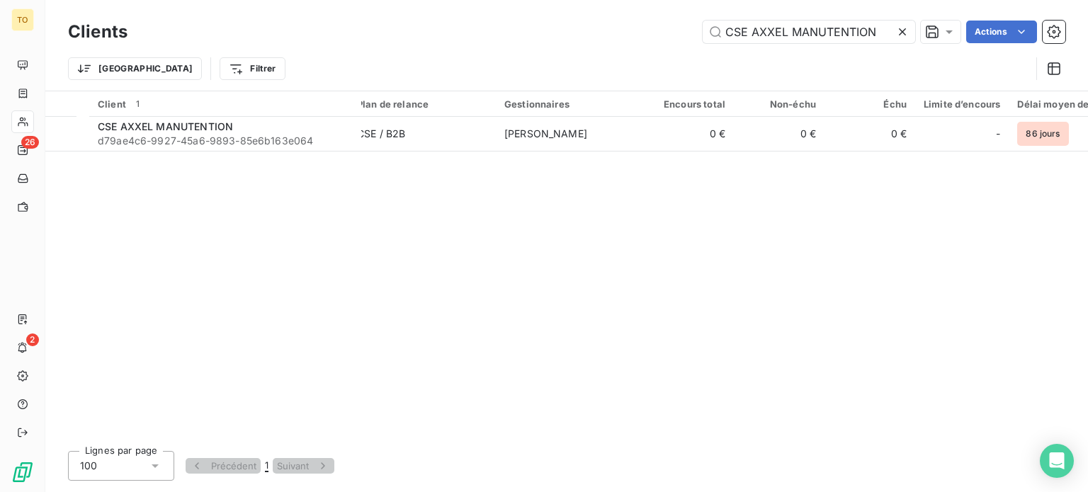
click at [899, 35] on icon at bounding box center [902, 31] width 7 height 7
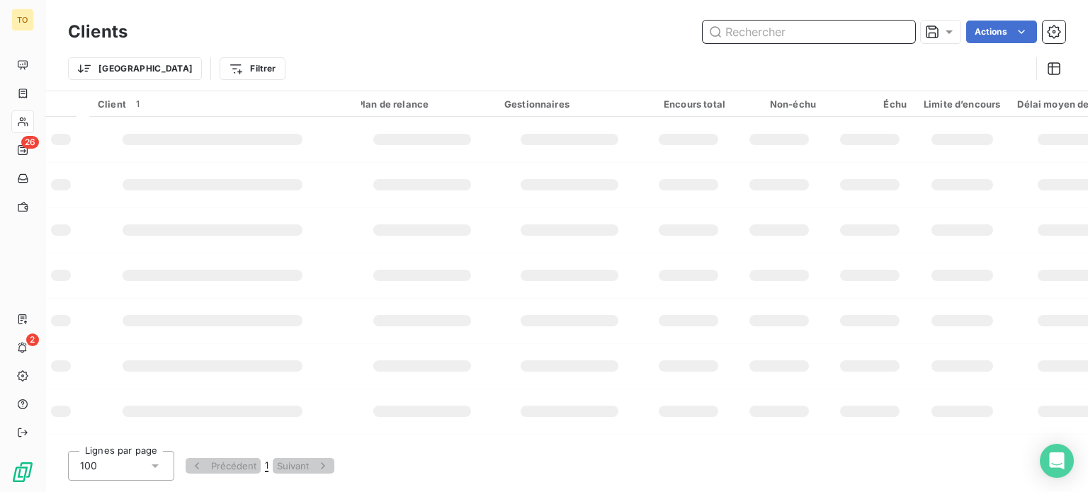
click at [821, 35] on input "text" at bounding box center [809, 32] width 212 height 23
paste input "SE OCTOPUS SECURITÉ"
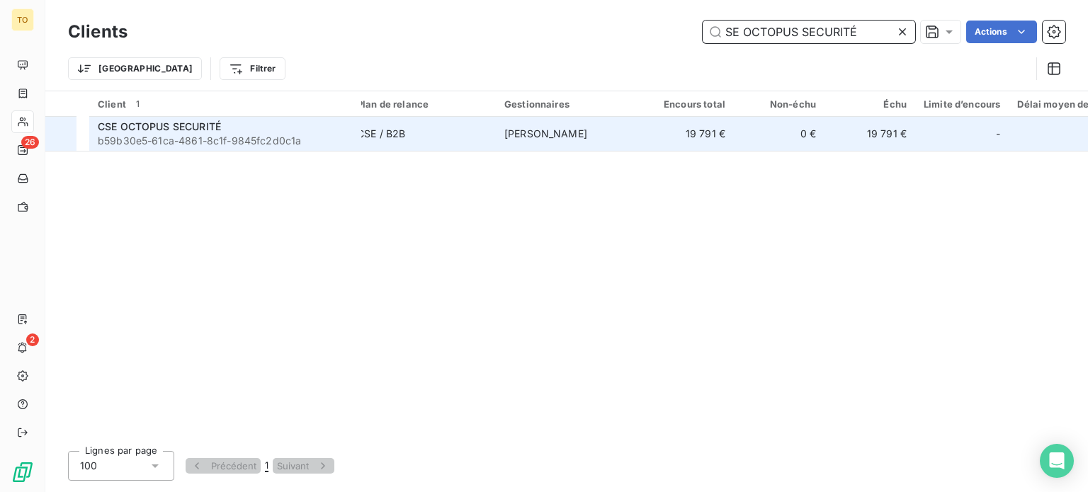
type input "SE OCTOPUS SECURITÉ"
click at [237, 148] on span "b59b30e5-61ca-4861-8c1f-9845fc2d0c1a" at bounding box center [225, 141] width 255 height 14
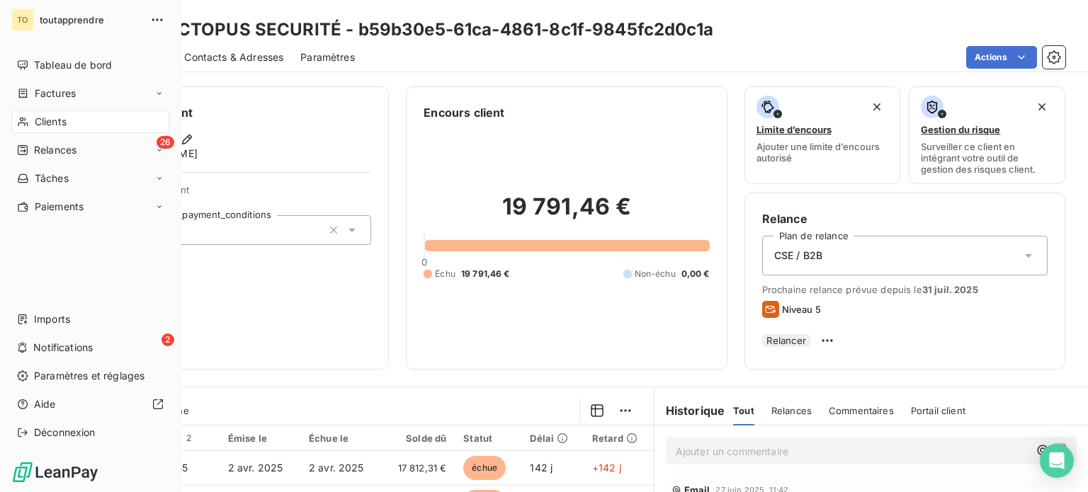
click at [52, 129] on span "Clients" at bounding box center [51, 122] width 32 height 14
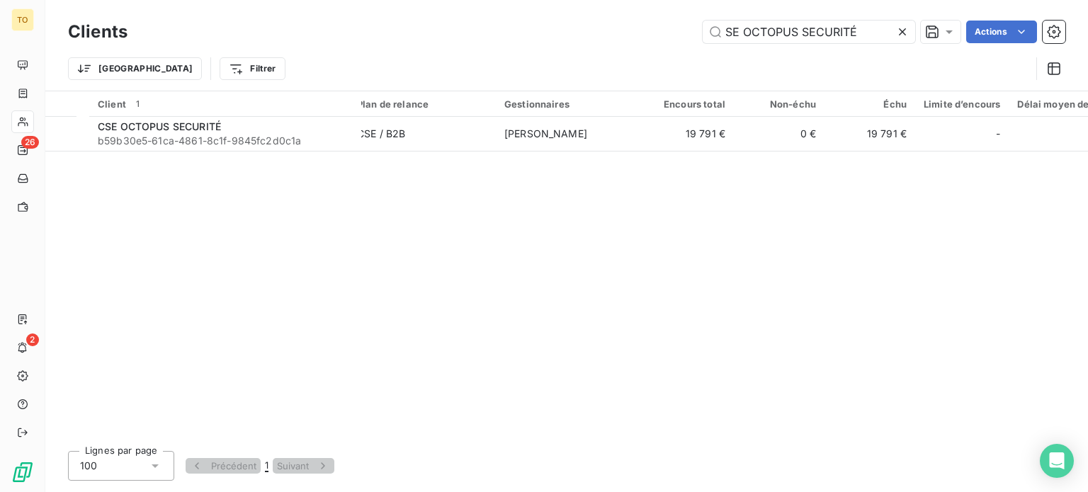
click at [895, 39] on icon at bounding box center [902, 32] width 14 height 14
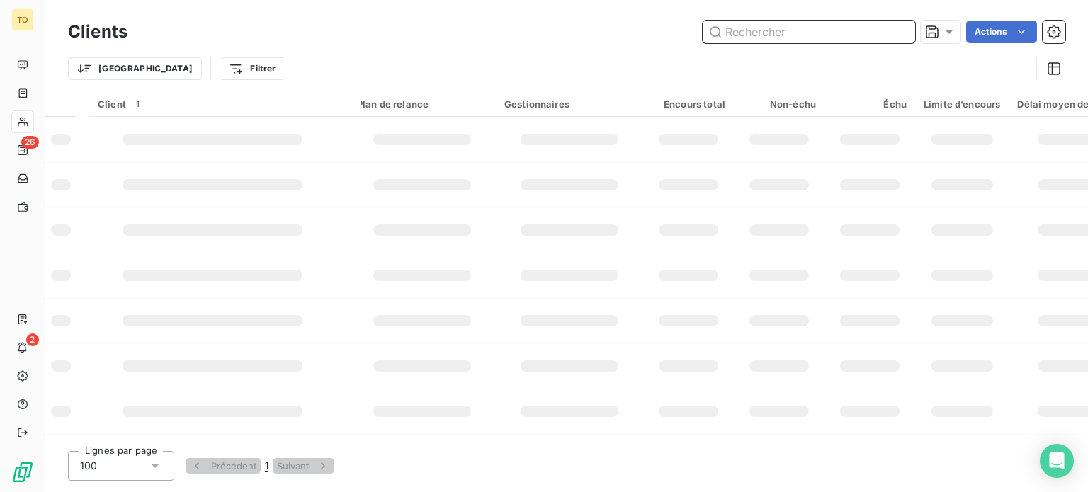
click at [849, 40] on input "text" at bounding box center [809, 32] width 212 height 23
paste input "CSE ALTAVIA [GEOGRAPHIC_DATA]"
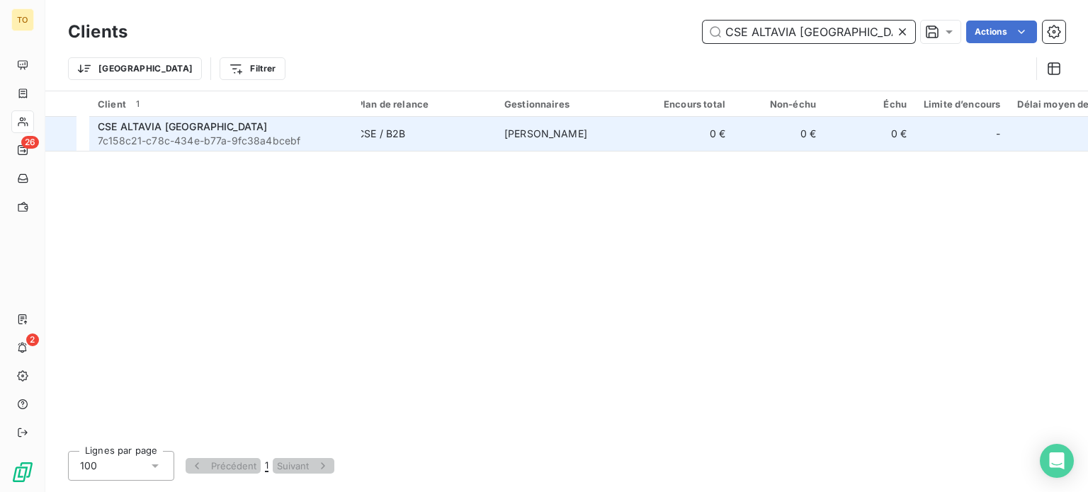
type input "CSE ALTAVIA [GEOGRAPHIC_DATA]"
click at [249, 148] on span "7c158c21-c78c-434e-b77a-9fc38a4bcebf" at bounding box center [225, 141] width 255 height 14
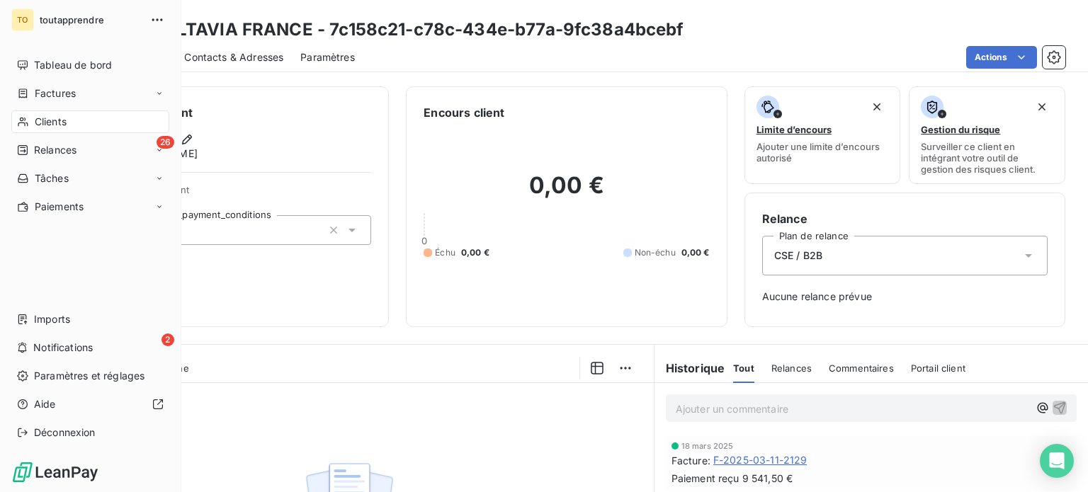
click at [45, 129] on span "Clients" at bounding box center [51, 122] width 32 height 14
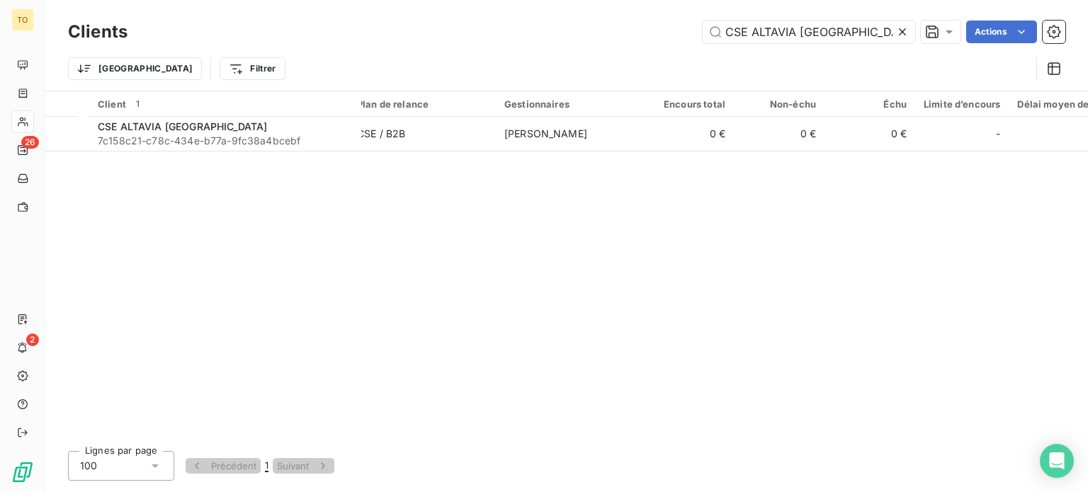
click at [895, 34] on icon at bounding box center [902, 32] width 14 height 14
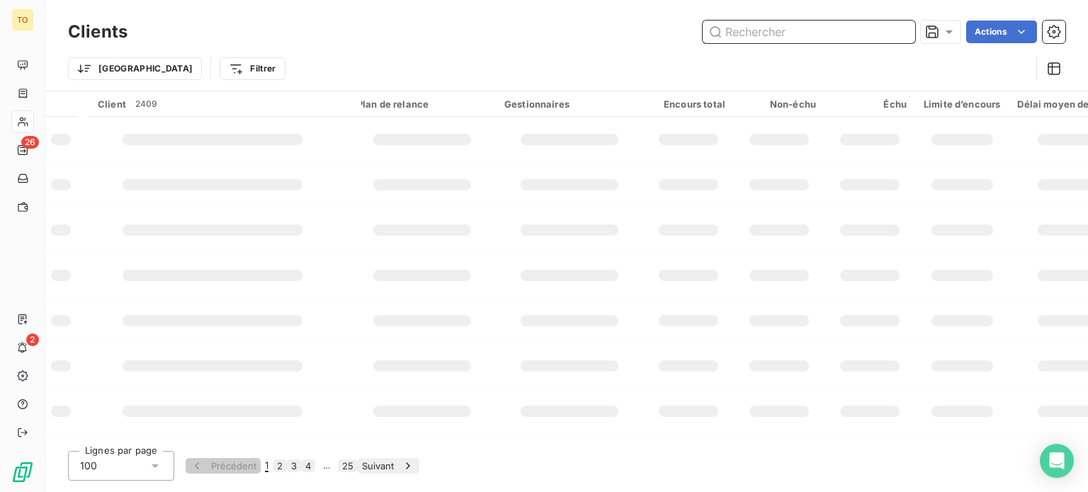
click at [837, 34] on input "text" at bounding box center [809, 32] width 212 height 23
paste input "EURL VIZADA Academy"
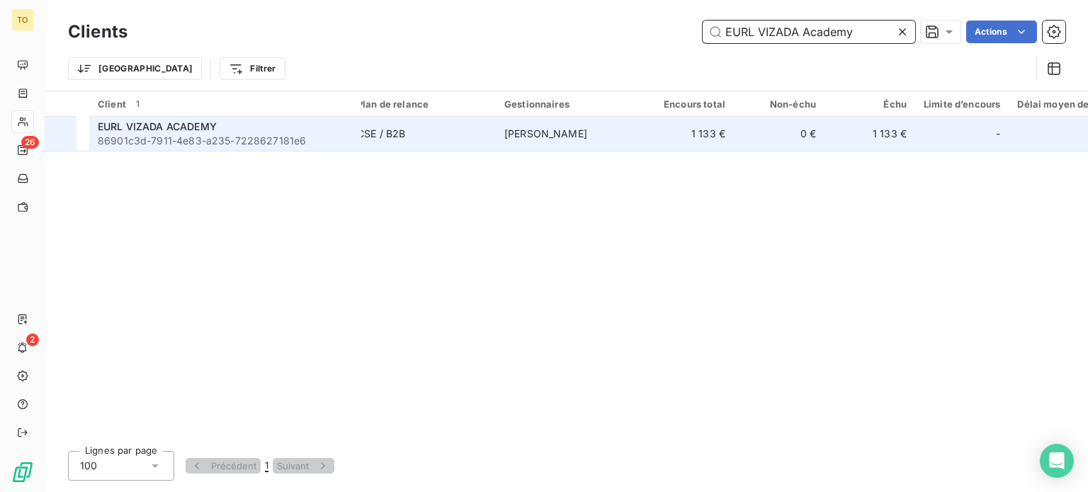
type input "EURL VIZADA Academy"
click at [187, 134] on div "EURL VIZADA ACADEMY" at bounding box center [225, 127] width 255 height 14
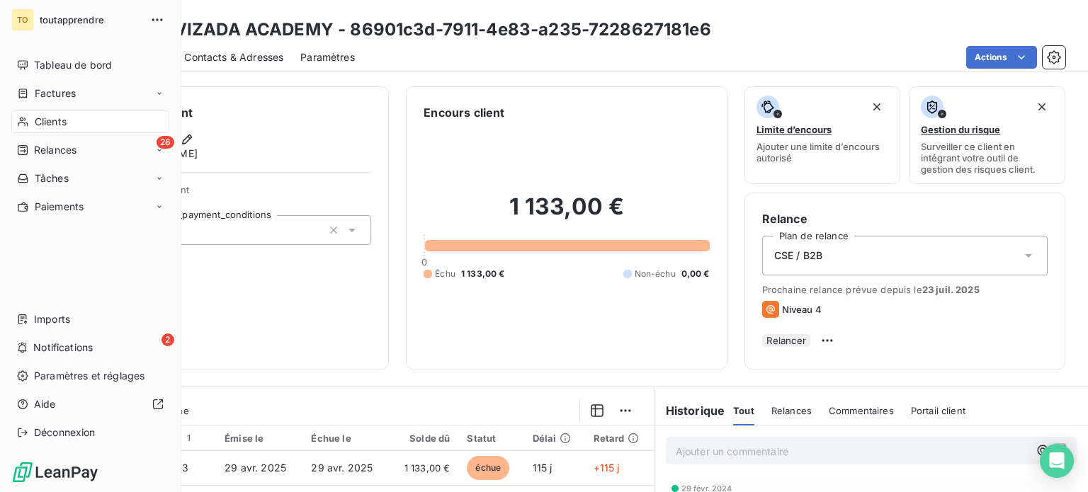
click at [53, 129] on span "Clients" at bounding box center [51, 122] width 32 height 14
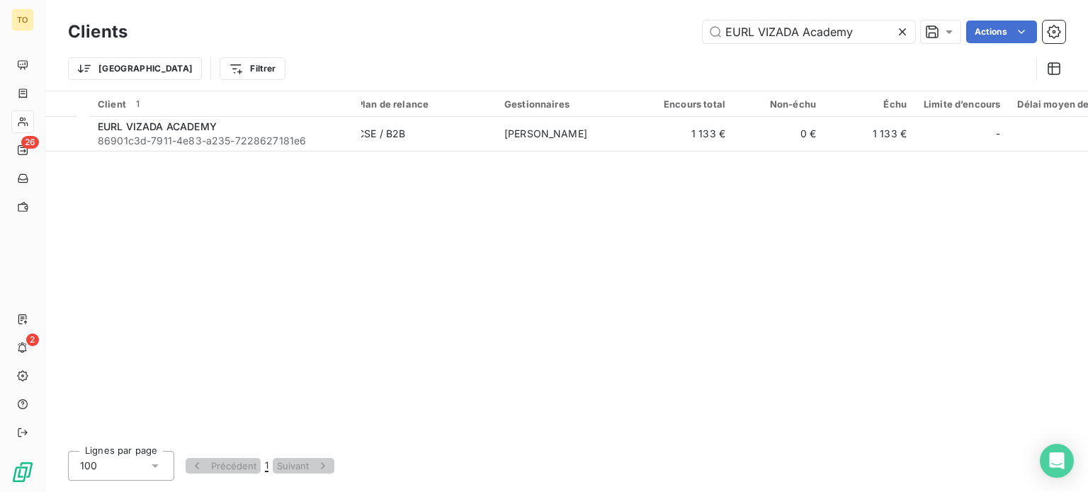
click at [895, 39] on icon at bounding box center [902, 32] width 14 height 14
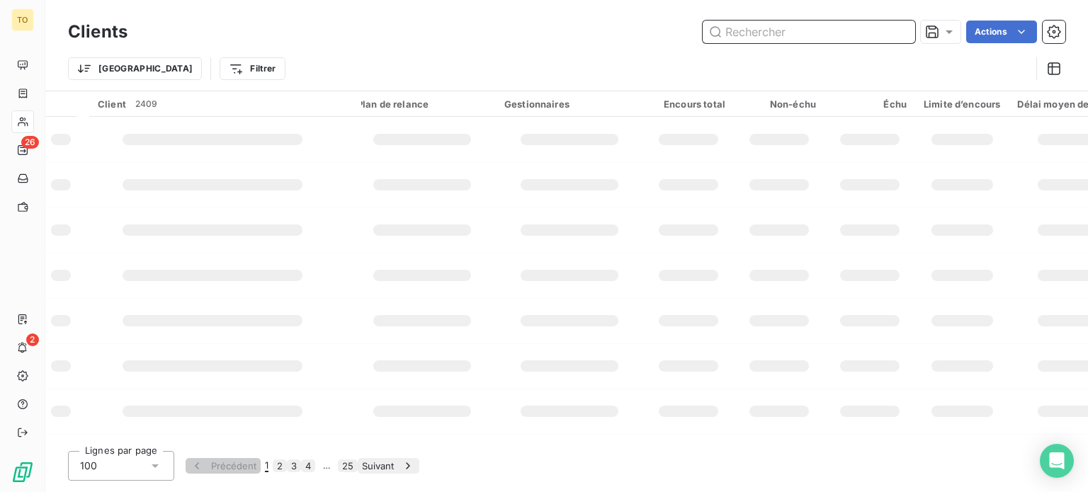
click at [853, 39] on input "text" at bounding box center [809, 32] width 212 height 23
paste input "CSE ATS MARLE"
click at [853, 39] on input "CSE ATS MARLE" at bounding box center [809, 32] width 212 height 23
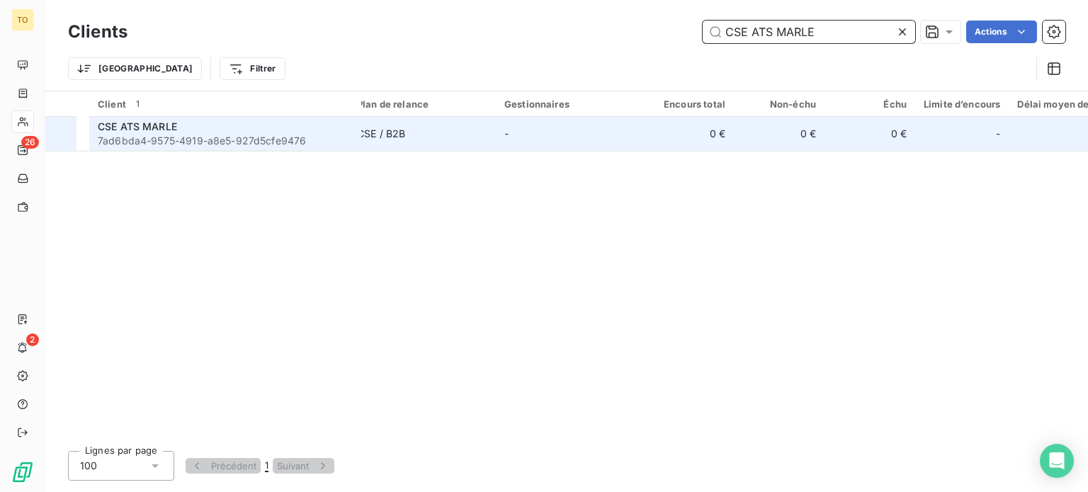
type input "CSE ATS MARLE"
click at [218, 148] on span "7ad6bda4-9575-4919-a8e5-927d5cfe9476" at bounding box center [225, 141] width 255 height 14
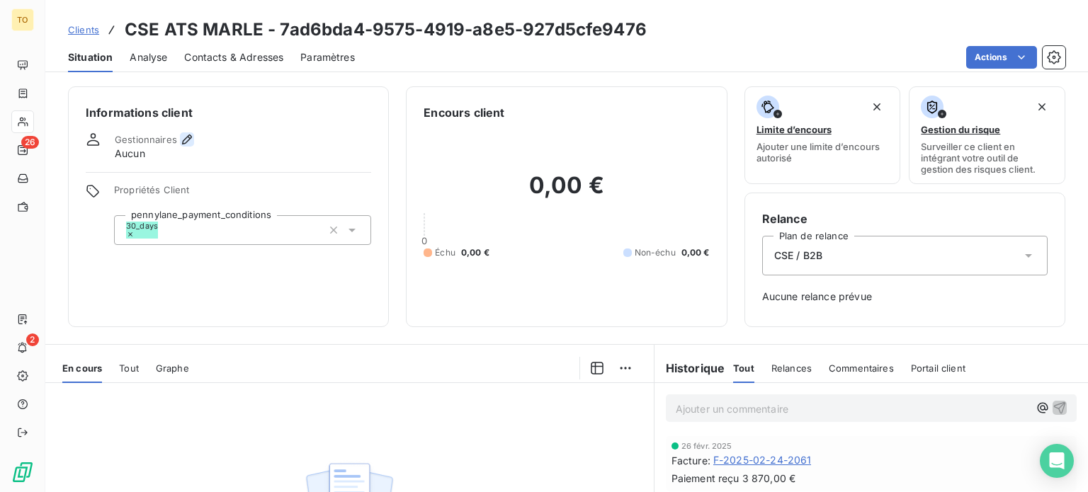
click at [194, 147] on icon "button" at bounding box center [187, 139] width 14 height 14
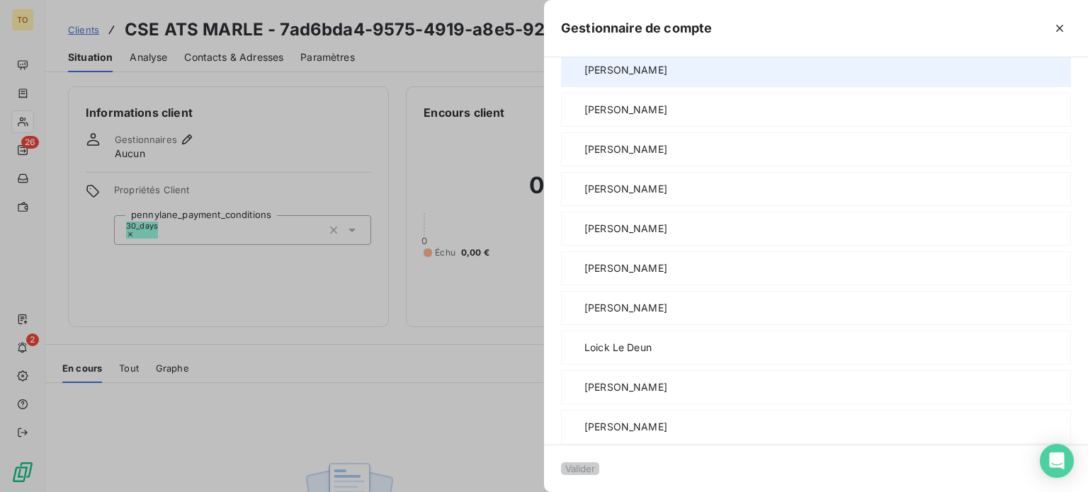
scroll to position [496, 0]
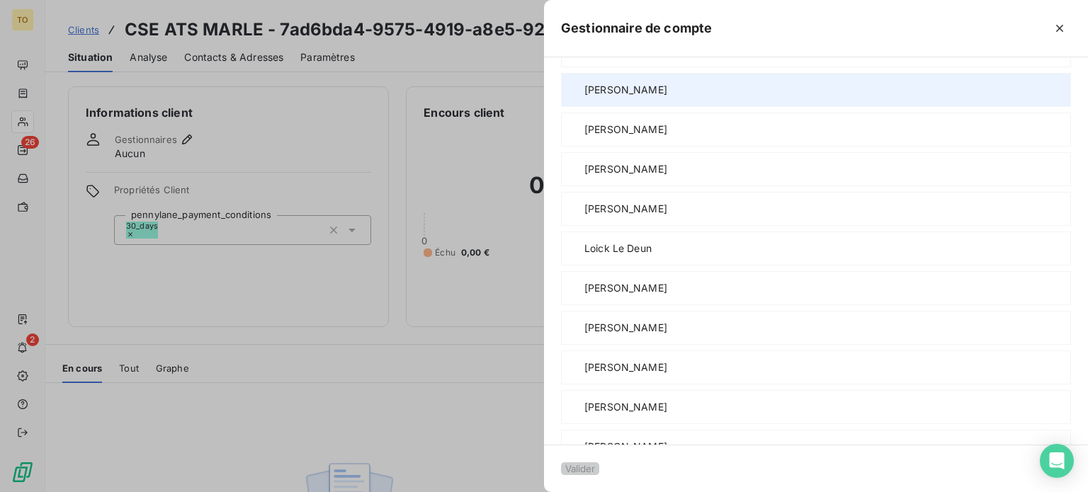
click at [584, 97] on span "[PERSON_NAME]" at bounding box center [625, 90] width 83 height 14
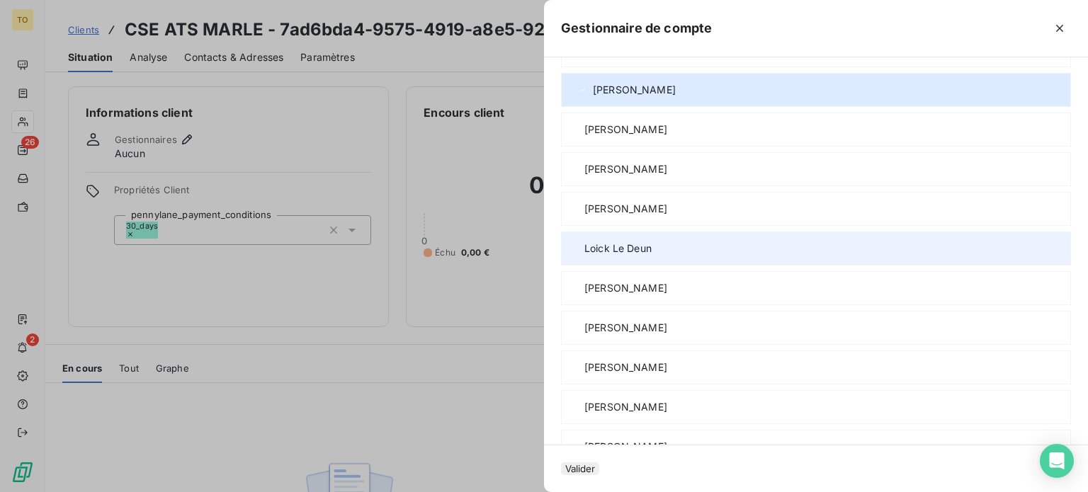
drag, startPoint x: 502, startPoint y: 410, endPoint x: 491, endPoint y: 426, distance: 19.3
click at [584, 256] on span "Loick Le Deun" at bounding box center [617, 248] width 67 height 14
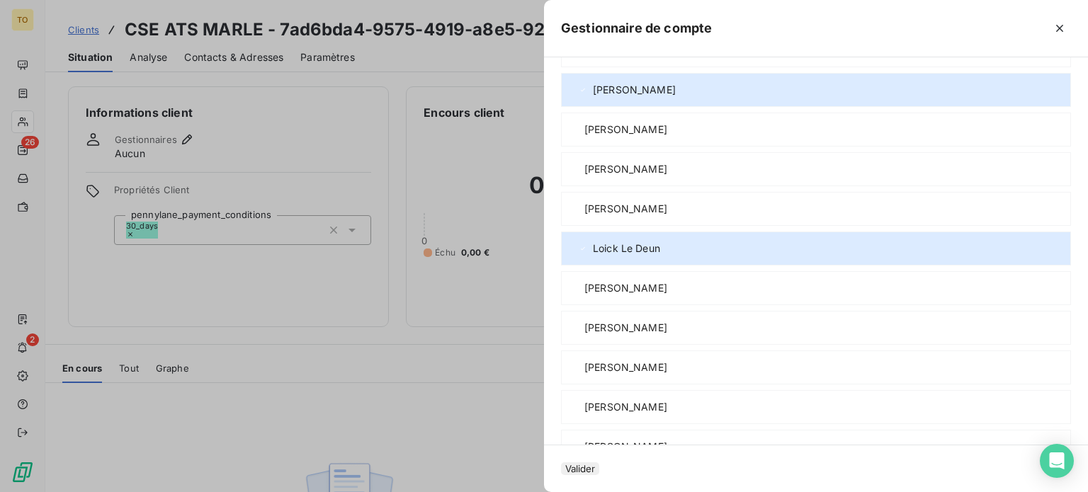
click at [561, 462] on button "Valider" at bounding box center [580, 468] width 38 height 13
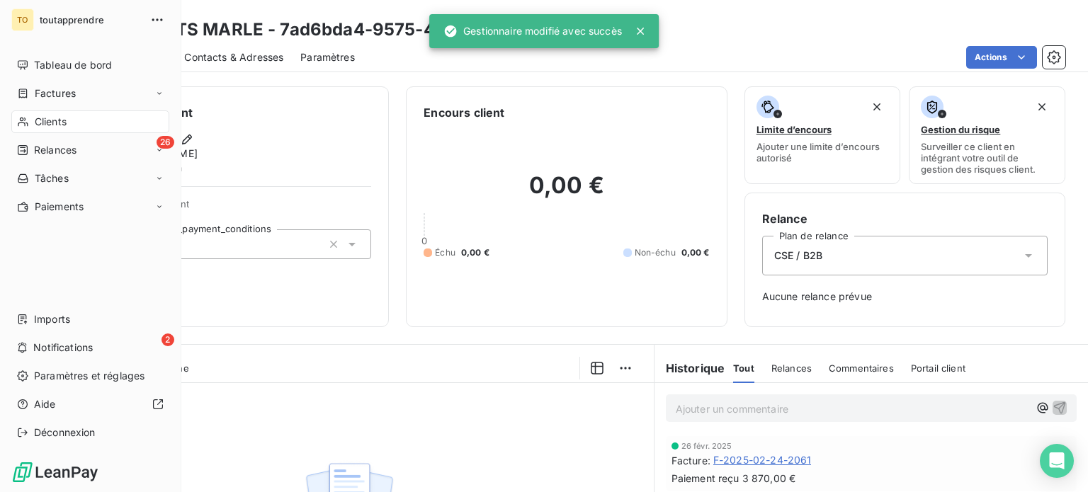
drag, startPoint x: 46, startPoint y: 147, endPoint x: 174, endPoint y: 144, distance: 128.2
click at [46, 129] on span "Clients" at bounding box center [51, 122] width 32 height 14
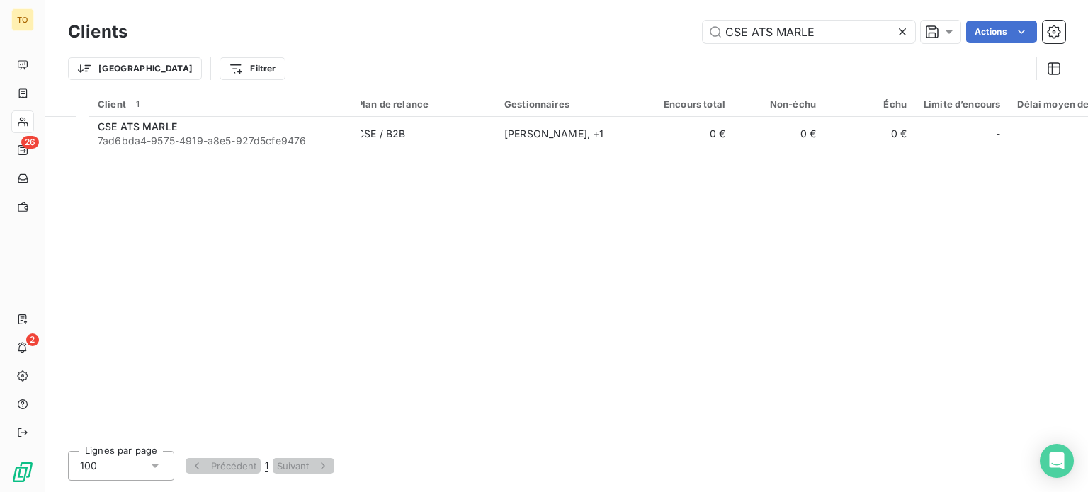
drag, startPoint x: 807, startPoint y: 29, endPoint x: 581, endPoint y: 20, distance: 226.8
click at [584, 21] on div "TO 26 2 Clients CSE ATS MARLE Actions Trier Filtrer Client 1 Plan de relance Ge…" at bounding box center [544, 246] width 1088 height 492
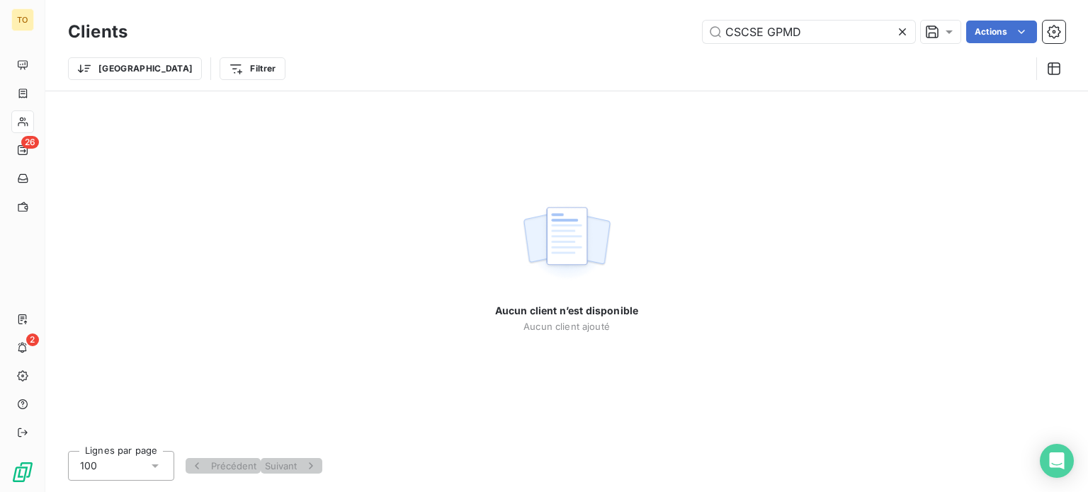
drag, startPoint x: 787, startPoint y: 37, endPoint x: 575, endPoint y: 26, distance: 212.0
click at [578, 27] on div "CSCSE GPMD Actions" at bounding box center [604, 32] width 921 height 23
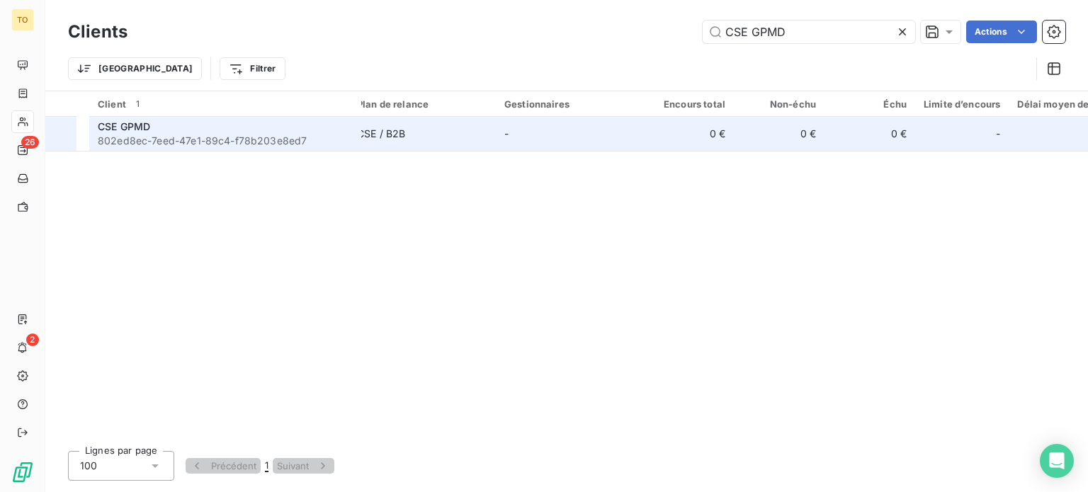
type input "CSE GPMD"
click at [199, 134] on div "CSE GPMD" at bounding box center [225, 127] width 255 height 14
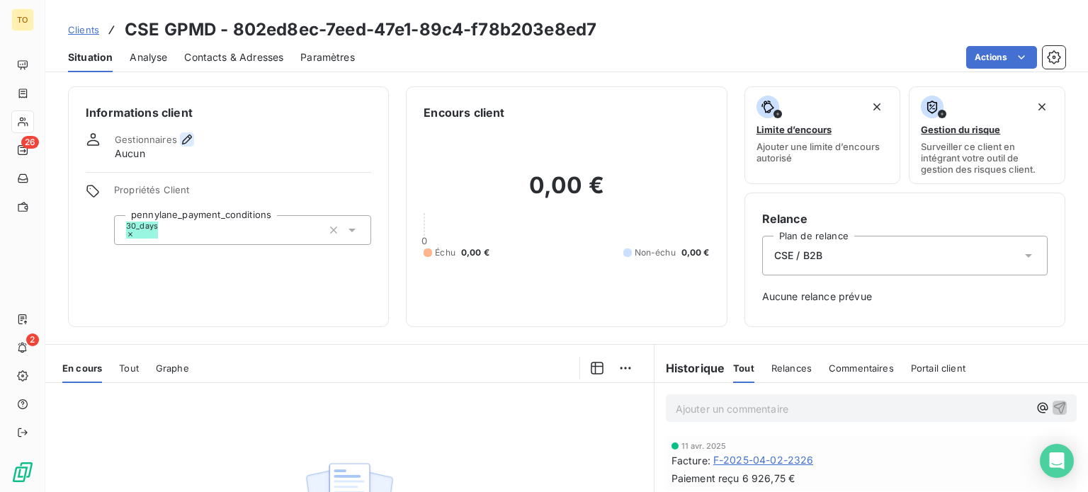
click at [194, 147] on icon "button" at bounding box center [187, 139] width 14 height 14
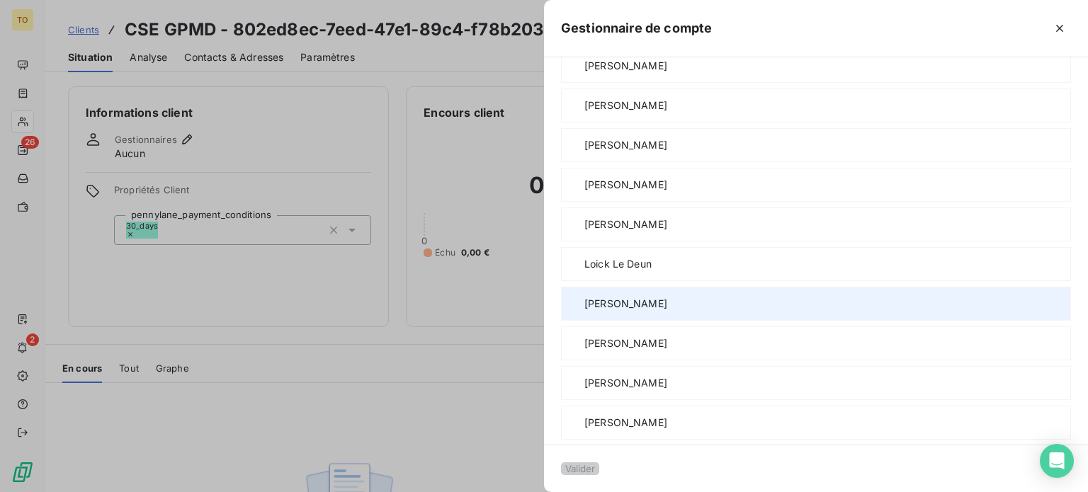
scroll to position [661, 0]
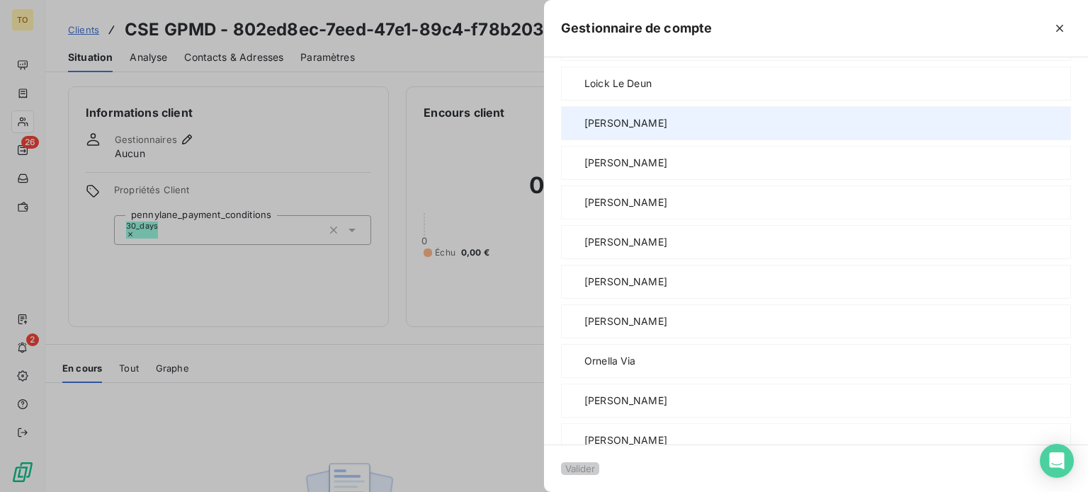
click at [584, 130] on span "[PERSON_NAME]" at bounding box center [625, 123] width 83 height 14
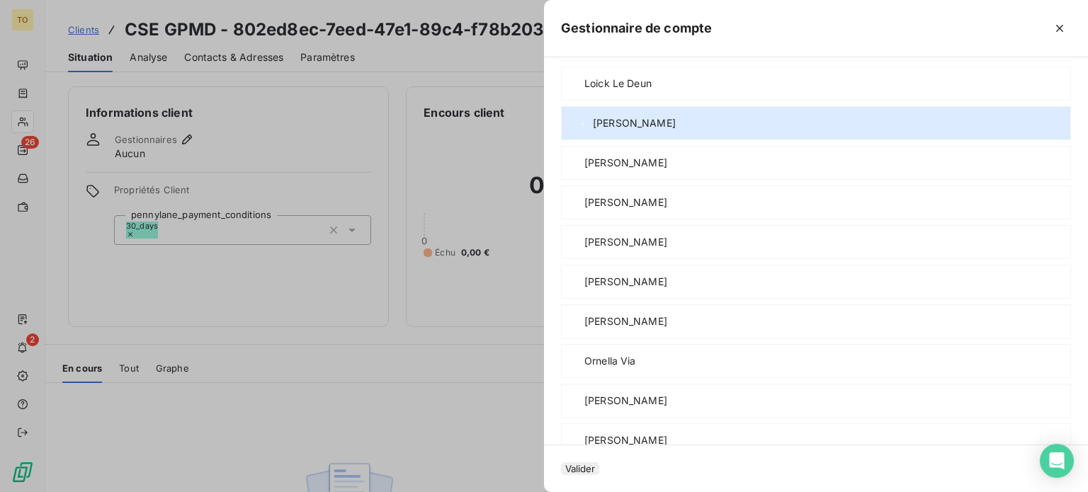
click at [561, 462] on button "Valider" at bounding box center [580, 468] width 38 height 13
